Goal: Information Seeking & Learning: Learn about a topic

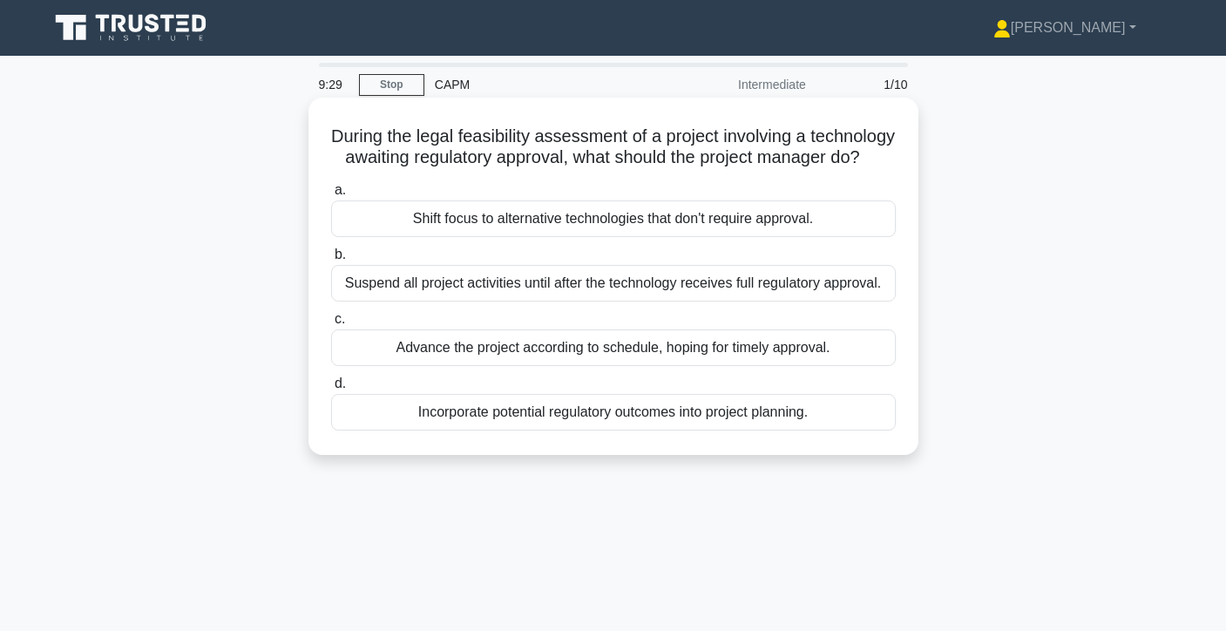
click at [716, 416] on div "Incorporate potential regulatory outcomes into project planning." at bounding box center [613, 412] width 565 height 37
click at [331, 390] on input "d. Incorporate potential regulatory outcomes into project planning." at bounding box center [331, 383] width 0 height 11
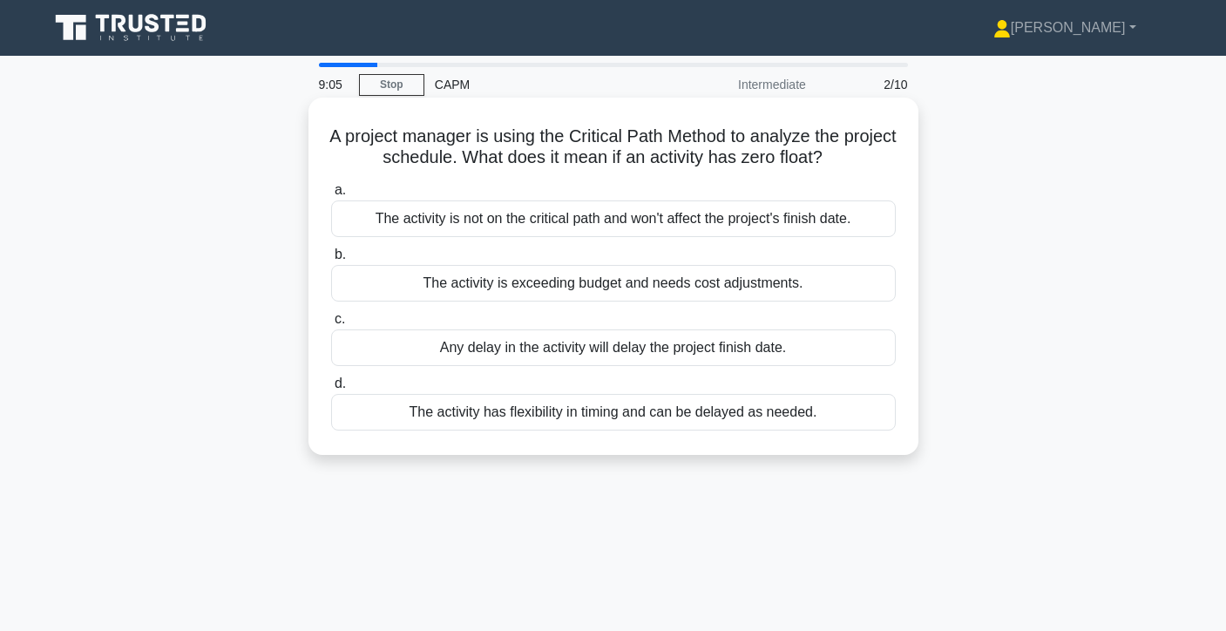
click at [676, 347] on div "Any delay in the activity will delay the project finish date." at bounding box center [613, 347] width 565 height 37
click at [331, 325] on input "c. Any delay in the activity will delay the project finish date." at bounding box center [331, 319] width 0 height 11
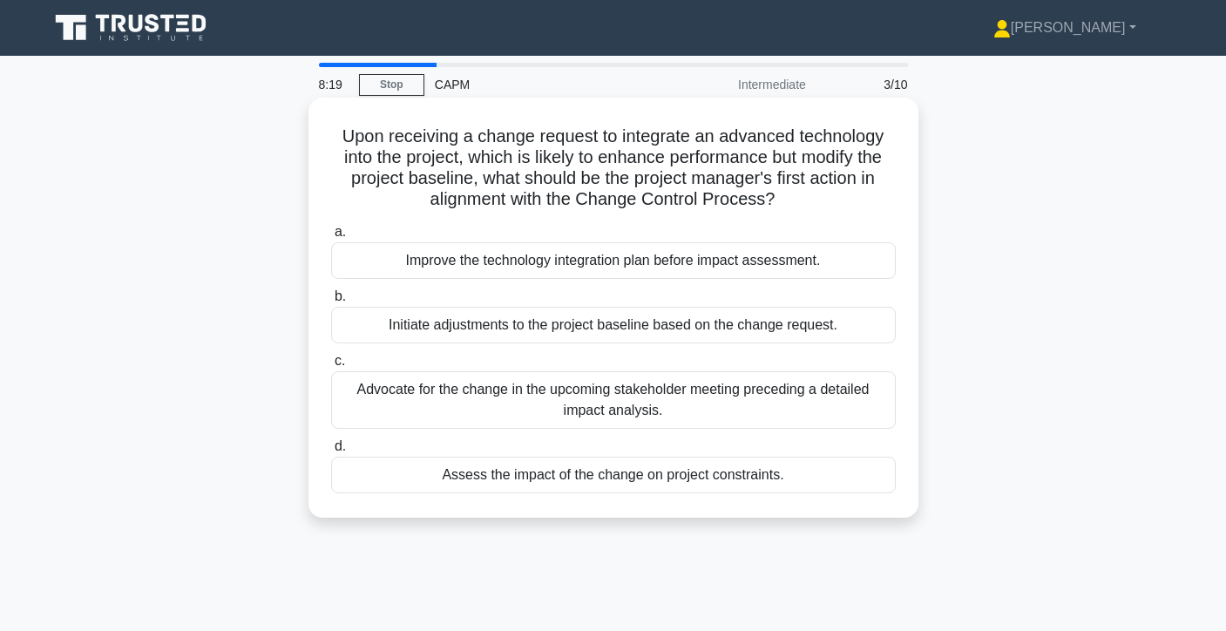
click at [662, 479] on div "Assess the impact of the change on project constraints." at bounding box center [613, 475] width 565 height 37
click at [331, 452] on input "d. Assess the impact of the change on project constraints." at bounding box center [331, 446] width 0 height 11
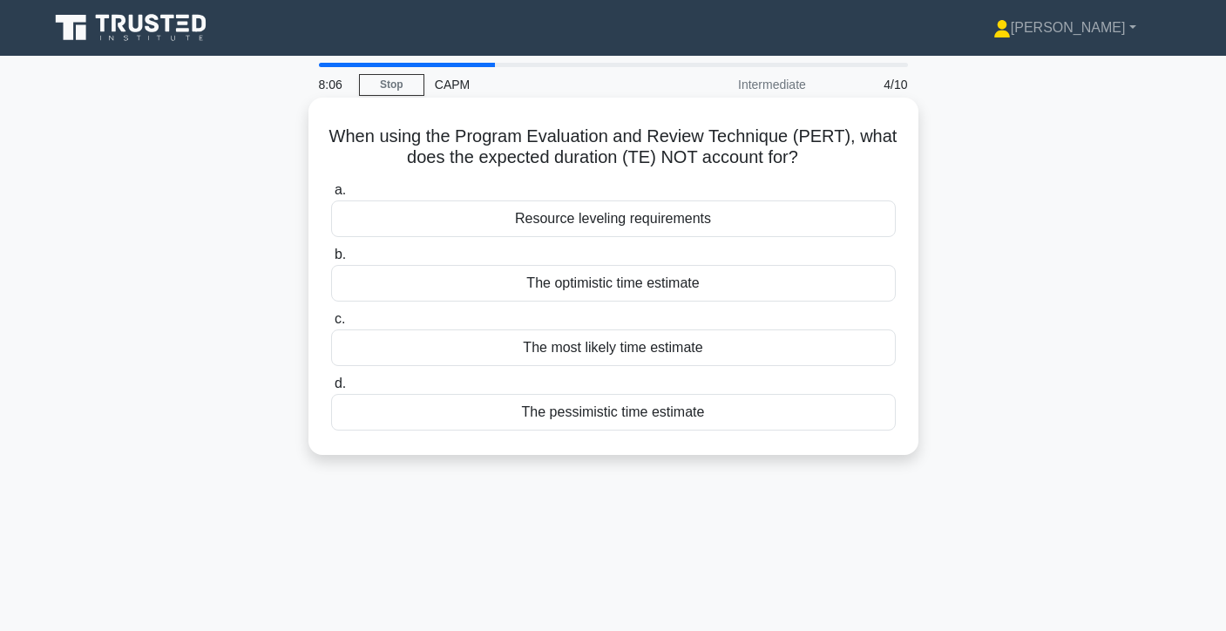
click at [751, 216] on div "Resource leveling requirements" at bounding box center [613, 218] width 565 height 37
click at [331, 196] on input "a. Resource leveling requirements" at bounding box center [331, 190] width 0 height 11
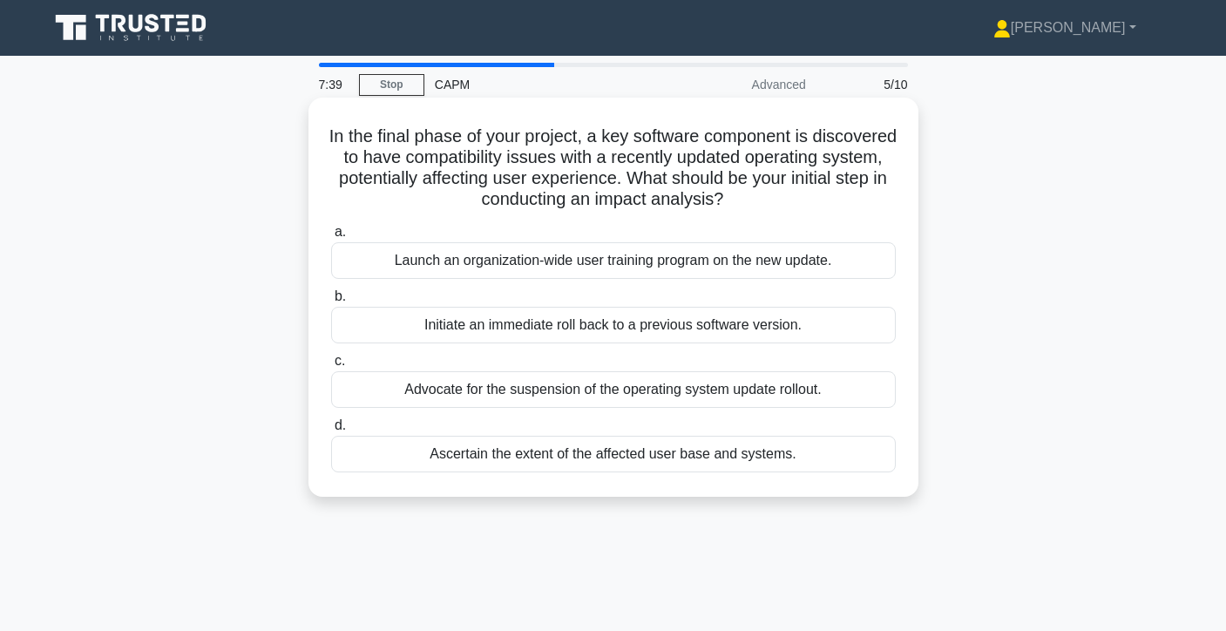
click at [727, 265] on div "Launch an organization-wide user training program on the new update." at bounding box center [613, 260] width 565 height 37
click at [331, 238] on input "a. Launch an organization-wide user training program on the new update." at bounding box center [331, 232] width 0 height 11
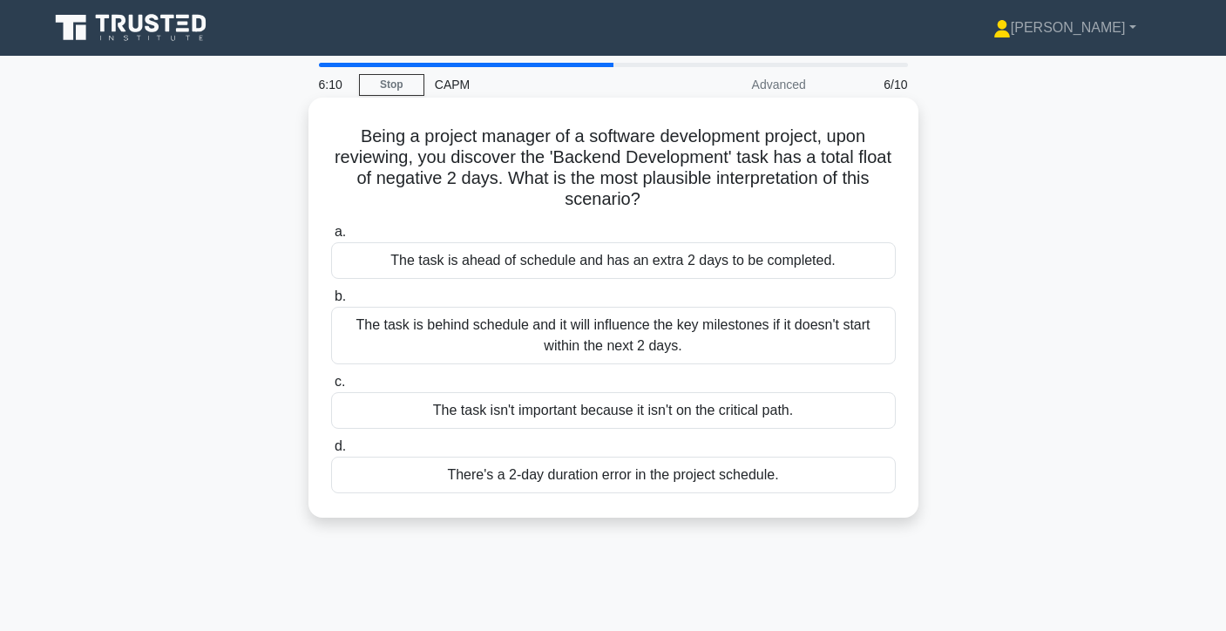
click at [524, 347] on div "The task is behind schedule and it will influence the key milestones if it does…" at bounding box center [613, 336] width 565 height 58
click at [331, 302] on input "b. The task is behind schedule and it will influence the key milestones if it d…" at bounding box center [331, 296] width 0 height 11
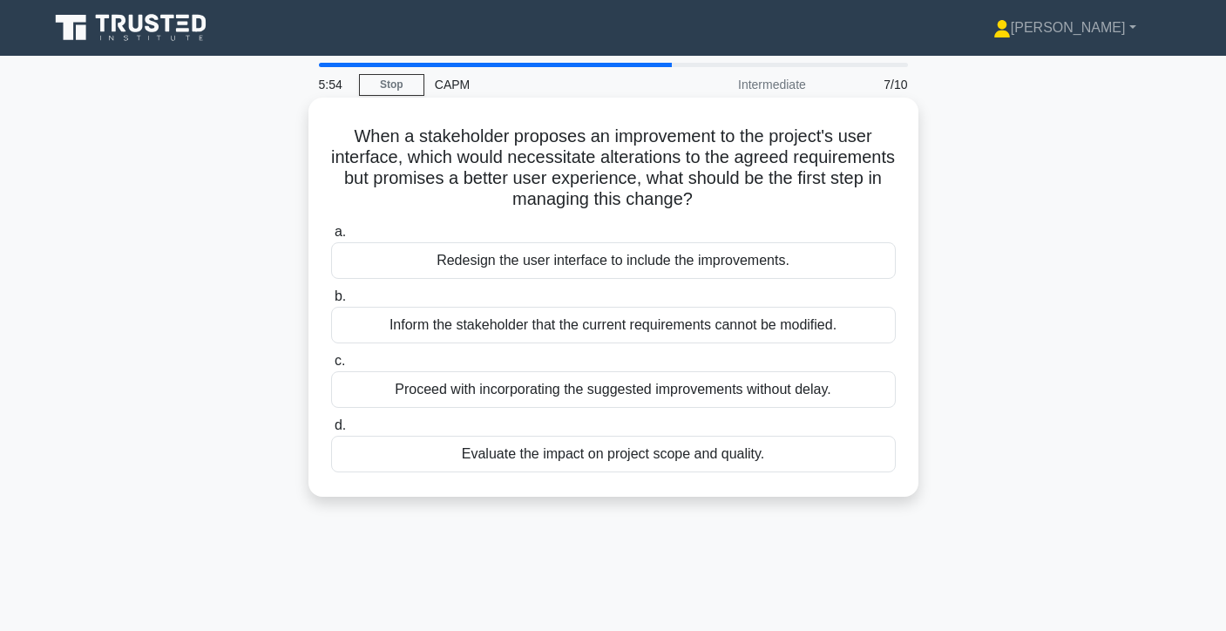
click at [750, 465] on div "Evaluate the impact on project scope and quality." at bounding box center [613, 454] width 565 height 37
click at [331, 431] on input "d. Evaluate the impact on project scope and quality." at bounding box center [331, 425] width 0 height 11
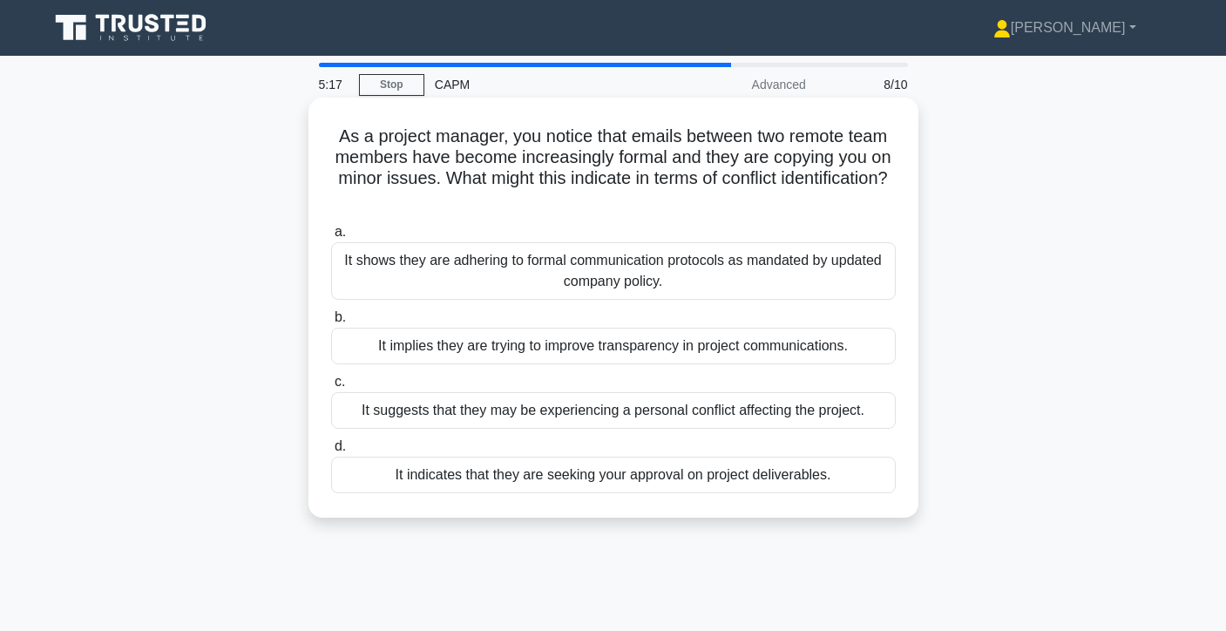
click at [811, 417] on div "It suggests that they may be experiencing a personal conflict affecting the pro…" at bounding box center [613, 410] width 565 height 37
click at [331, 388] on input "c. It suggests that they may be experiencing a personal conflict affecting the …" at bounding box center [331, 382] width 0 height 11
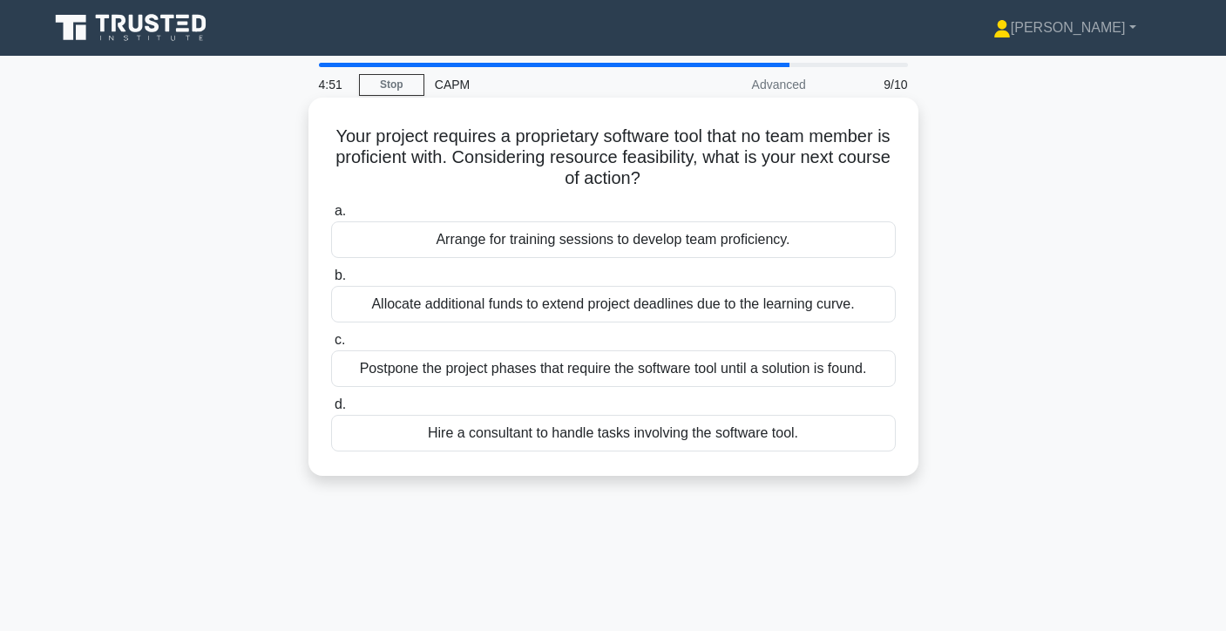
click at [859, 437] on div "Hire a consultant to handle tasks involving the software tool." at bounding box center [613, 433] width 565 height 37
click at [331, 411] on input "d. Hire a consultant to handle tasks involving the software tool." at bounding box center [331, 404] width 0 height 11
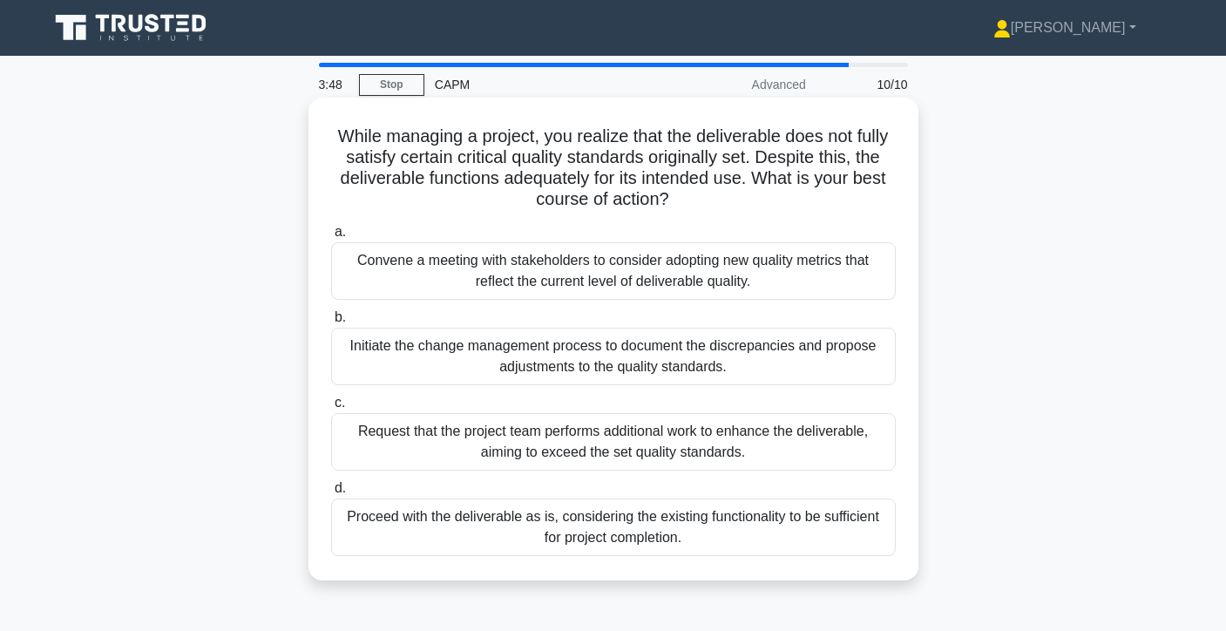
click at [832, 377] on div "Initiate the change management process to document the discrepancies and propos…" at bounding box center [613, 357] width 565 height 58
click at [331, 323] on input "b. Initiate the change management process to document the discrepancies and pro…" at bounding box center [331, 317] width 0 height 11
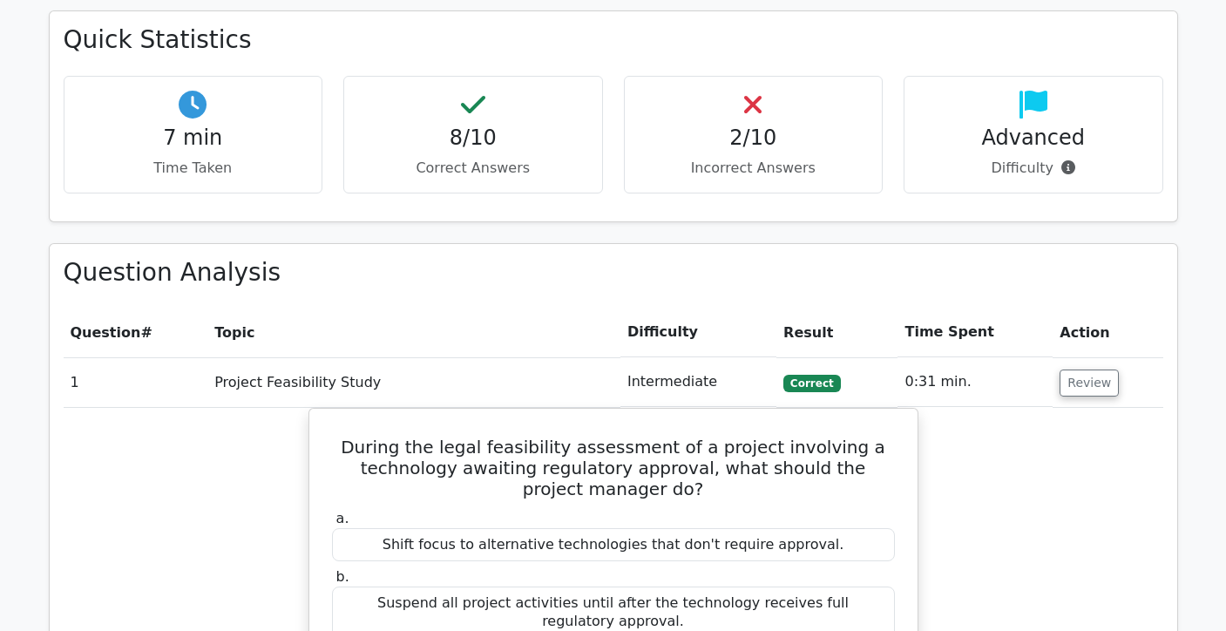
scroll to position [816, 0]
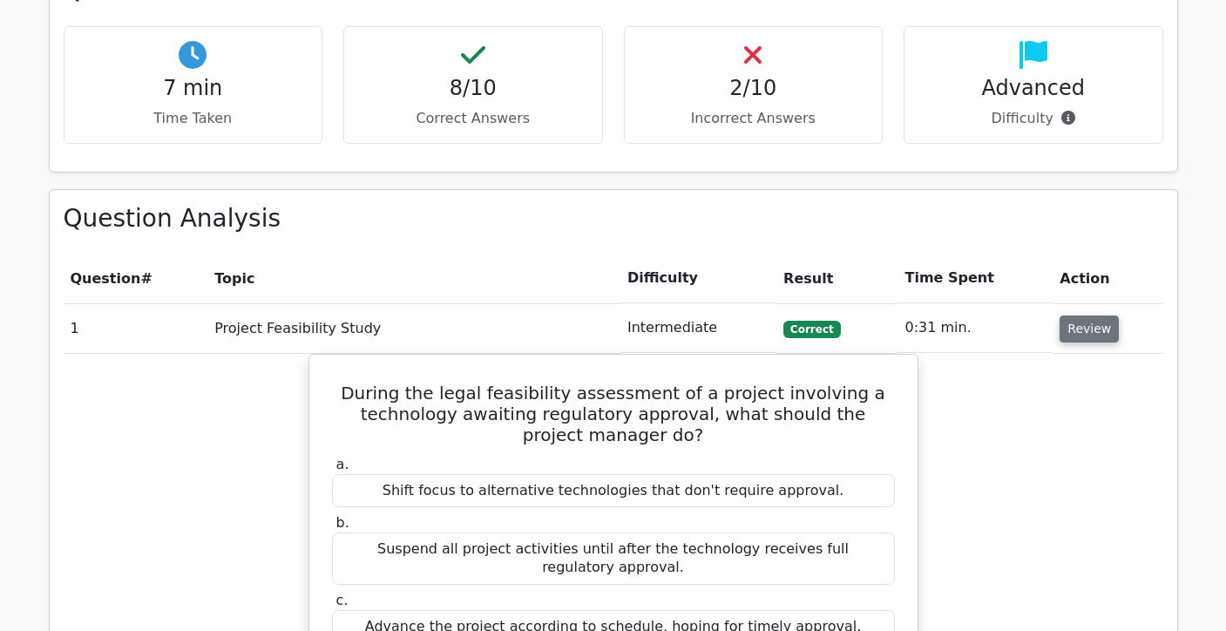
click at [1082, 328] on button "Review" at bounding box center [1089, 329] width 59 height 27
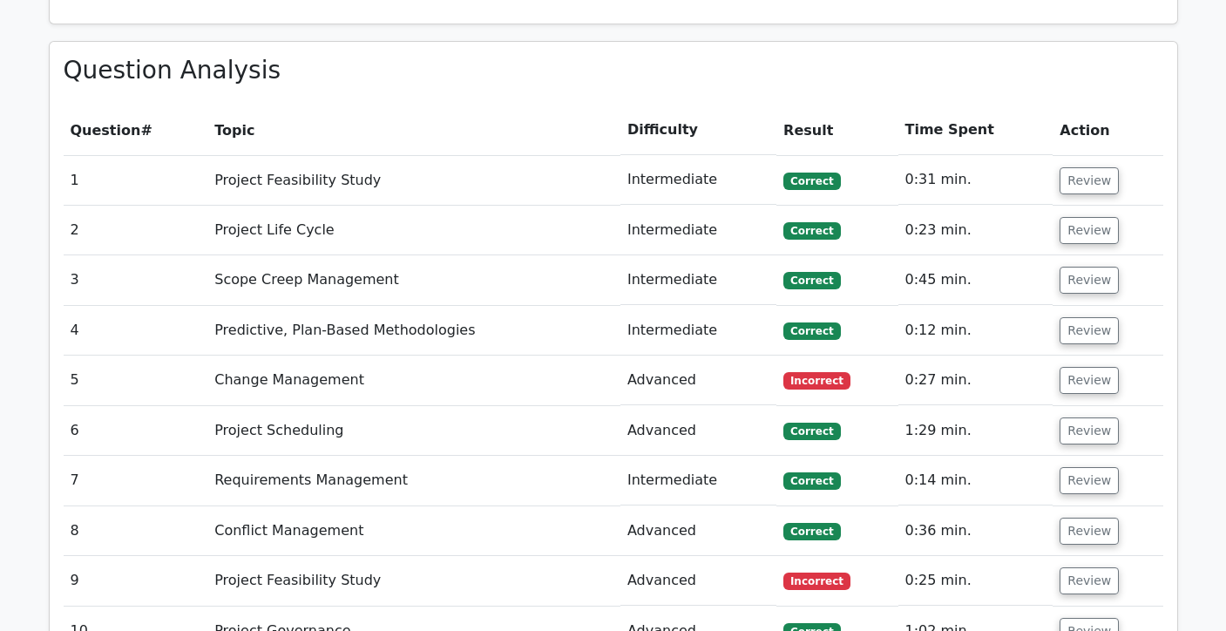
scroll to position [974, 0]
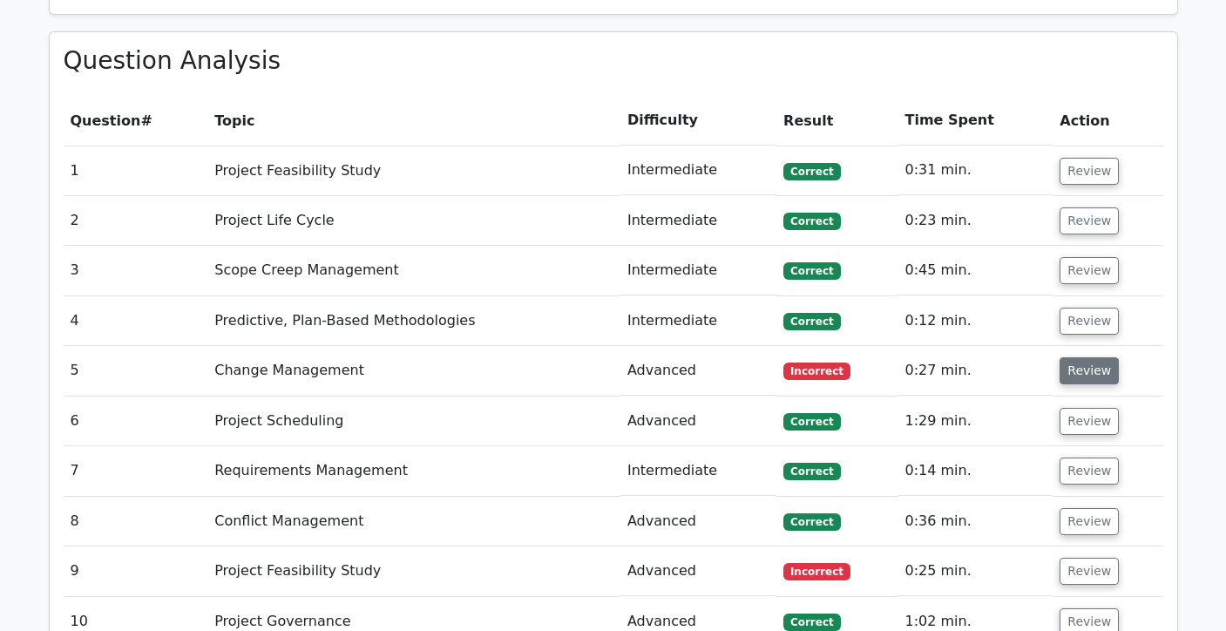
click at [1072, 372] on button "Review" at bounding box center [1089, 370] width 59 height 27
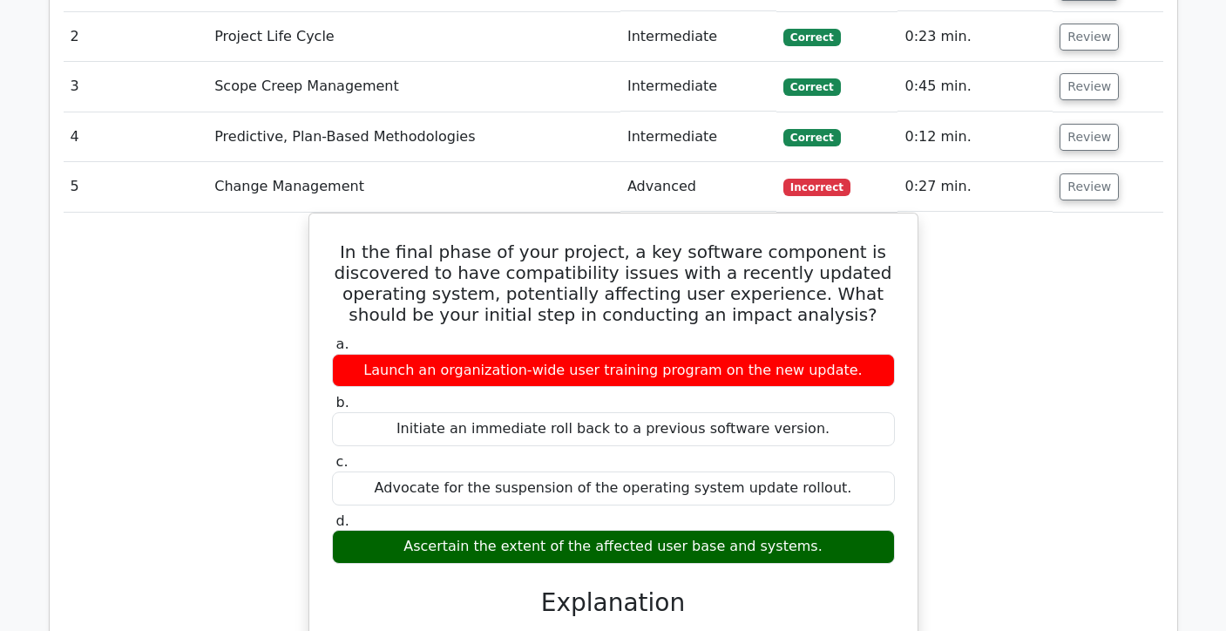
scroll to position [1160, 0]
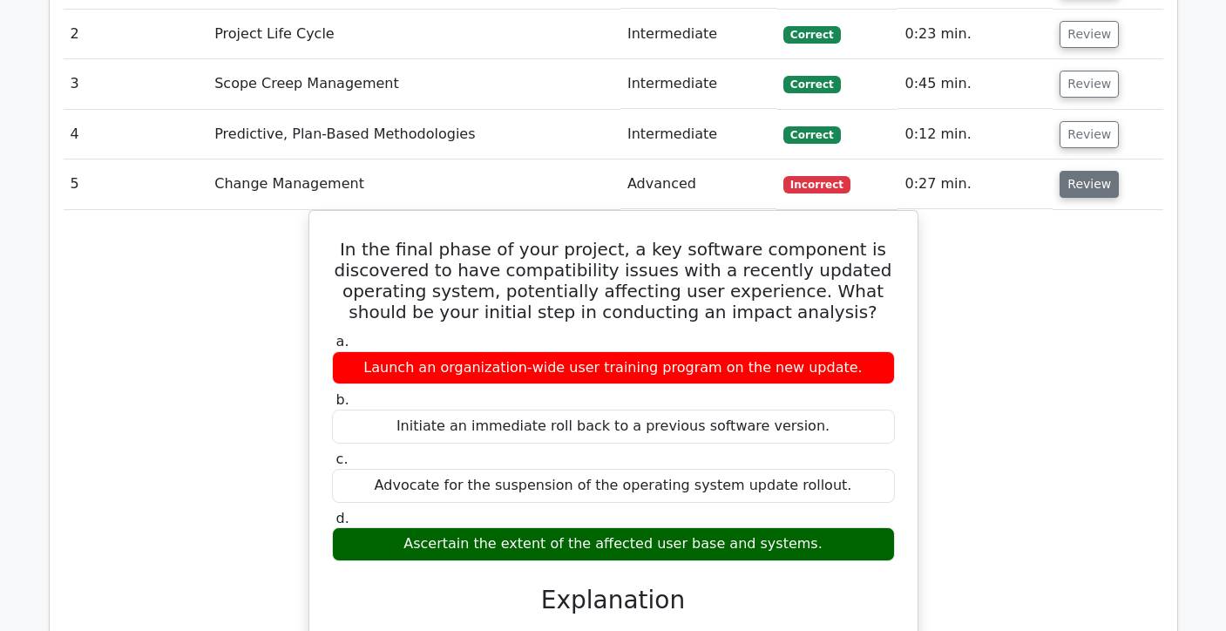
click at [1094, 180] on button "Review" at bounding box center [1089, 184] width 59 height 27
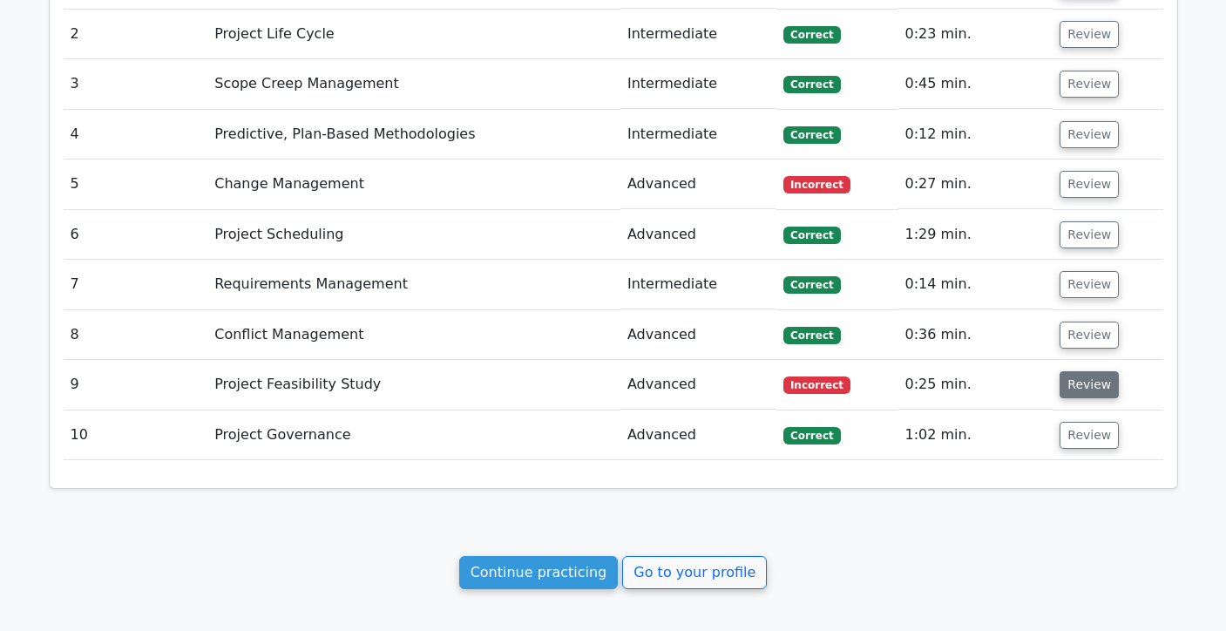
click at [1083, 390] on button "Review" at bounding box center [1089, 384] width 59 height 27
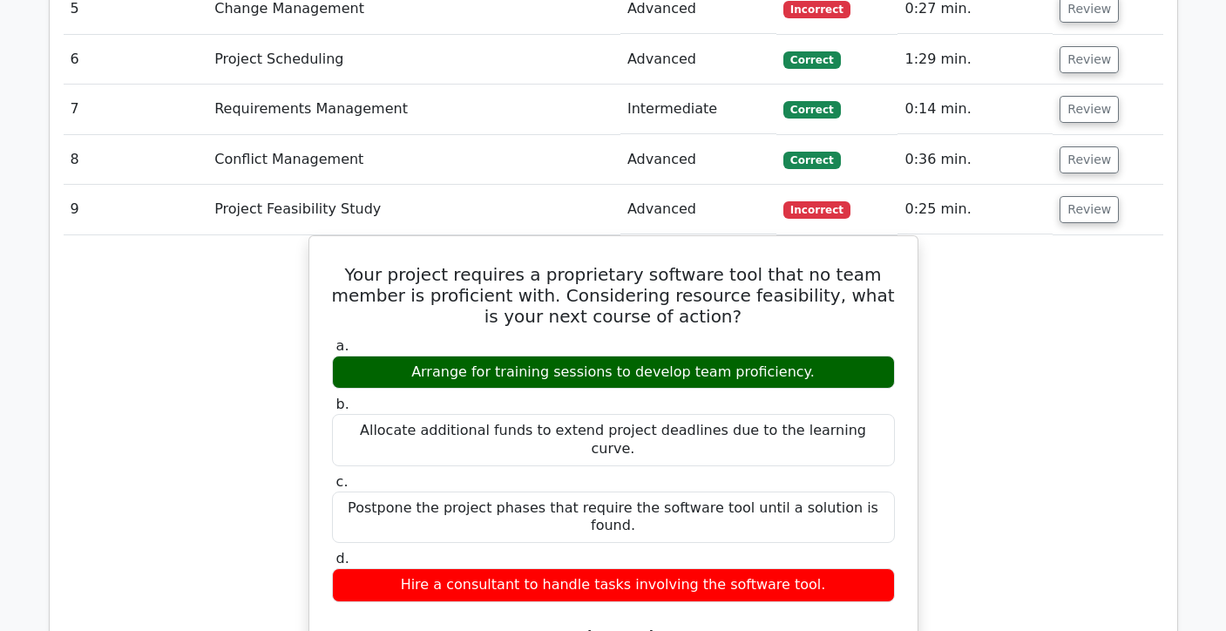
scroll to position [1334, 0]
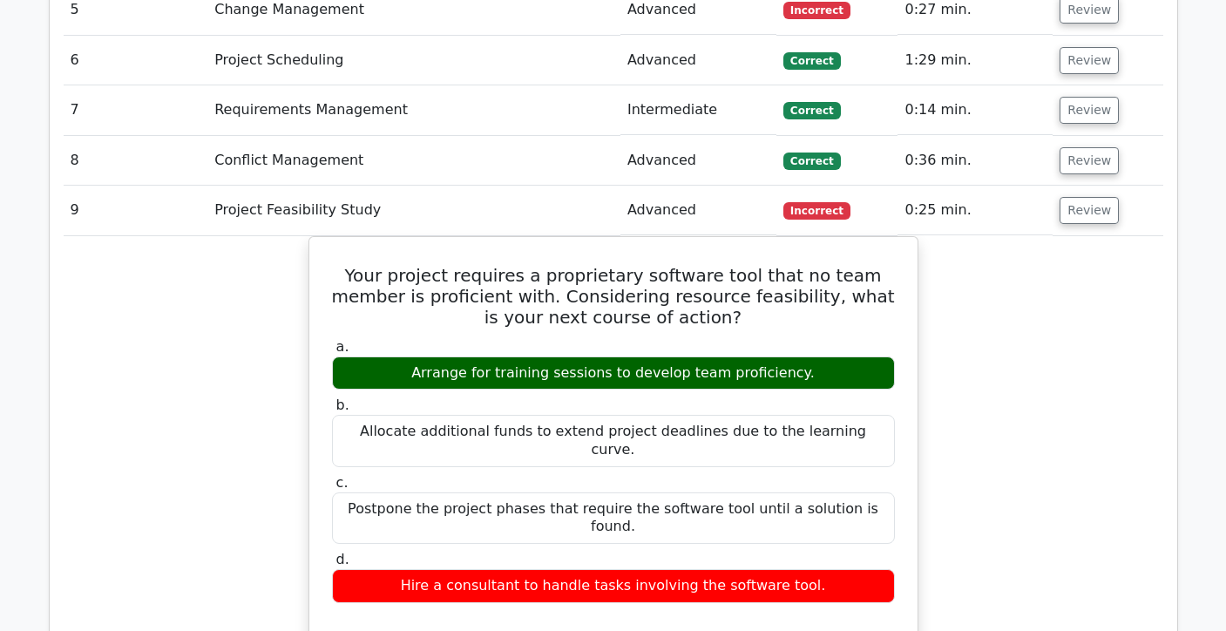
click at [1083, 225] on td "Review" at bounding box center [1108, 211] width 110 height 50
click at [1087, 214] on button "Review" at bounding box center [1089, 210] width 59 height 27
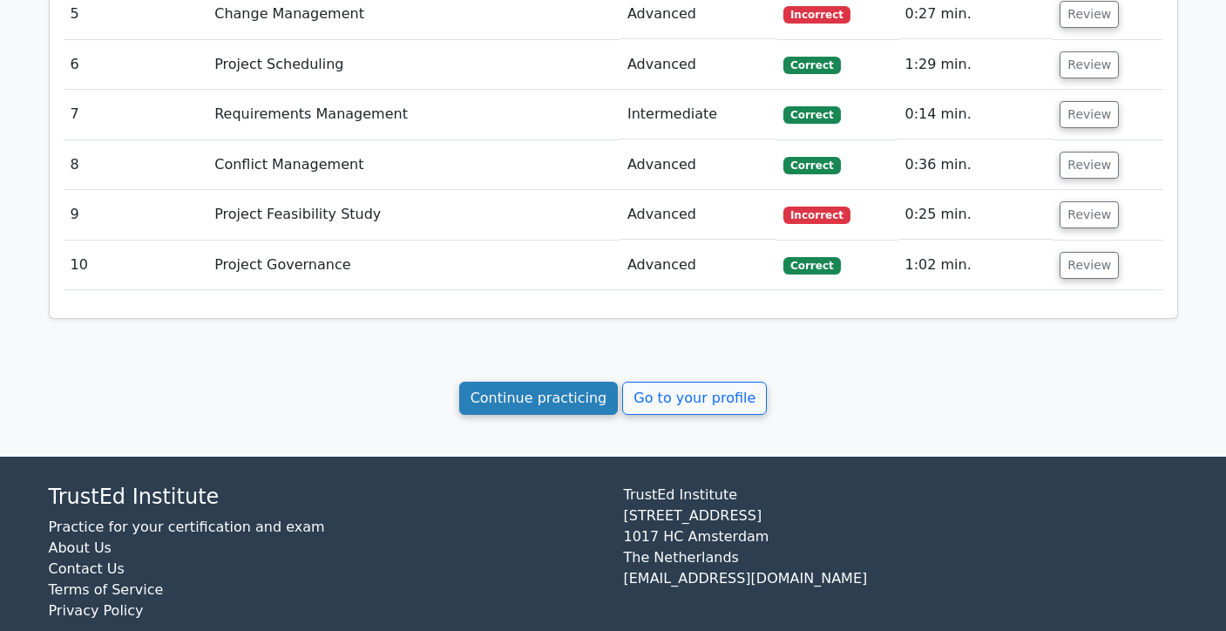
click at [562, 388] on link "Continue practicing" at bounding box center [539, 398] width 160 height 33
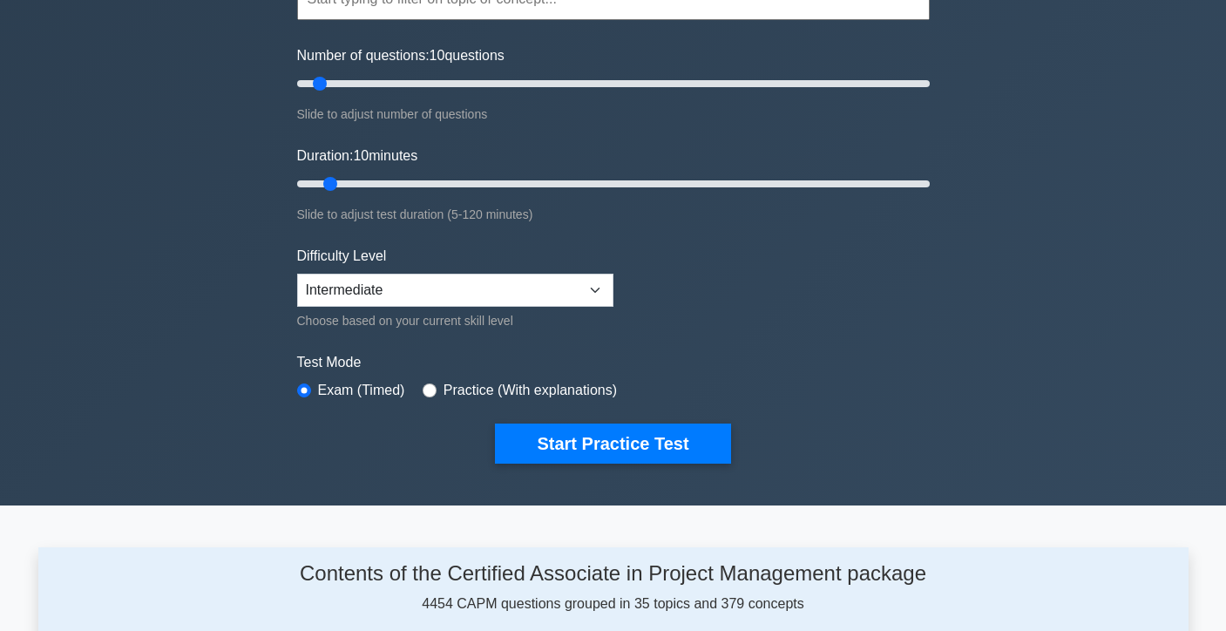
scroll to position [200, 0]
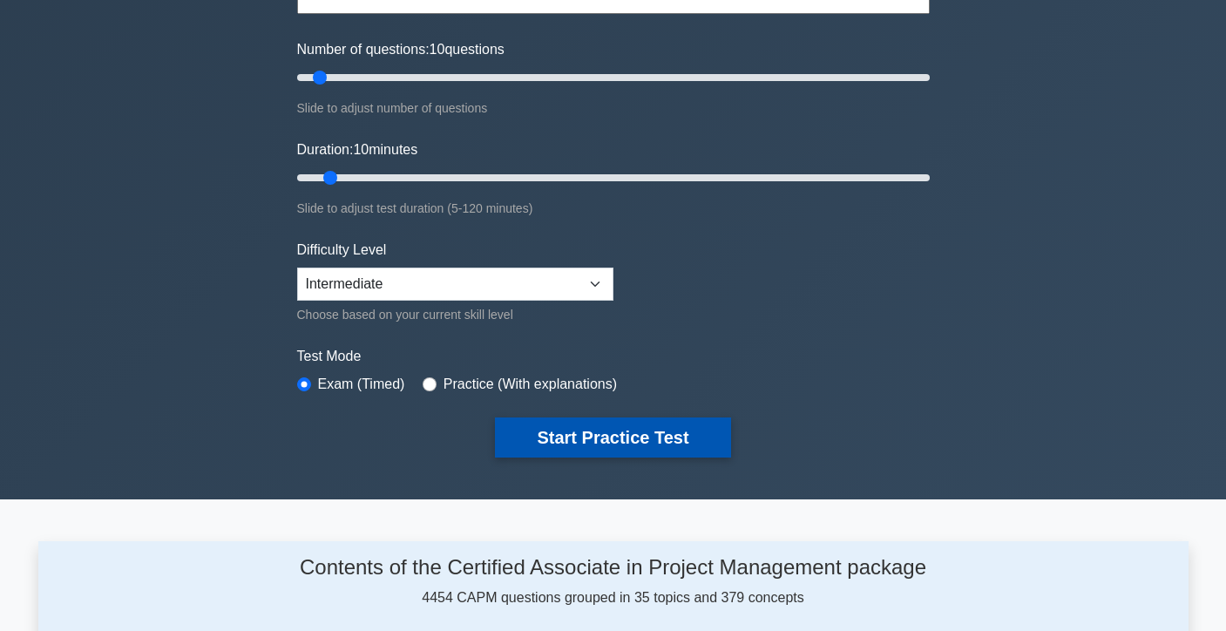
click at [682, 451] on button "Start Practice Test" at bounding box center [612, 438] width 235 height 40
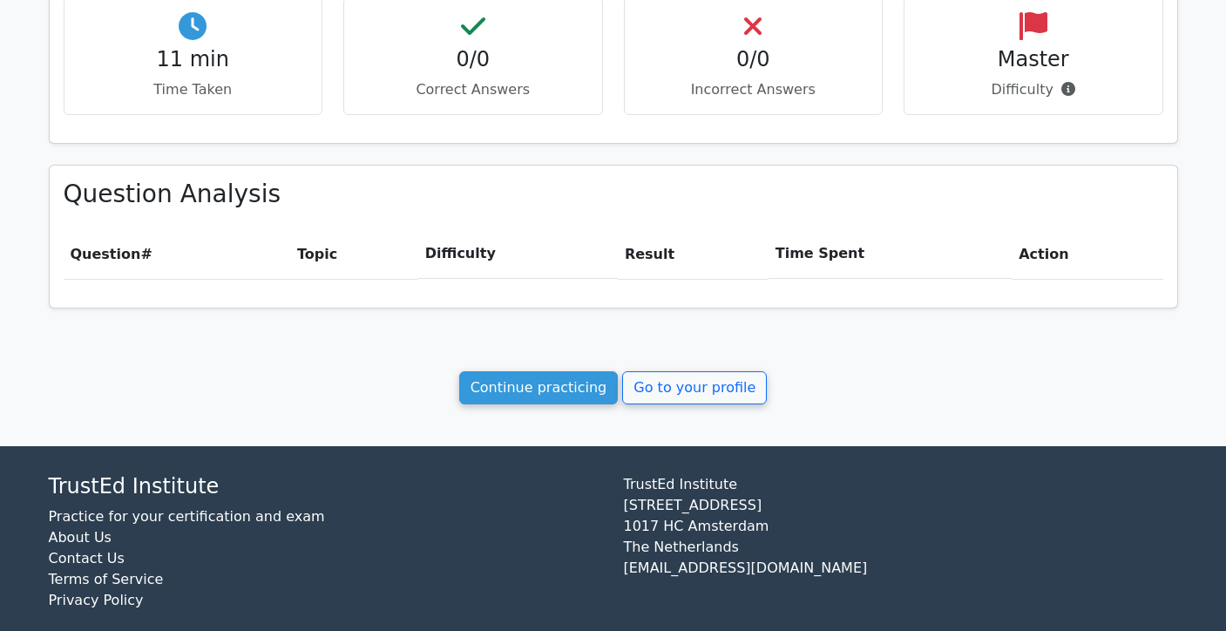
scroll to position [638, 0]
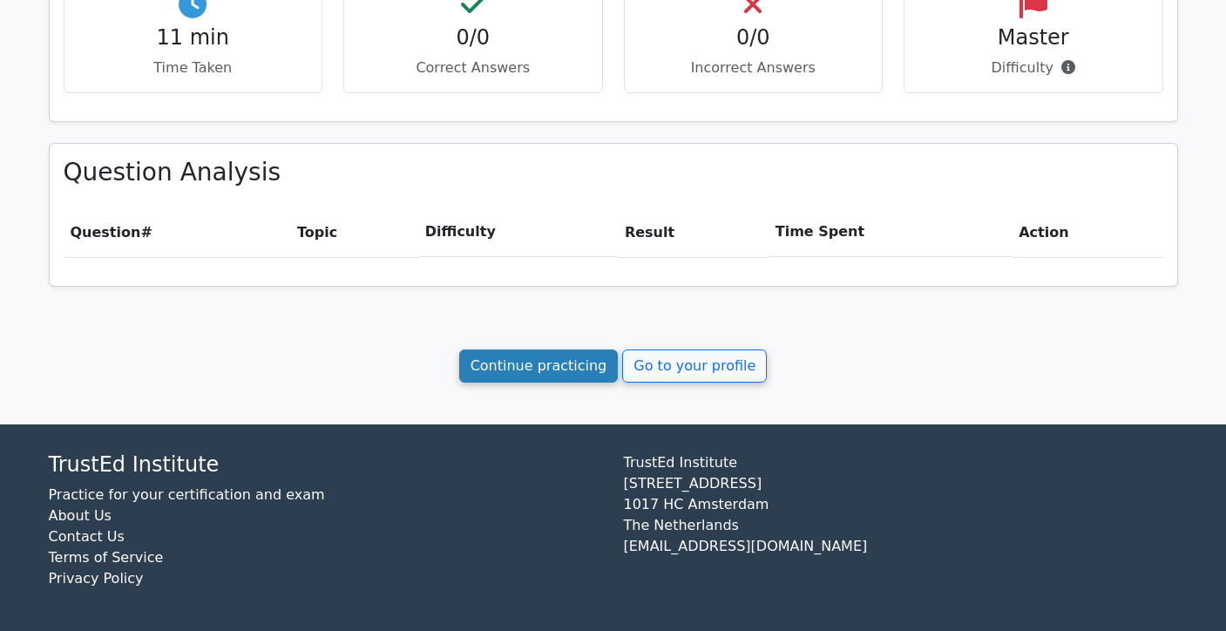
click at [518, 367] on link "Continue practicing" at bounding box center [539, 366] width 160 height 33
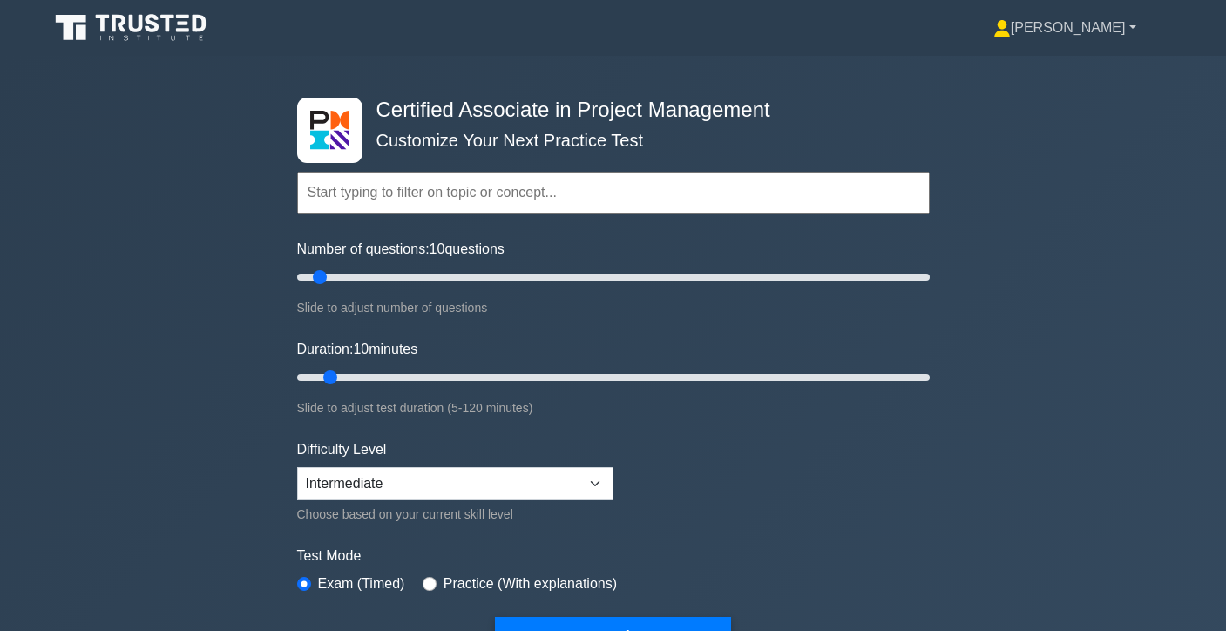
click at [1114, 31] on link "[PERSON_NAME]" at bounding box center [1065, 27] width 227 height 35
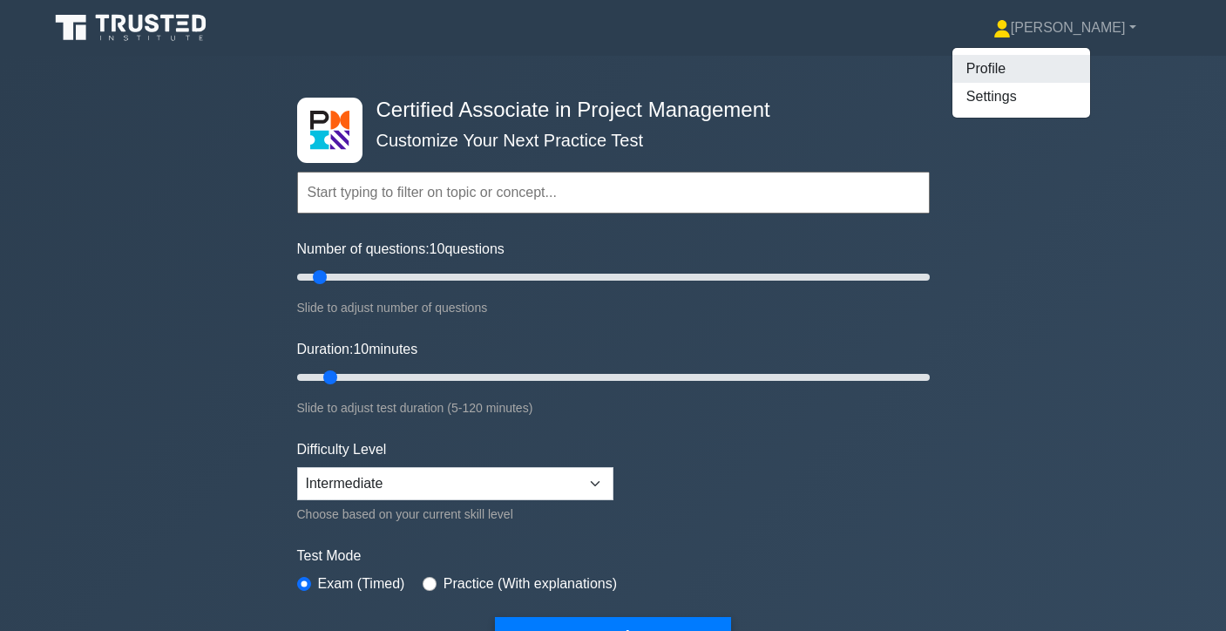
click at [1089, 70] on link "Profile" at bounding box center [1022, 69] width 138 height 28
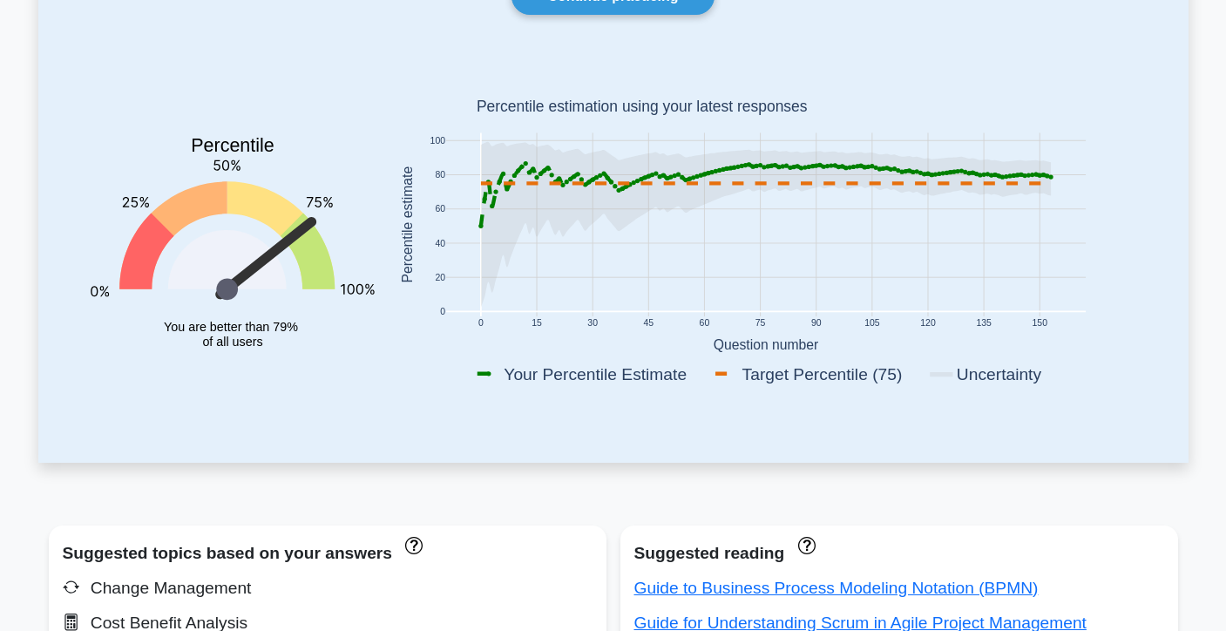
scroll to position [176, 0]
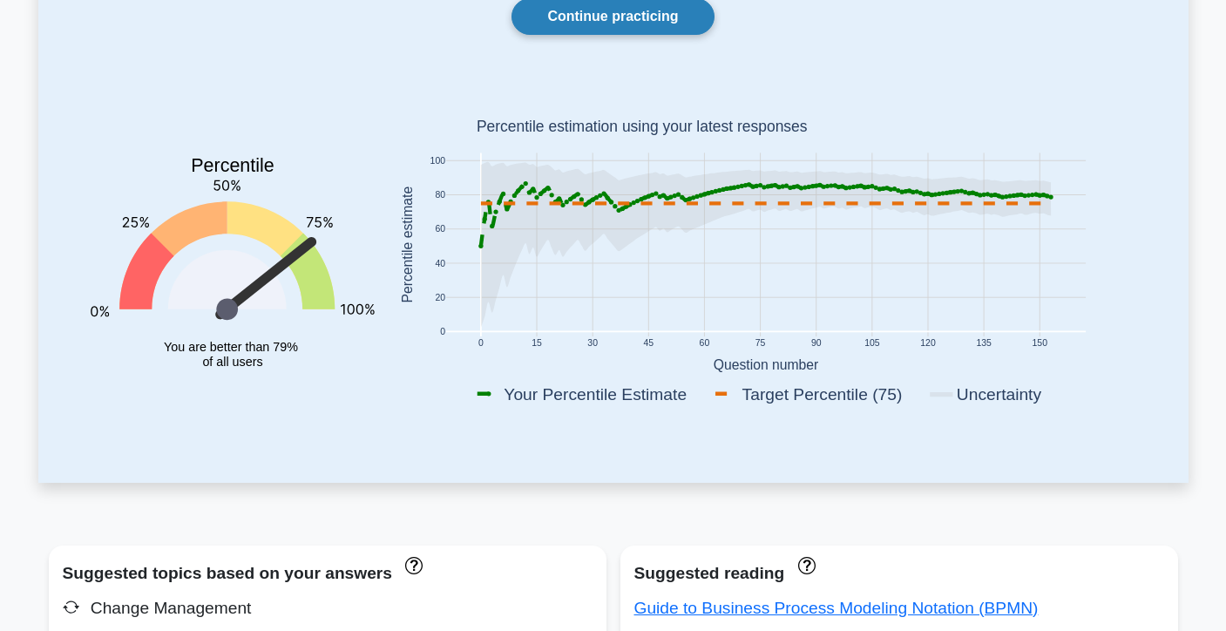
click at [676, 20] on link "Continue practicing" at bounding box center [613, 16] width 202 height 37
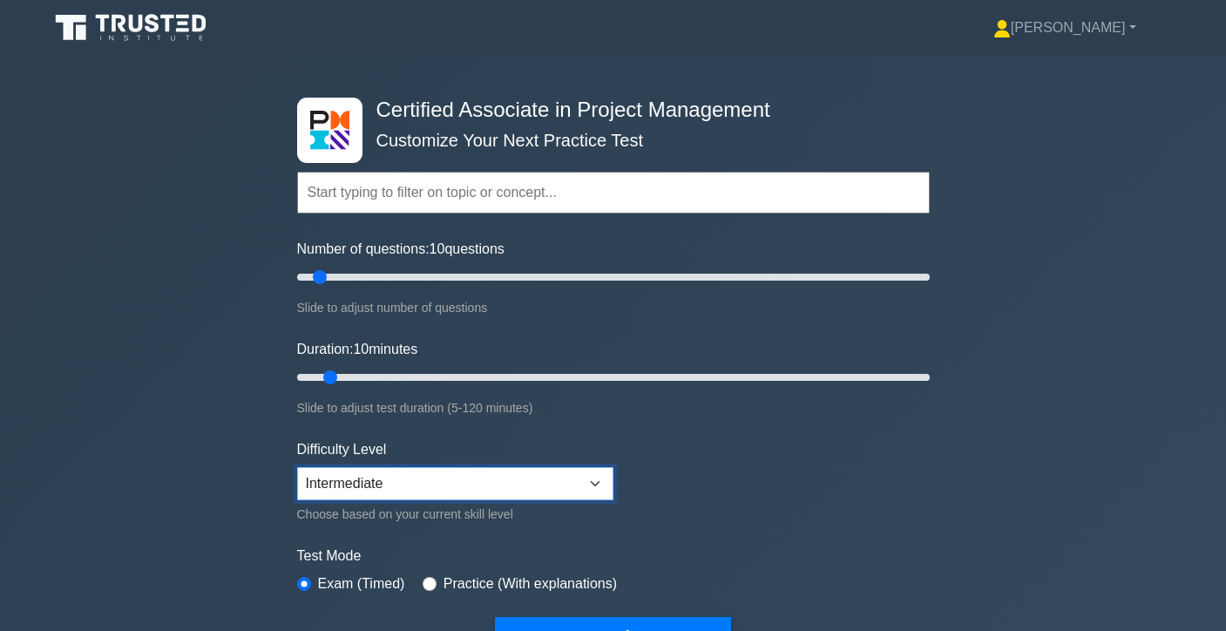
click at [515, 494] on select "Beginner Intermediate Expert" at bounding box center [455, 483] width 316 height 33
select select "expert"
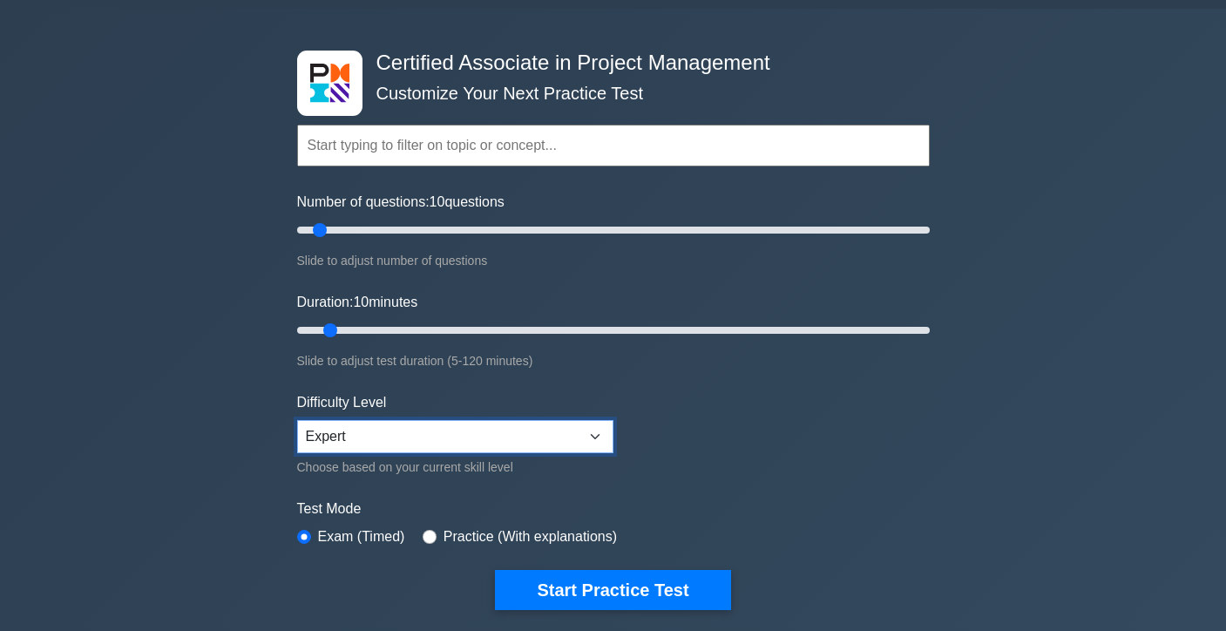
scroll to position [48, 0]
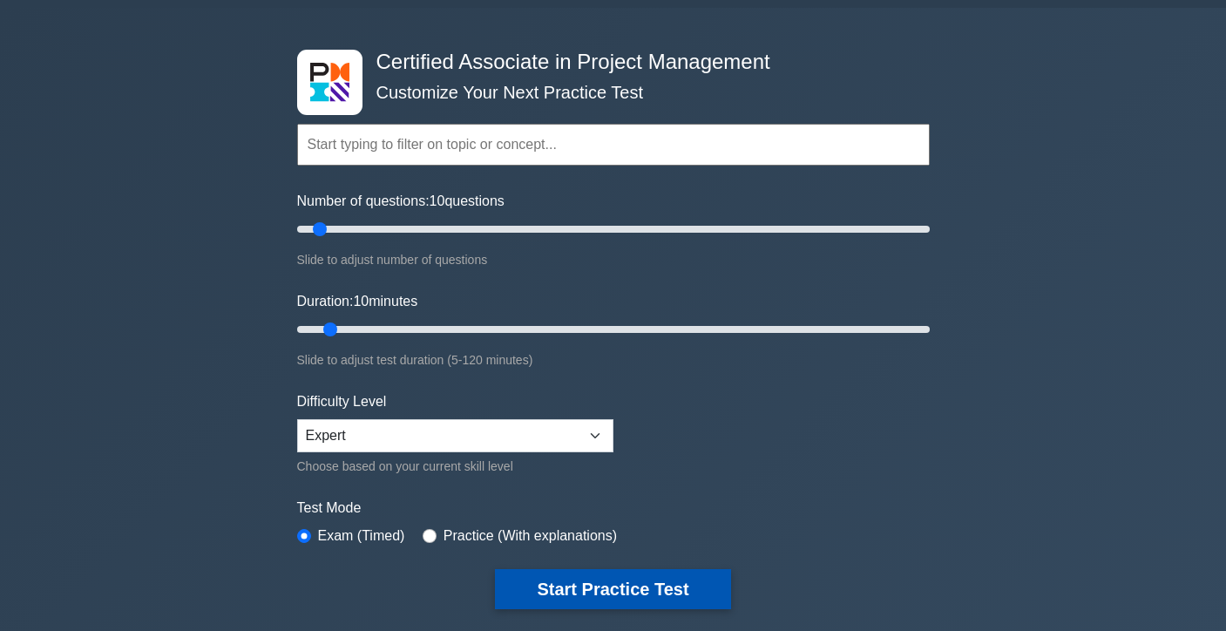
click at [645, 597] on button "Start Practice Test" at bounding box center [612, 589] width 235 height 40
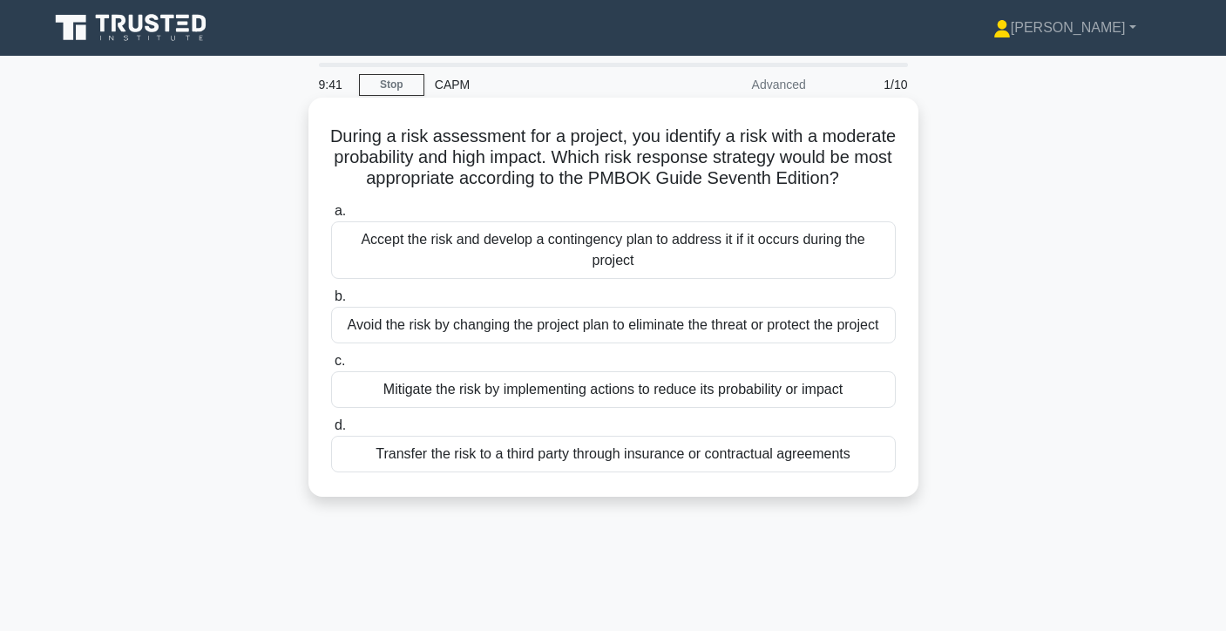
click at [699, 408] on div "Mitigate the risk by implementing actions to reduce its probability or impact" at bounding box center [613, 389] width 565 height 37
click at [331, 367] on input "c. Mitigate the risk by implementing actions to reduce its probability or impact" at bounding box center [331, 361] width 0 height 11
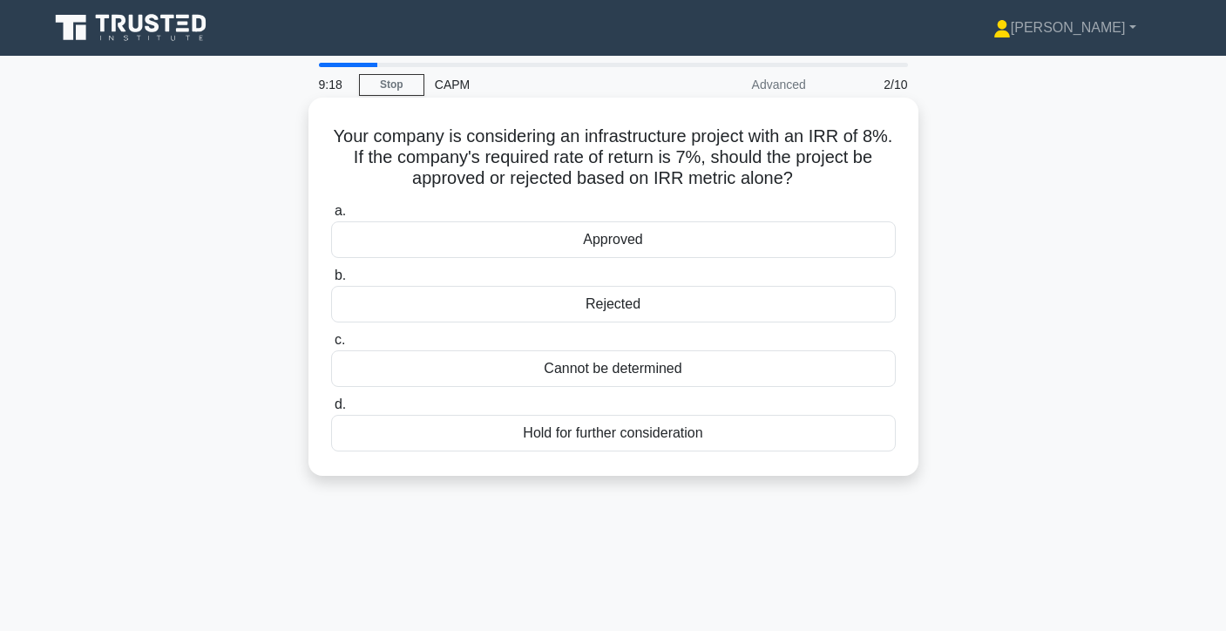
click at [813, 243] on div "Approved" at bounding box center [613, 239] width 565 height 37
click at [331, 217] on input "a. Approved" at bounding box center [331, 211] width 0 height 11
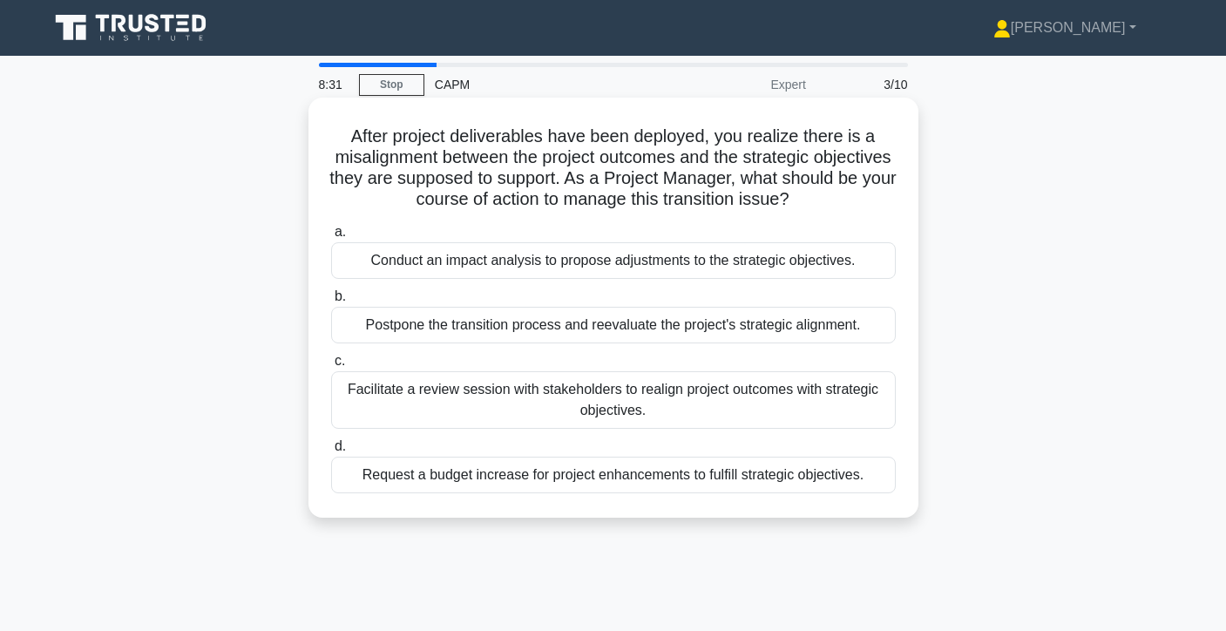
click at [713, 403] on div "Facilitate a review session with stakeholders to realign project outcomes with …" at bounding box center [613, 400] width 565 height 58
click at [331, 367] on input "c. Facilitate a review session with stakeholders to realign project outcomes wi…" at bounding box center [331, 361] width 0 height 11
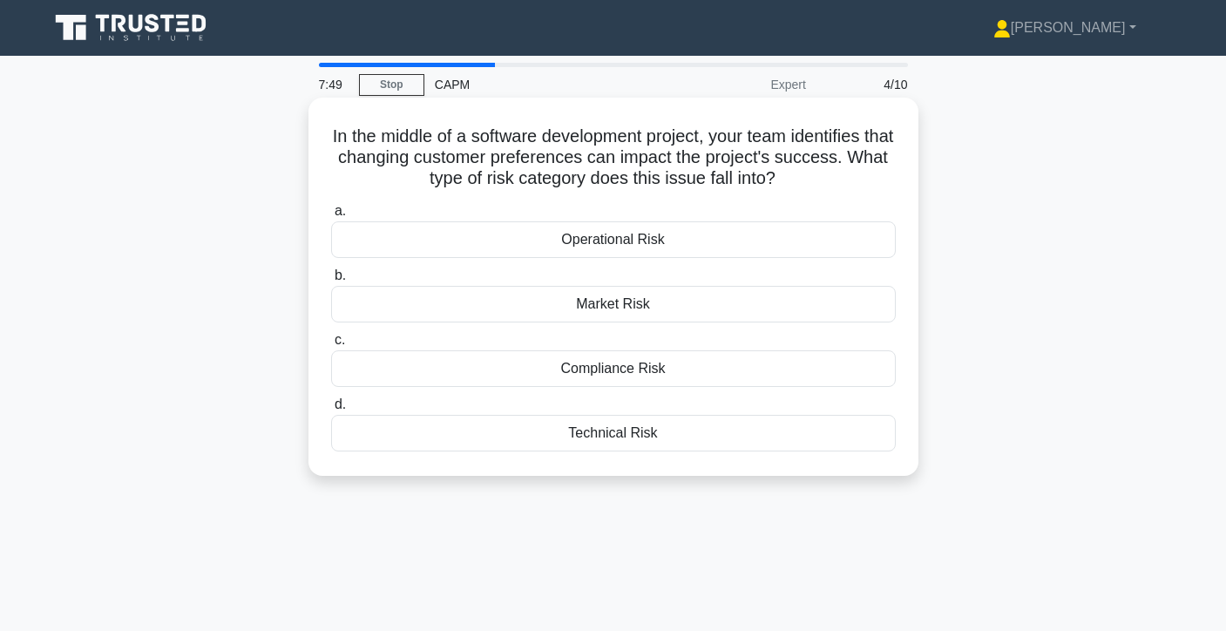
click at [621, 303] on div "Market Risk" at bounding box center [613, 304] width 565 height 37
click at [331, 282] on input "b. Market Risk" at bounding box center [331, 275] width 0 height 11
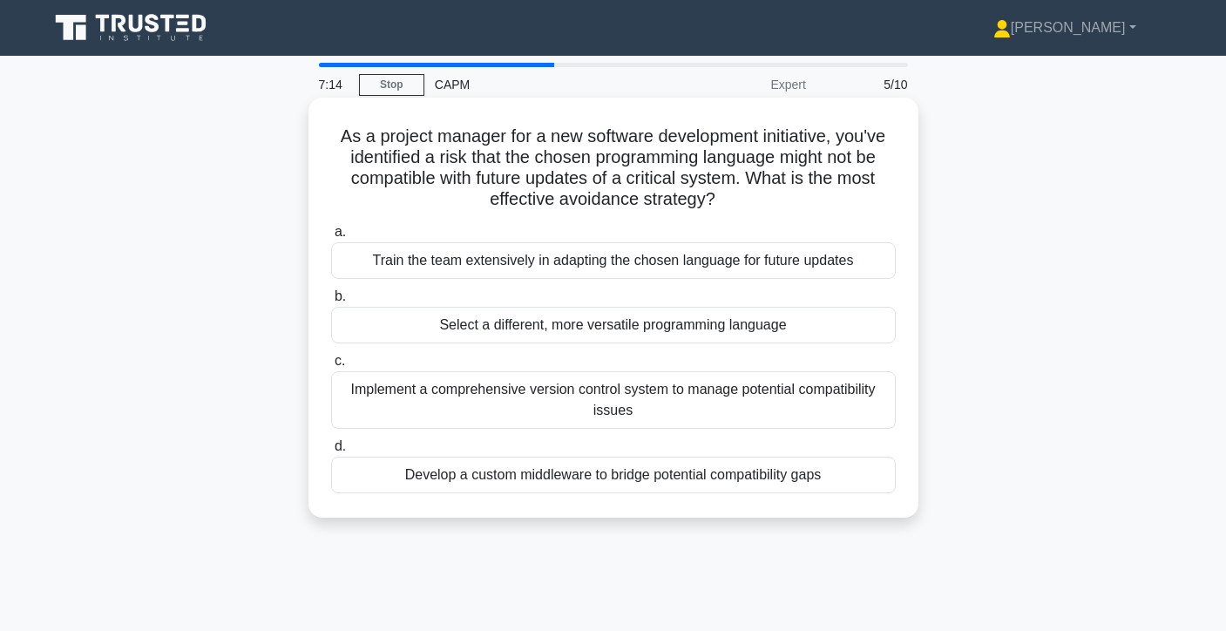
click at [615, 324] on div "Select a different, more versatile programming language" at bounding box center [613, 325] width 565 height 37
click at [331, 302] on input "b. Select a different, more versatile programming language" at bounding box center [331, 296] width 0 height 11
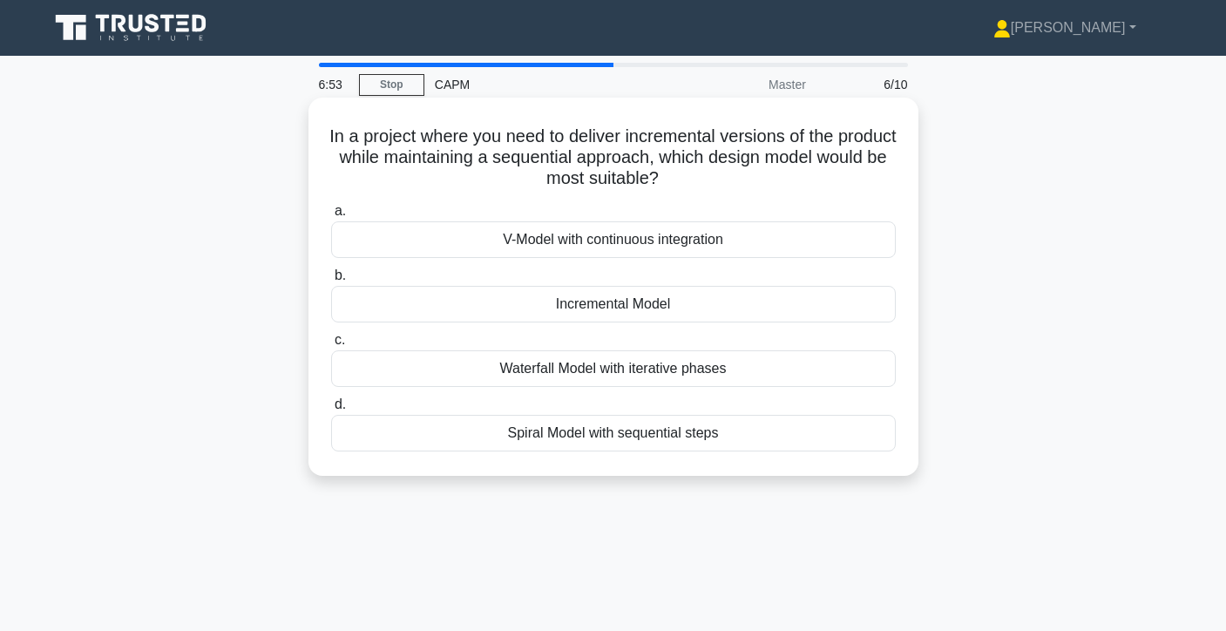
click at [580, 435] on div "Spiral Model with sequential steps" at bounding box center [613, 433] width 565 height 37
click at [331, 411] on input "d. Spiral Model with sequential steps" at bounding box center [331, 404] width 0 height 11
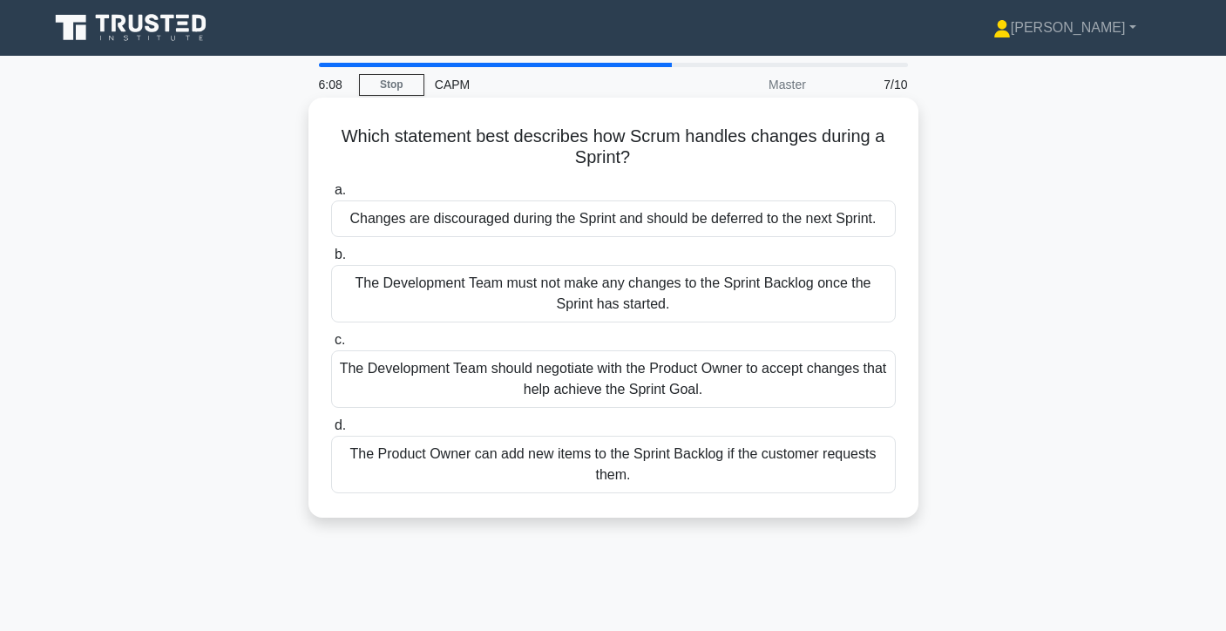
click at [726, 385] on div "The Development Team should negotiate with the Product Owner to accept changes …" at bounding box center [613, 379] width 565 height 58
click at [331, 346] on input "c. The Development Team should negotiate with the Product Owner to accept chang…" at bounding box center [331, 340] width 0 height 11
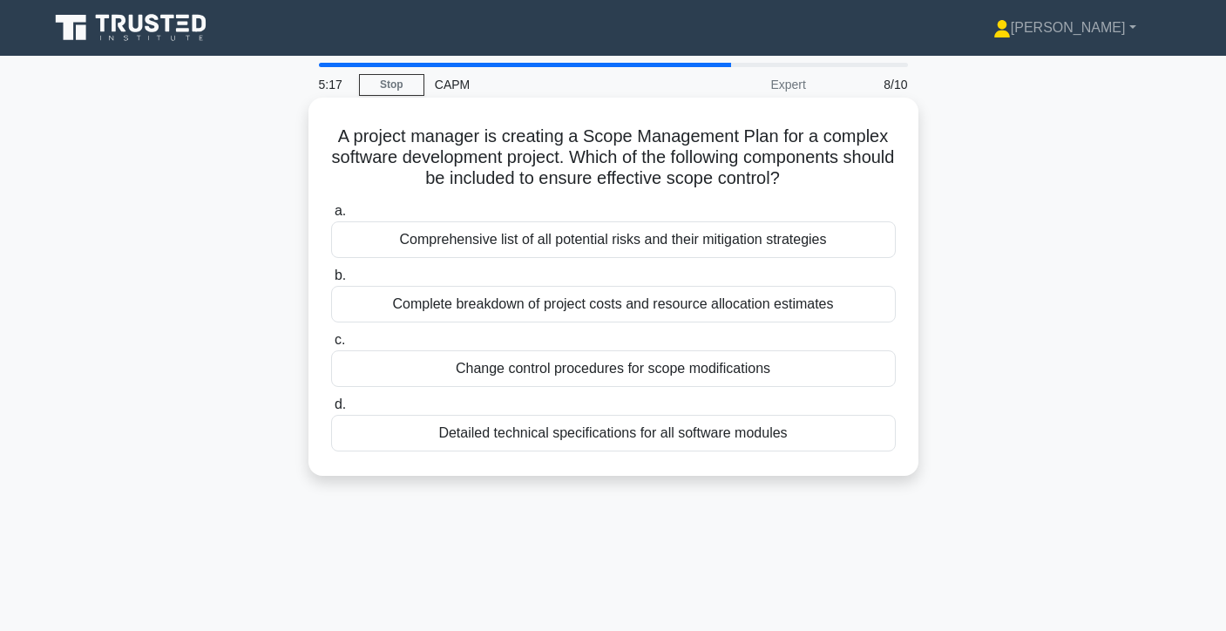
click at [723, 372] on div "Change control procedures for scope modifications" at bounding box center [613, 368] width 565 height 37
click at [331, 346] on input "c. Change control procedures for scope modifications" at bounding box center [331, 340] width 0 height 11
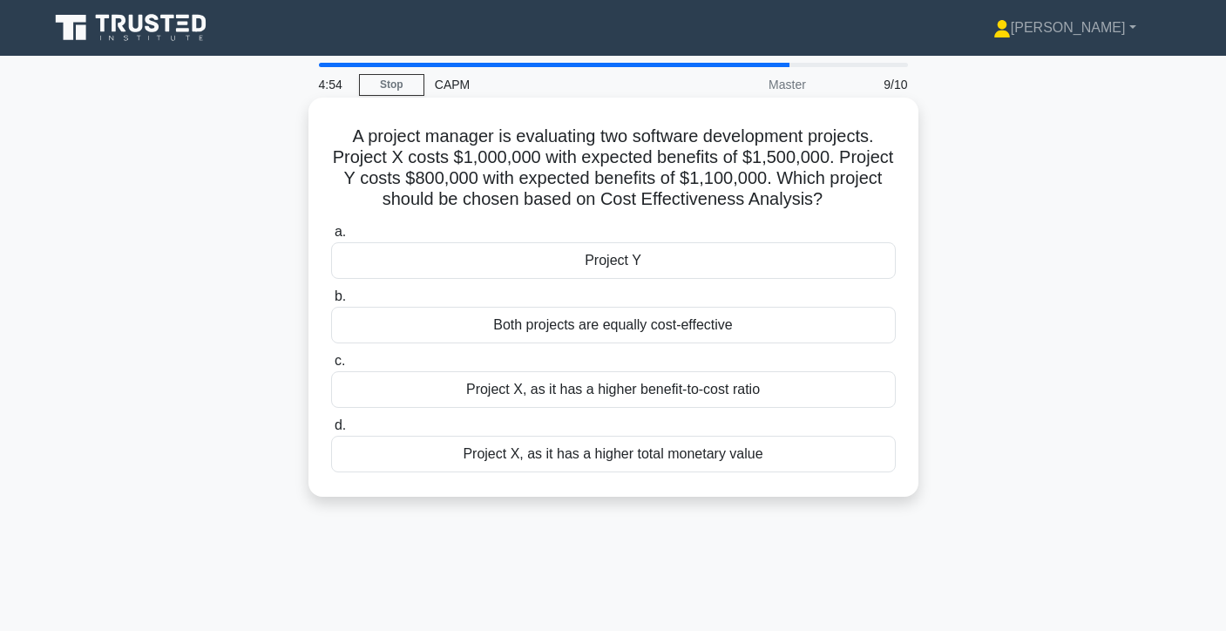
click at [825, 265] on div "Project Y" at bounding box center [613, 260] width 565 height 37
click at [331, 238] on input "a. Project Y" at bounding box center [331, 232] width 0 height 11
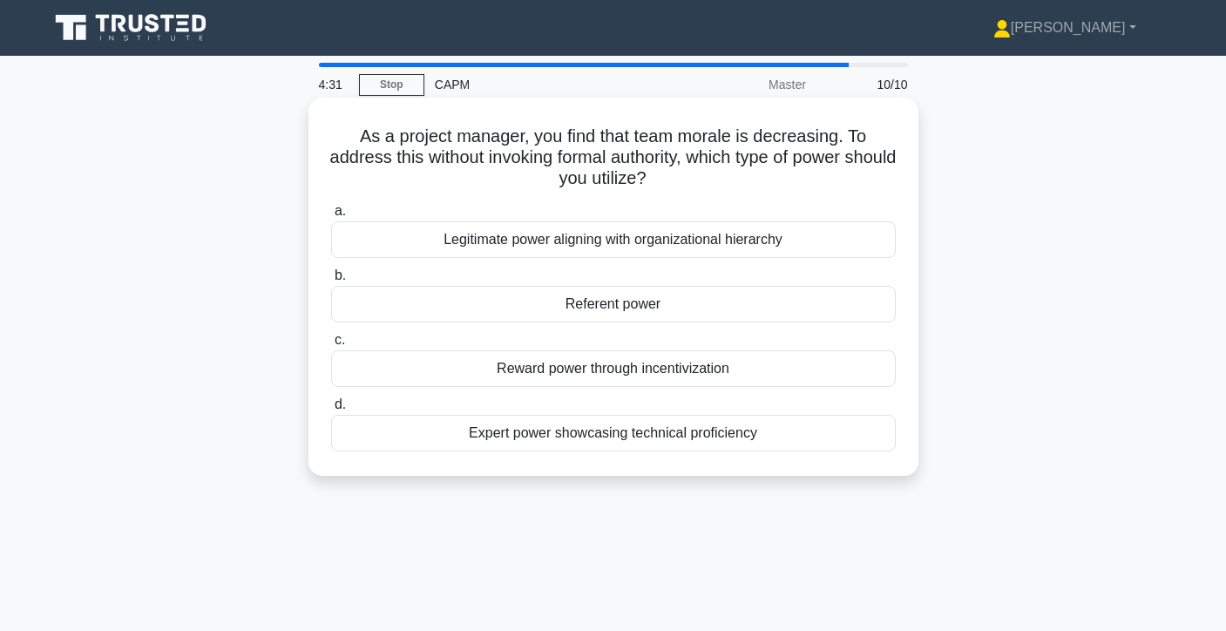
click at [809, 301] on div "Referent power" at bounding box center [613, 304] width 565 height 37
click at [331, 282] on input "b. Referent power" at bounding box center [331, 275] width 0 height 11
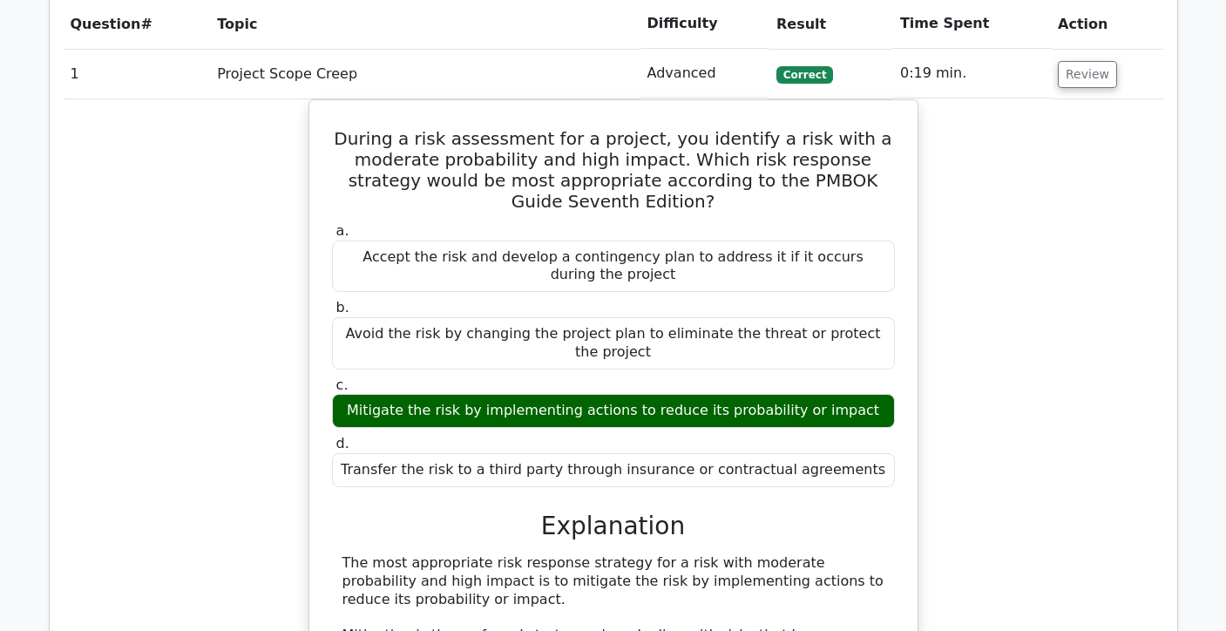
scroll to position [1076, 0]
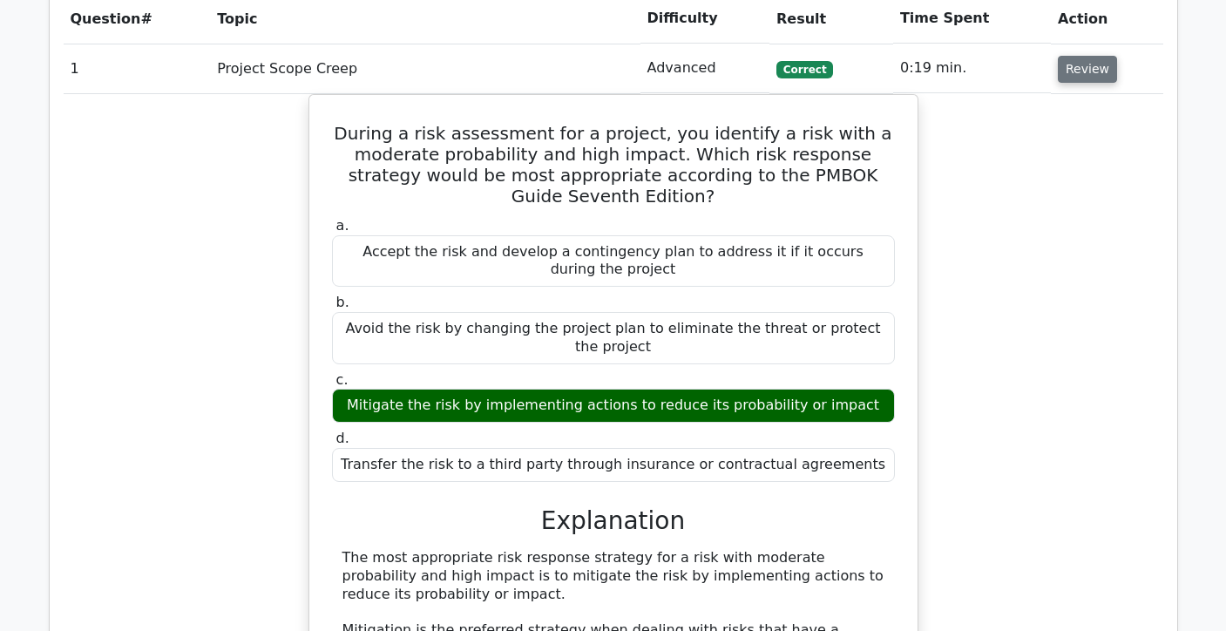
click at [1087, 81] on button "Review" at bounding box center [1087, 69] width 59 height 27
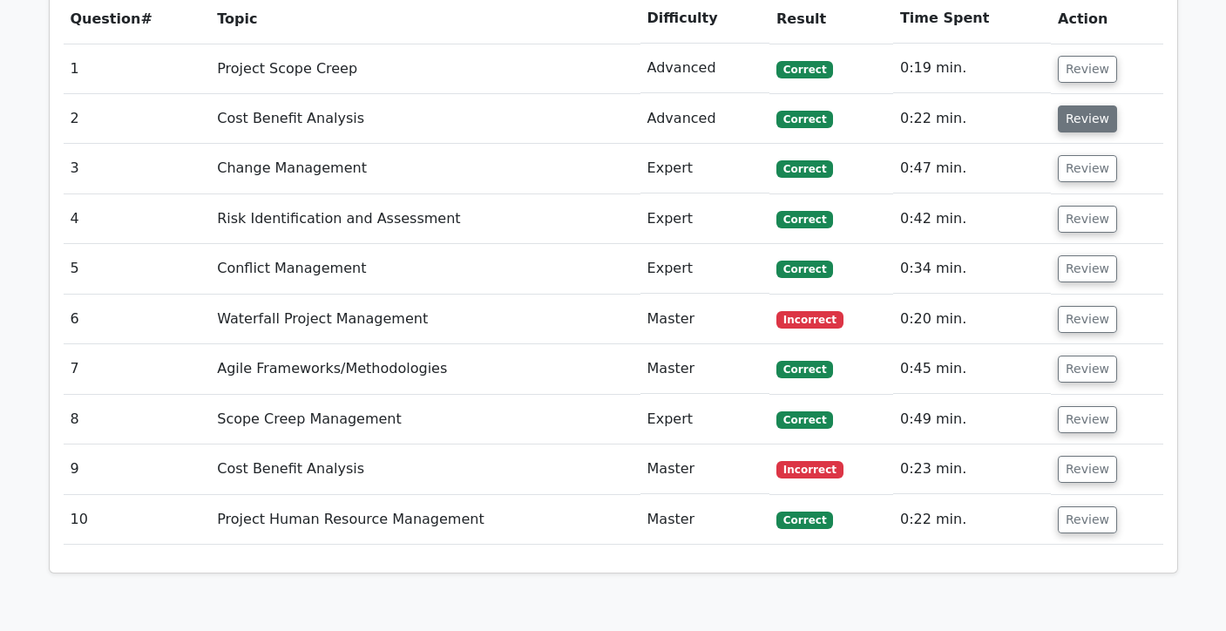
click at [1082, 128] on button "Review" at bounding box center [1087, 118] width 59 height 27
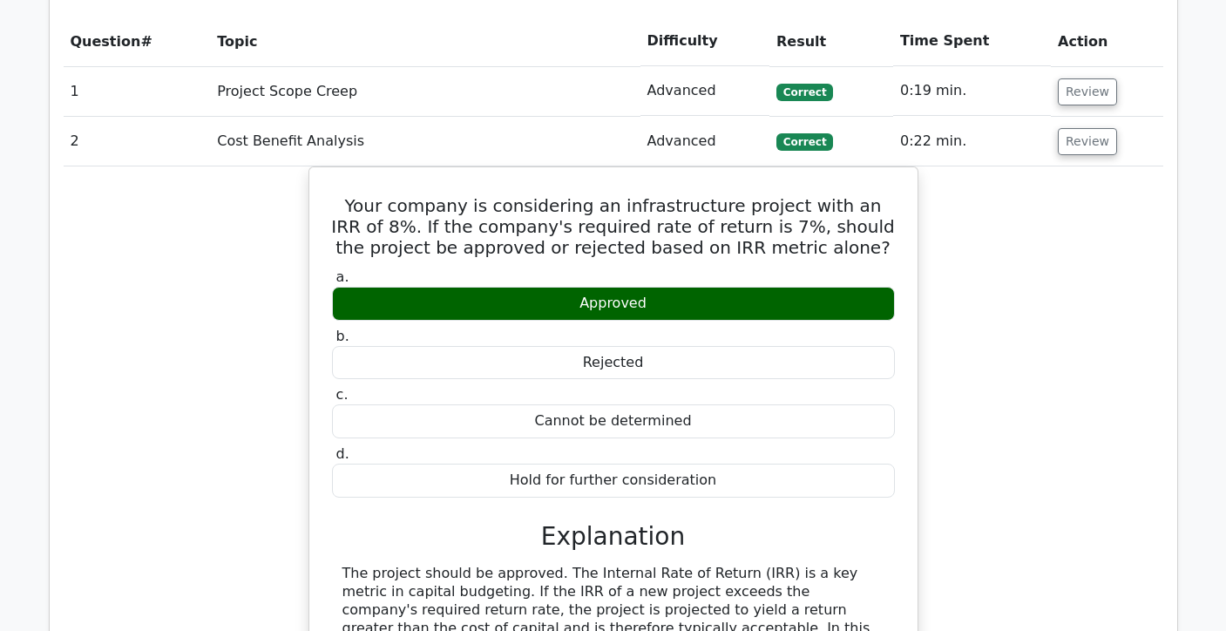
scroll to position [1048, 0]
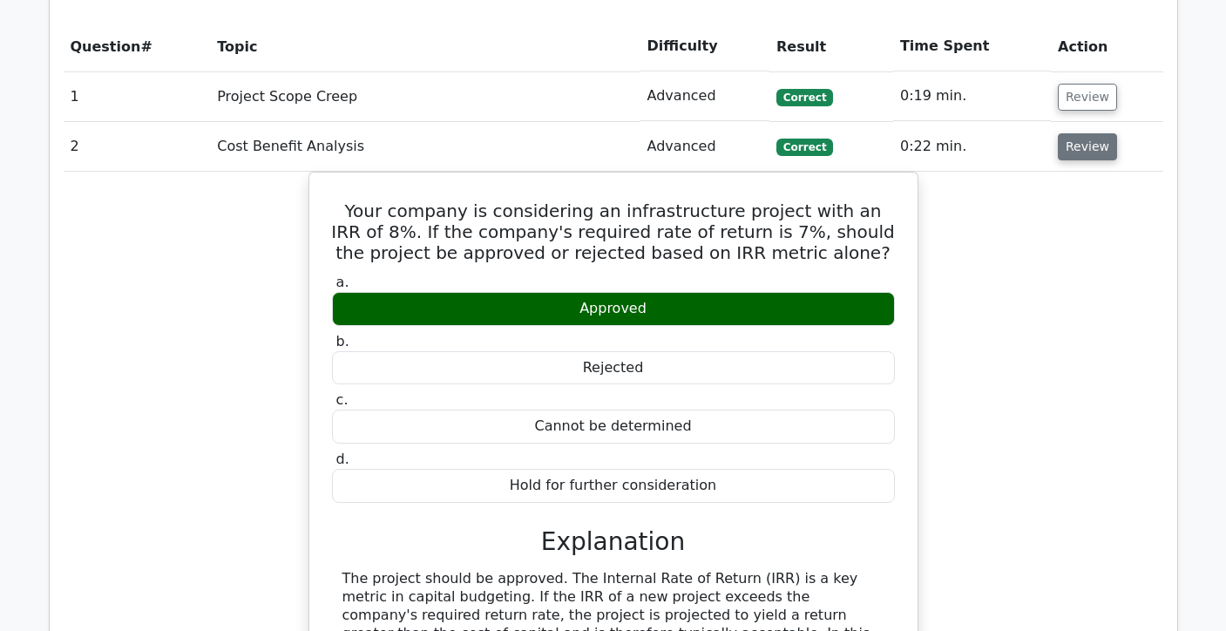
click at [1093, 151] on button "Review" at bounding box center [1087, 146] width 59 height 27
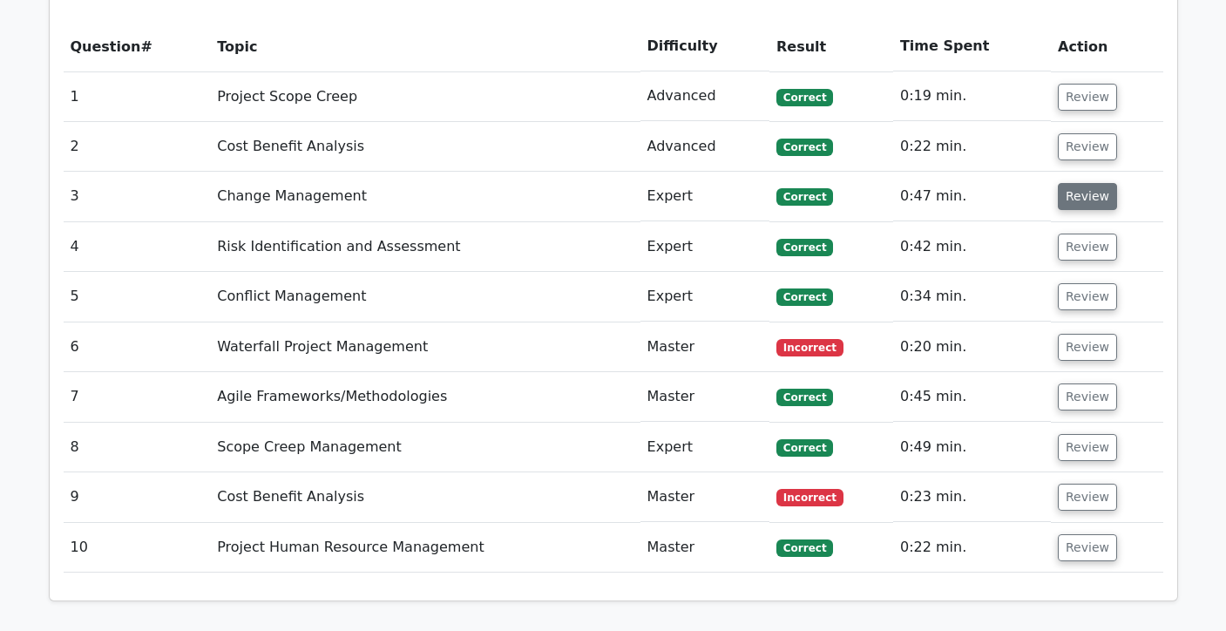
click at [1083, 197] on button "Review" at bounding box center [1087, 196] width 59 height 27
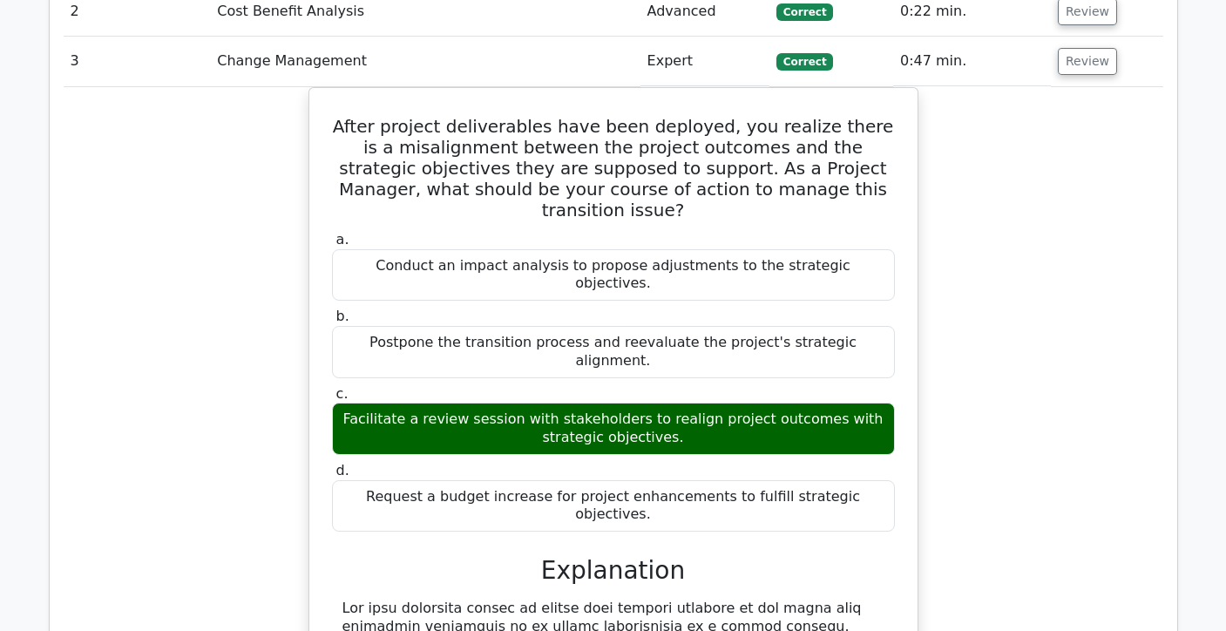
scroll to position [1185, 0]
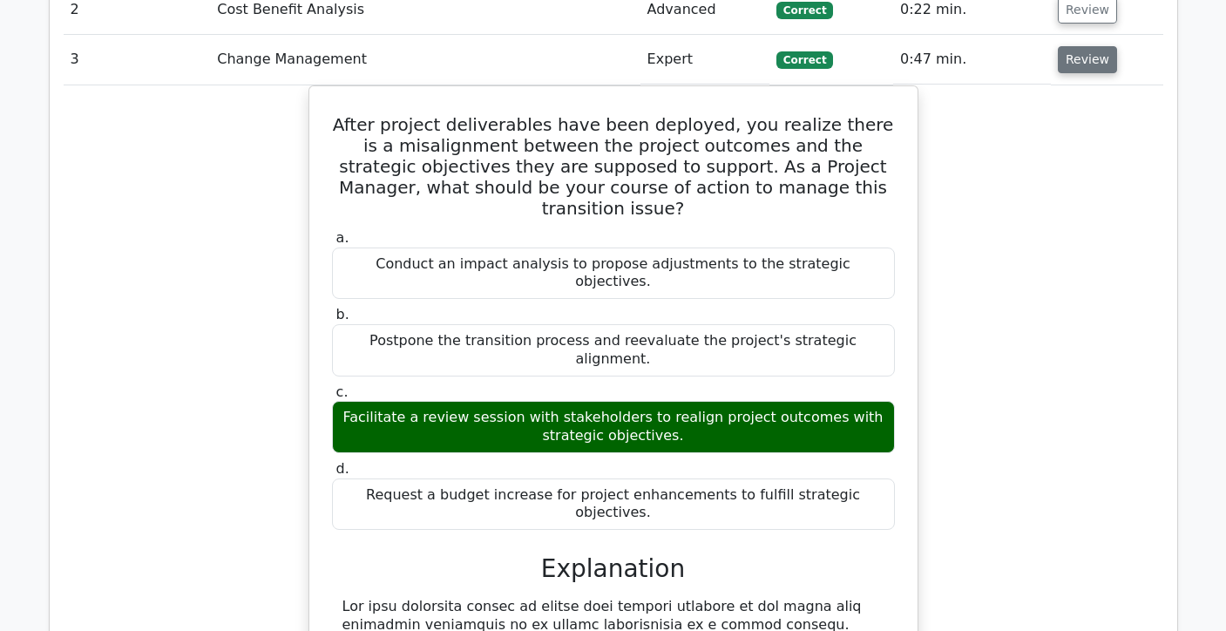
click at [1090, 71] on button "Review" at bounding box center [1087, 59] width 59 height 27
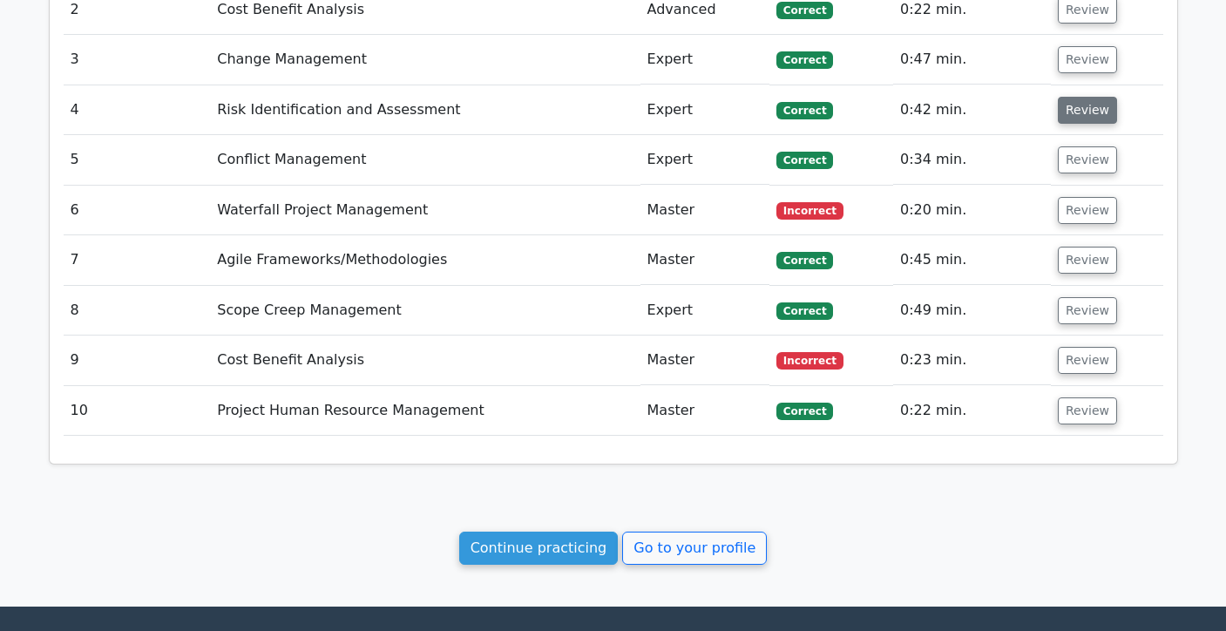
click at [1083, 106] on button "Review" at bounding box center [1087, 110] width 59 height 27
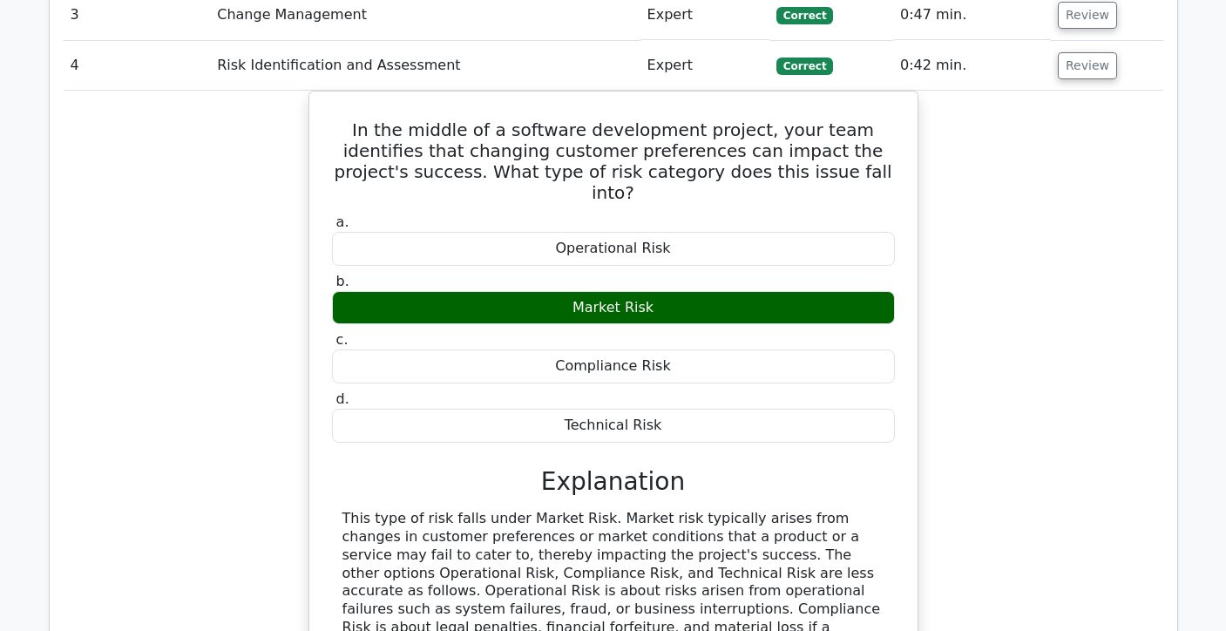
scroll to position [1223, 0]
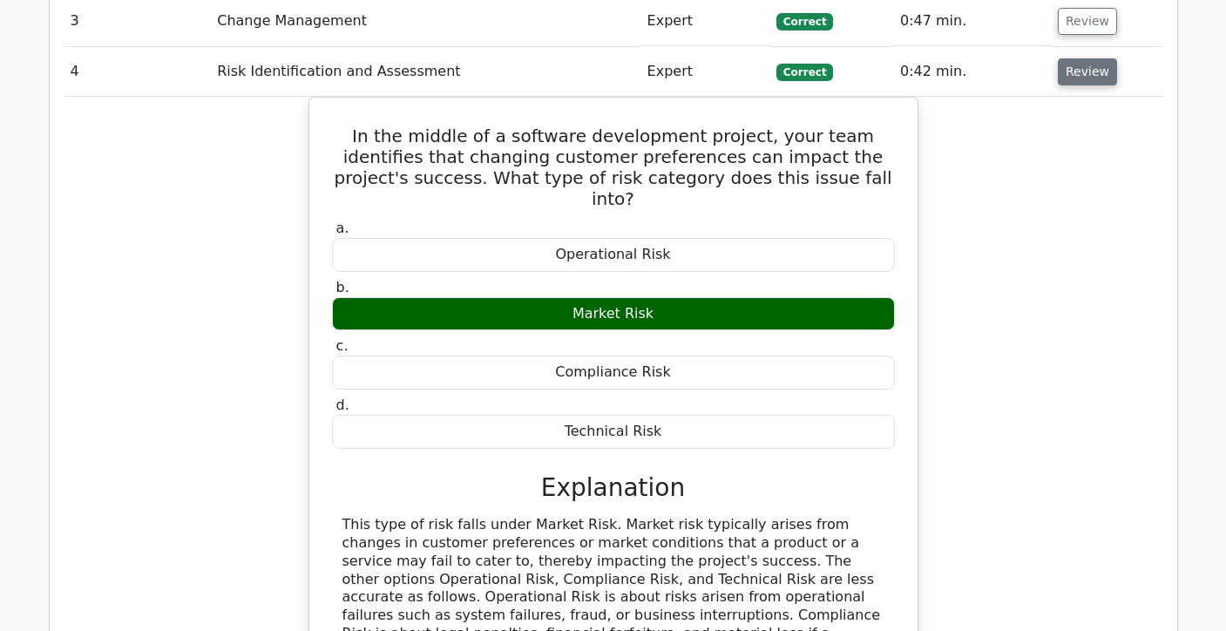
click at [1069, 83] on button "Review" at bounding box center [1087, 71] width 59 height 27
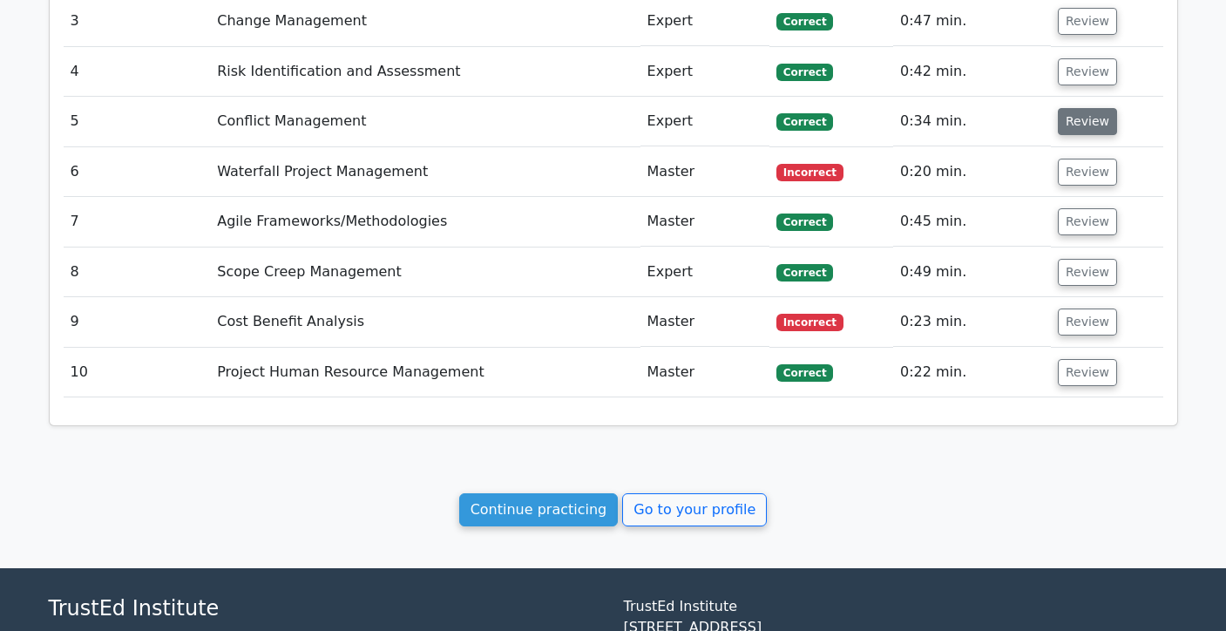
click at [1070, 119] on button "Review" at bounding box center [1087, 121] width 59 height 27
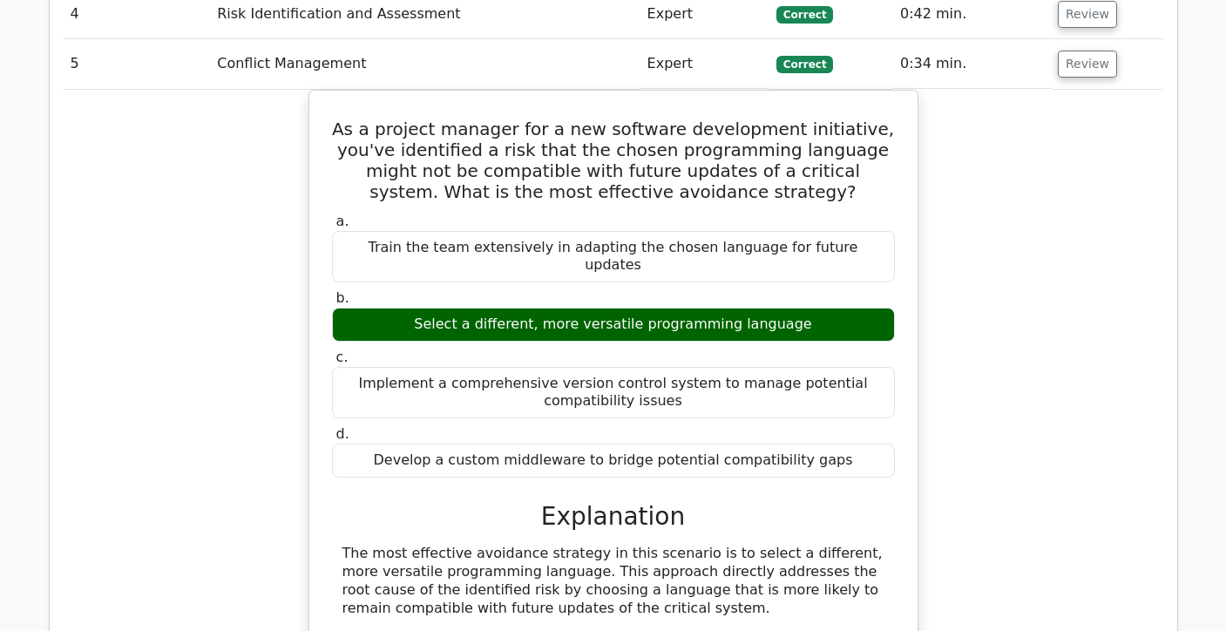
scroll to position [1291, 0]
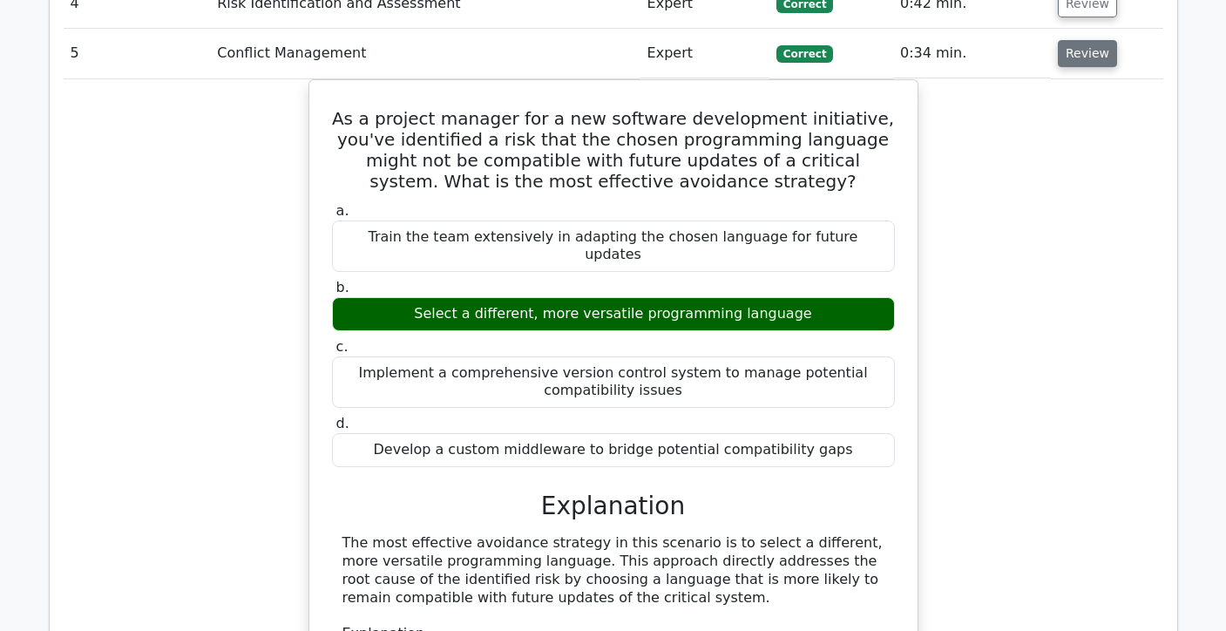
click at [1083, 57] on button "Review" at bounding box center [1087, 53] width 59 height 27
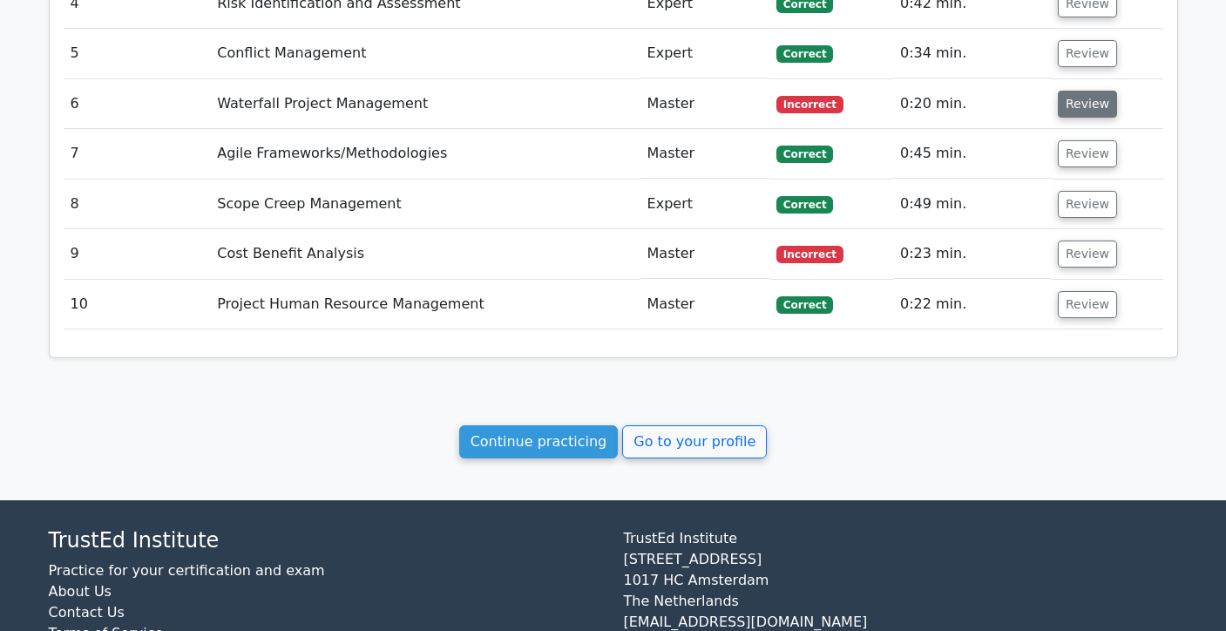
click at [1086, 107] on button "Review" at bounding box center [1087, 104] width 59 height 27
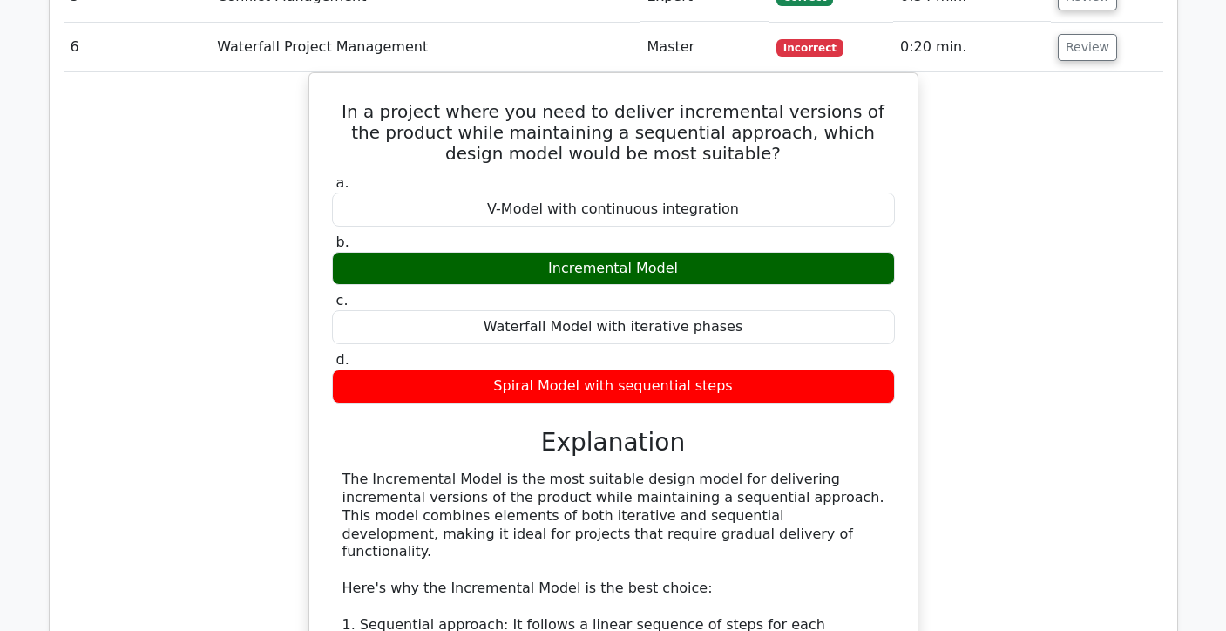
scroll to position [1345, 0]
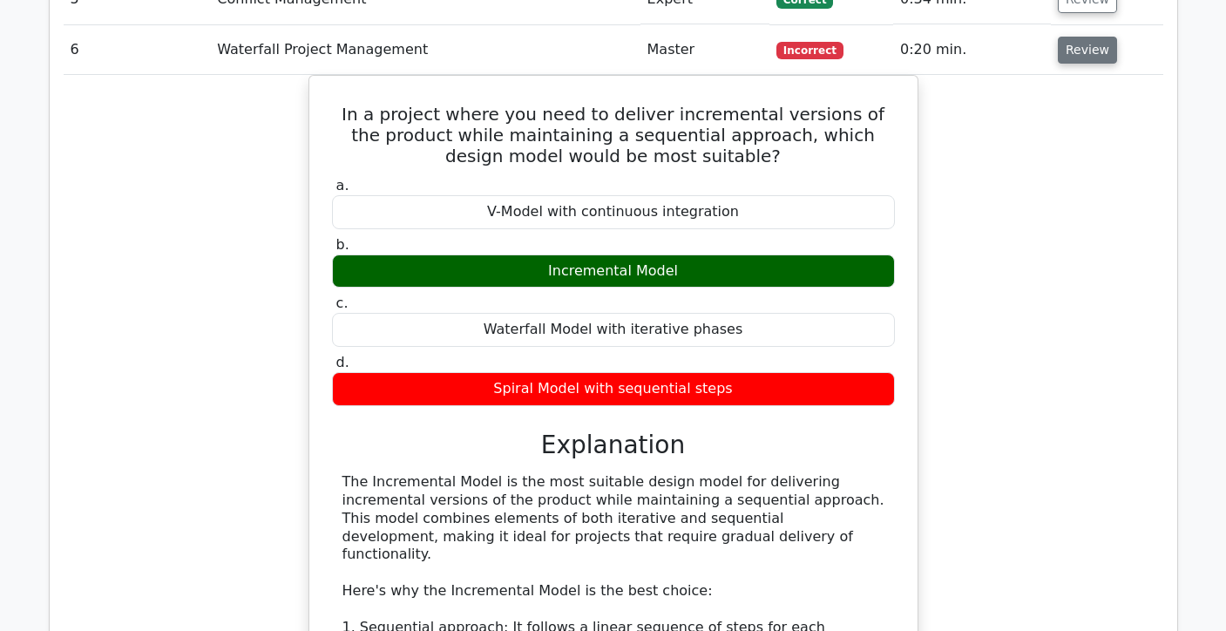
click at [1086, 57] on button "Review" at bounding box center [1087, 50] width 59 height 27
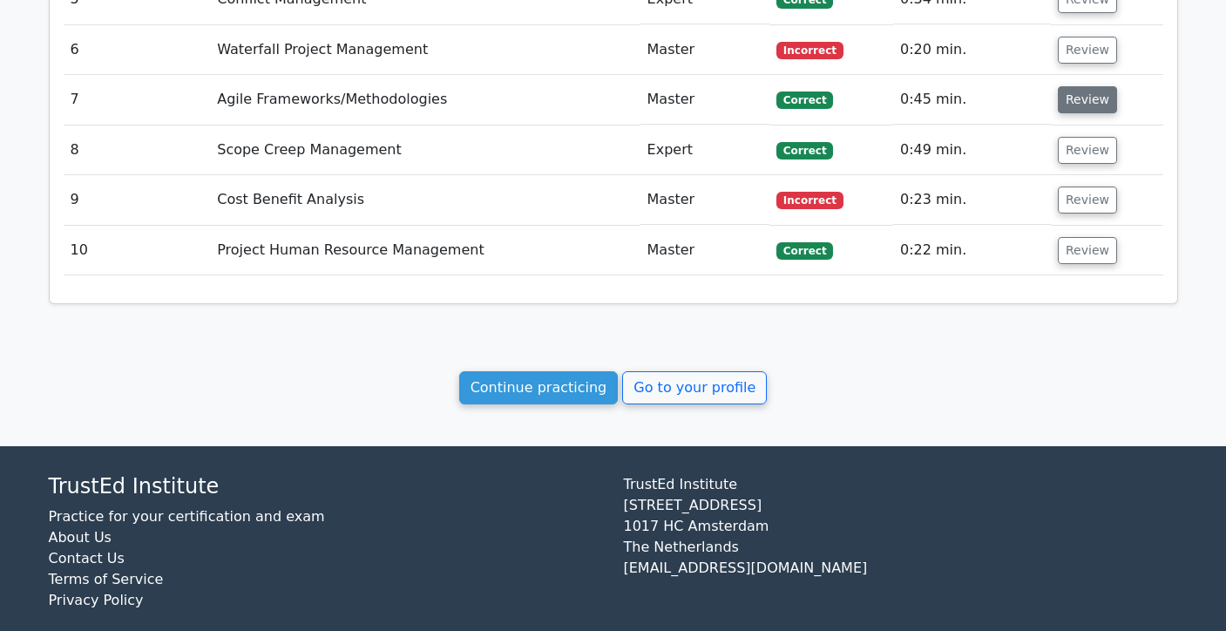
click at [1076, 101] on button "Review" at bounding box center [1087, 99] width 59 height 27
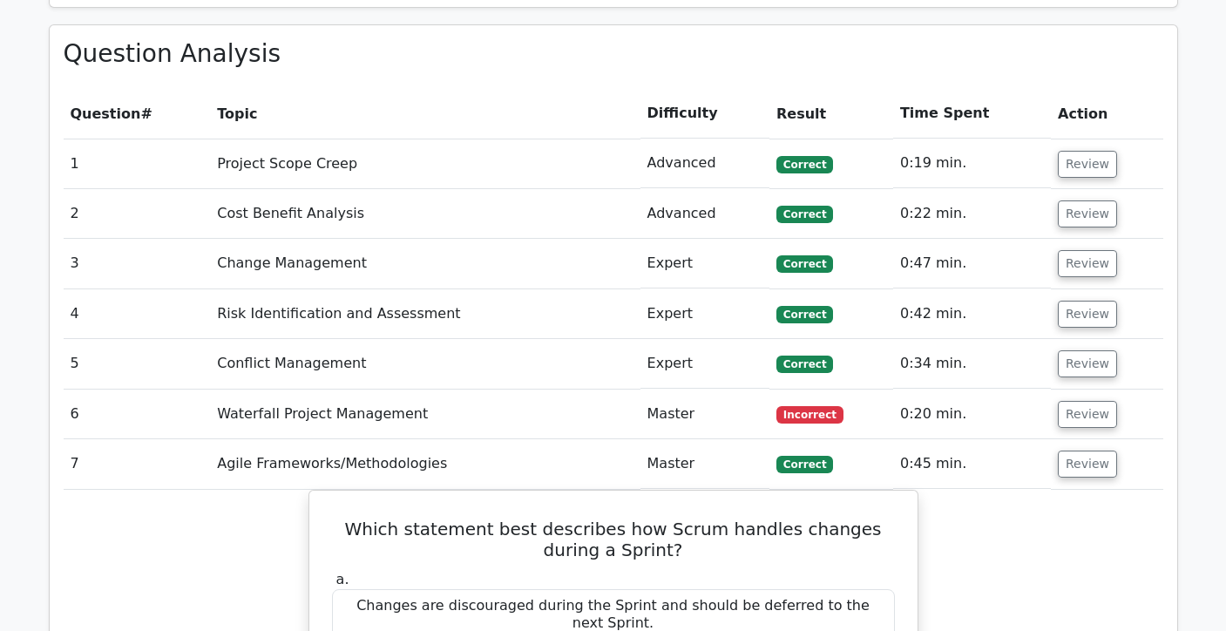
scroll to position [975, 0]
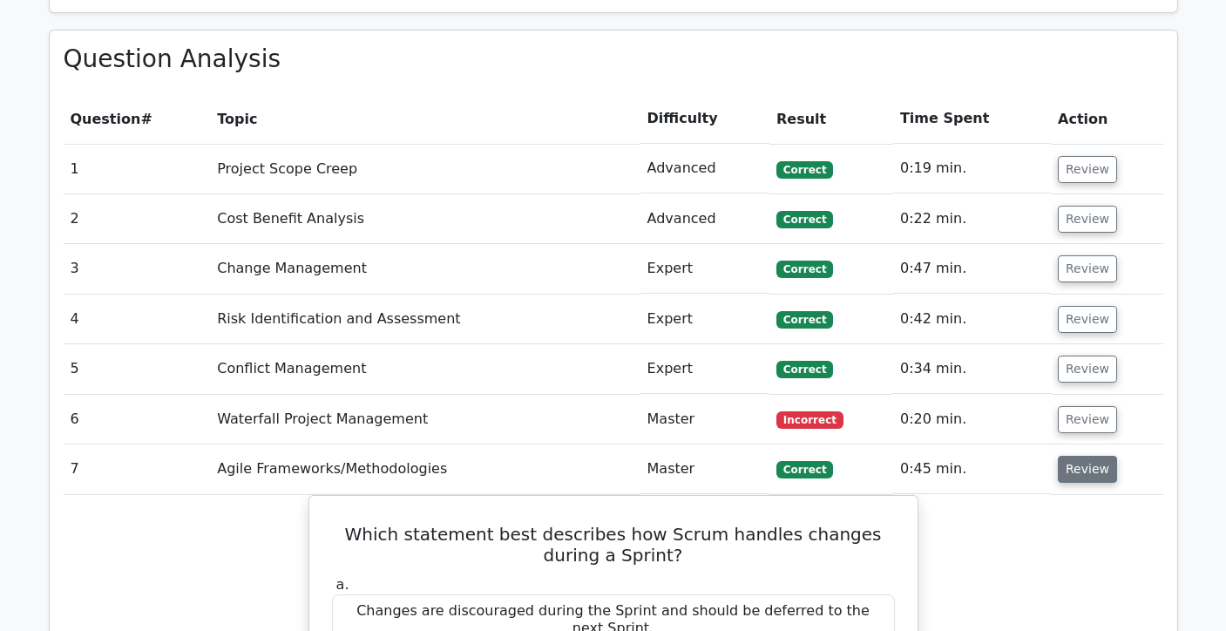
click at [1081, 464] on button "Review" at bounding box center [1087, 469] width 59 height 27
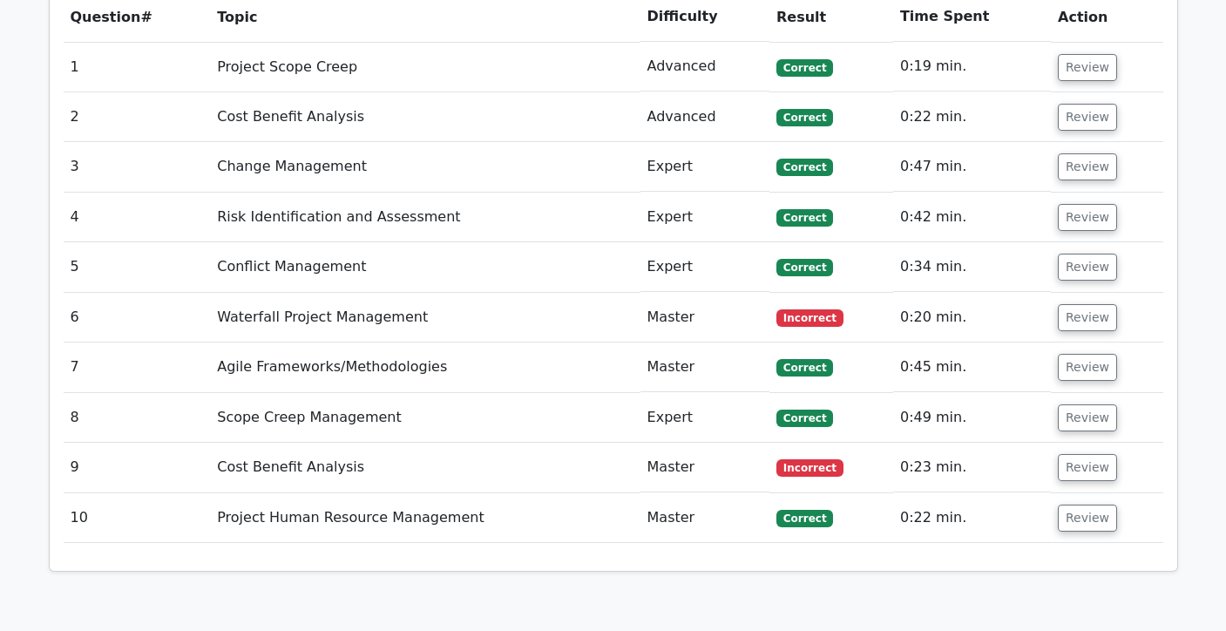
scroll to position [1083, 0]
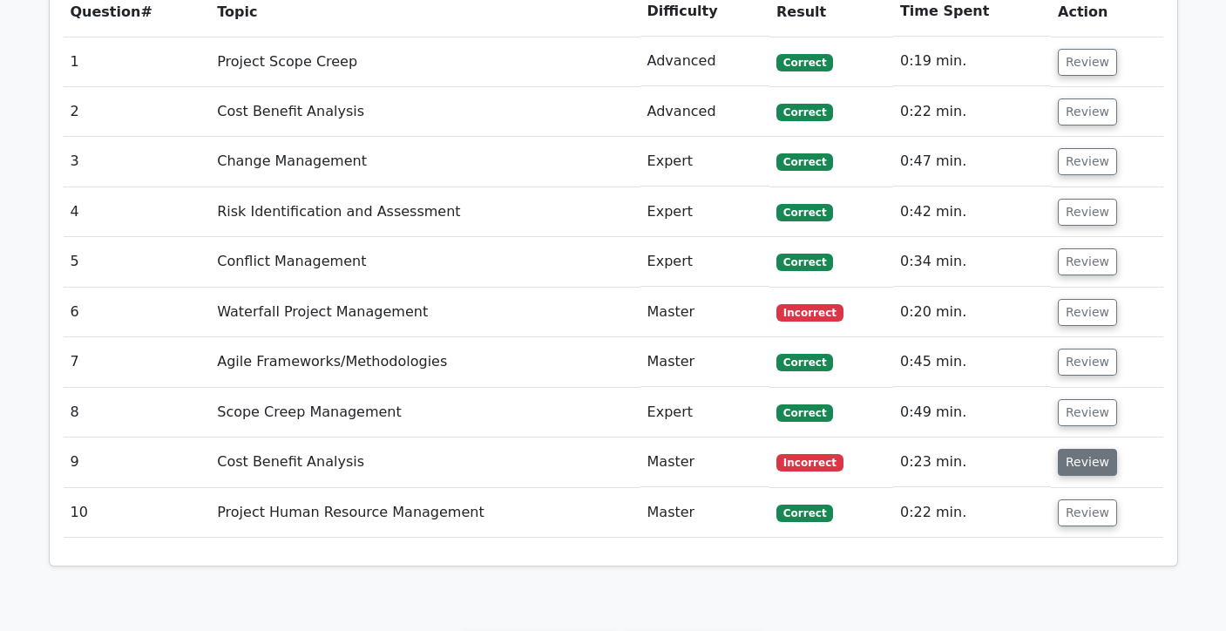
click at [1087, 472] on button "Review" at bounding box center [1087, 462] width 59 height 27
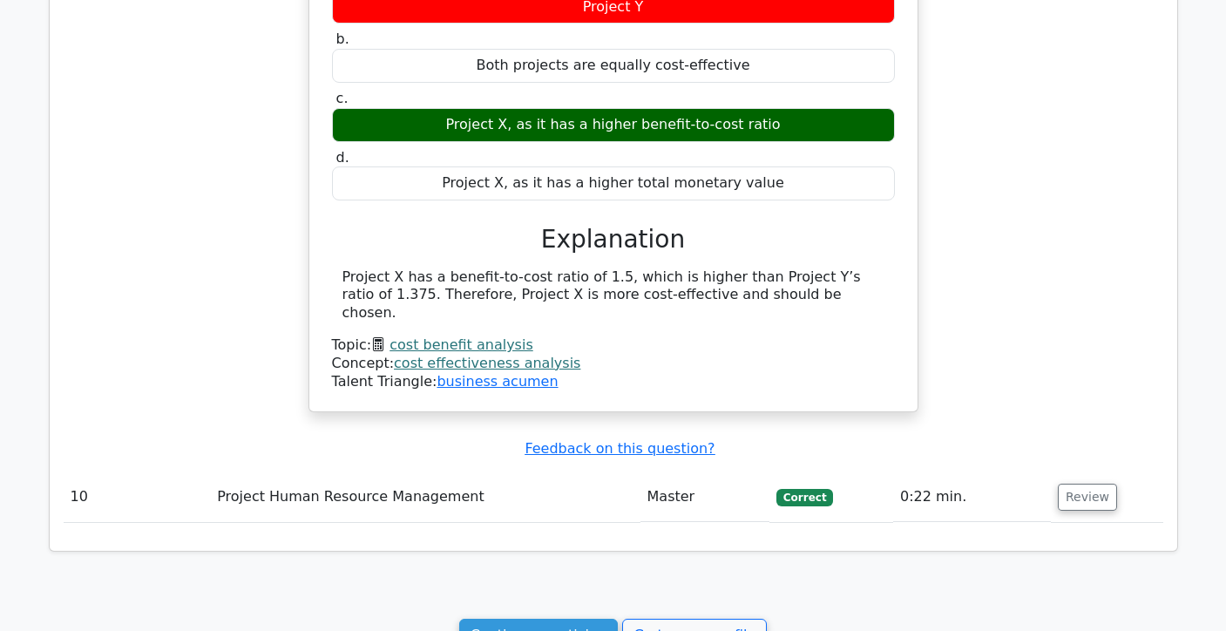
scroll to position [1805, 0]
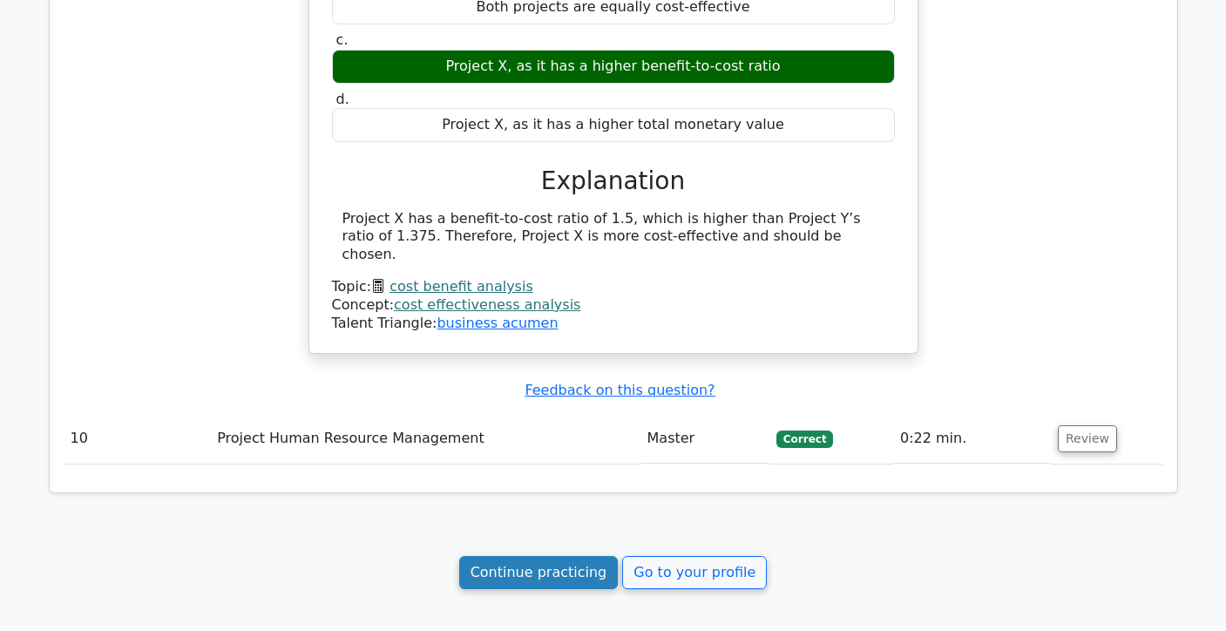
click at [568, 563] on link "Continue practicing" at bounding box center [539, 572] width 160 height 33
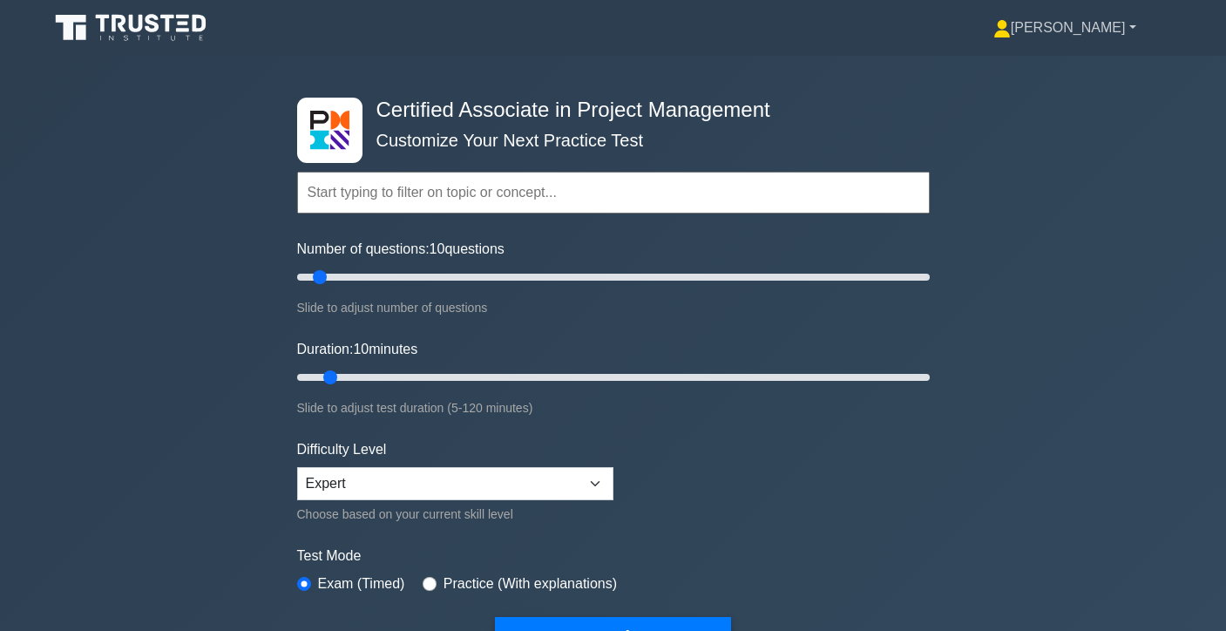
click at [1095, 31] on link "[PERSON_NAME]" at bounding box center [1065, 27] width 227 height 35
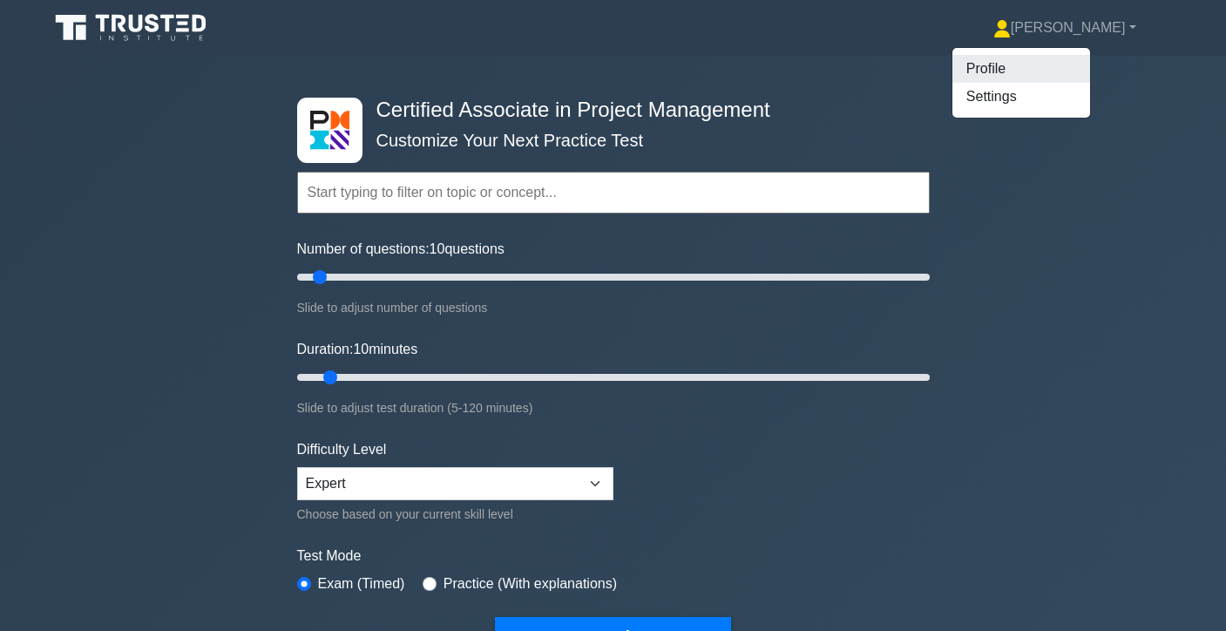
click at [1077, 61] on link "Profile" at bounding box center [1022, 69] width 138 height 28
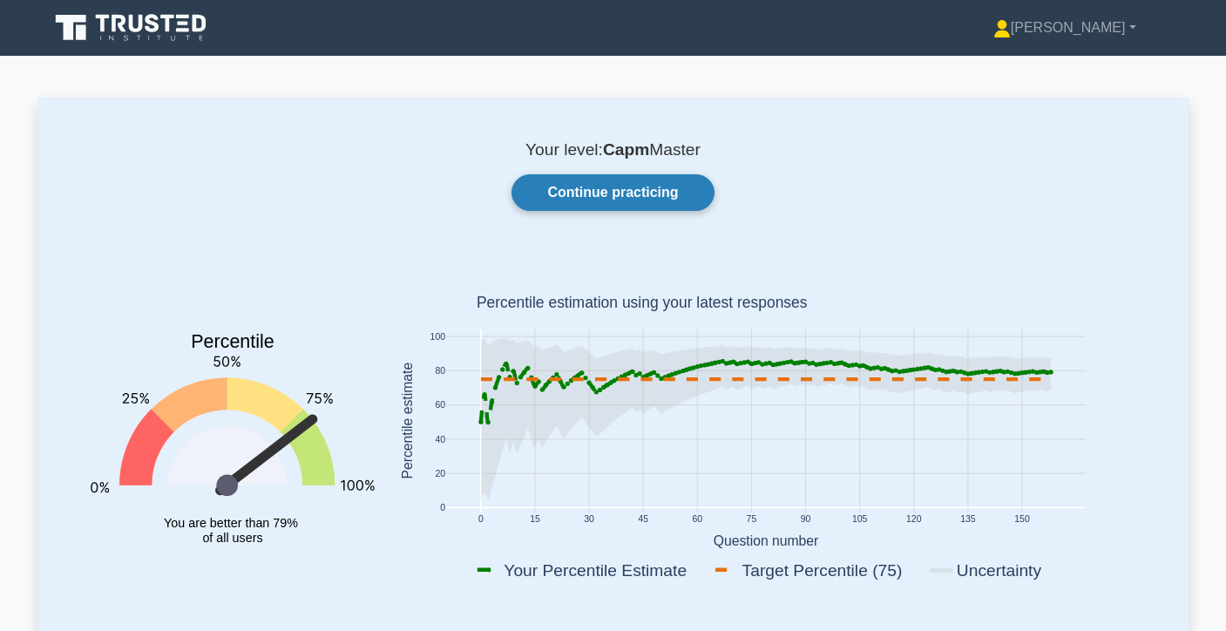
click at [696, 194] on link "Continue practicing" at bounding box center [613, 192] width 202 height 37
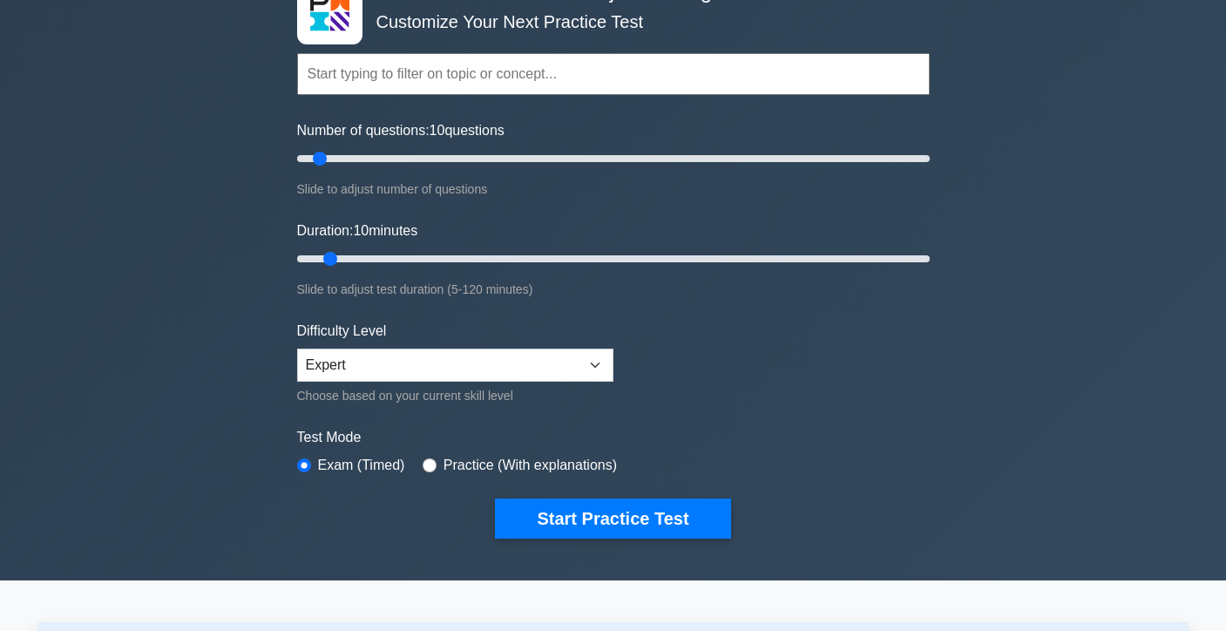
scroll to position [93, 0]
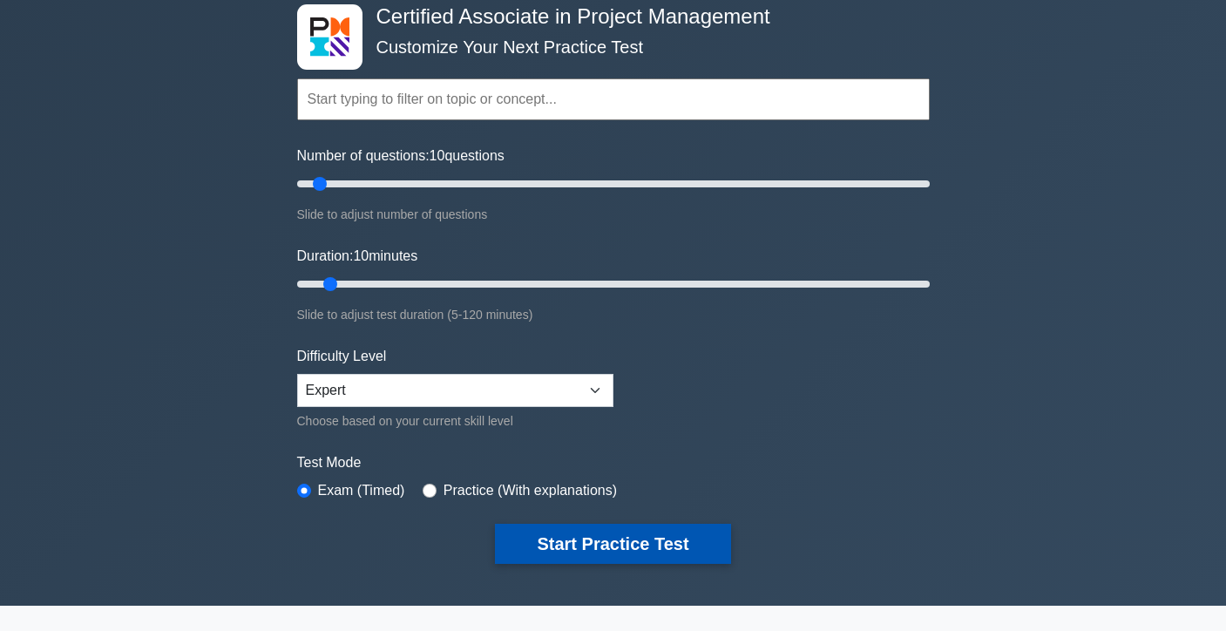
click at [699, 534] on button "Start Practice Test" at bounding box center [612, 544] width 235 height 40
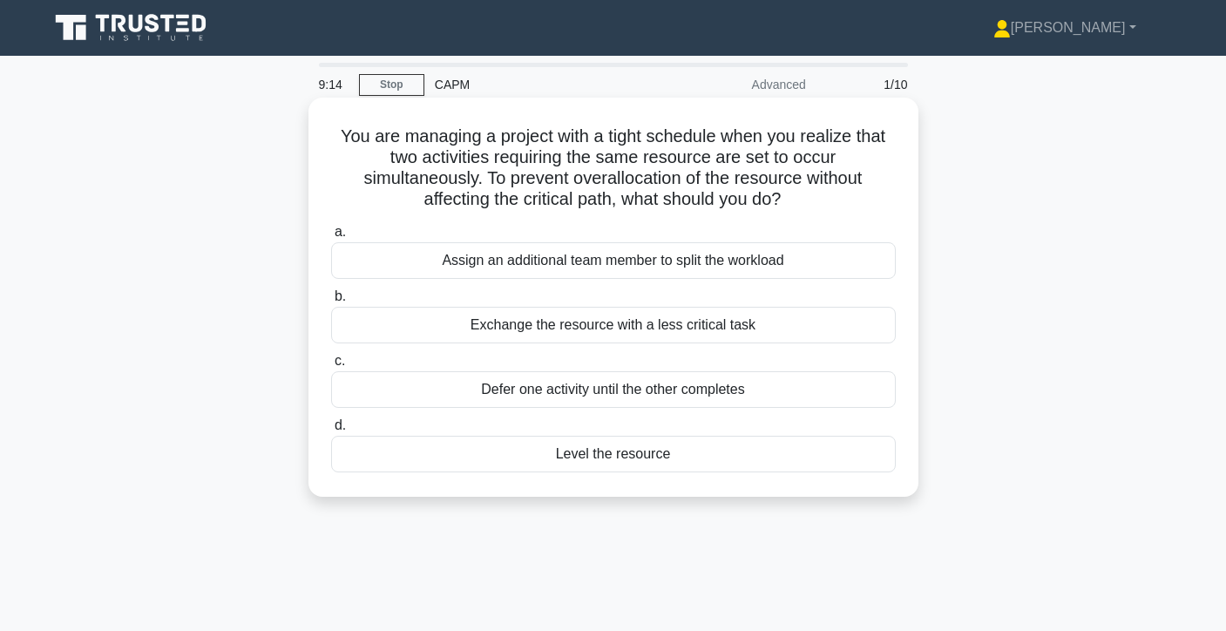
click at [814, 268] on div "Assign an additional team member to split the workload" at bounding box center [613, 260] width 565 height 37
click at [331, 238] on input "a. Assign an additional team member to split the workload" at bounding box center [331, 232] width 0 height 11
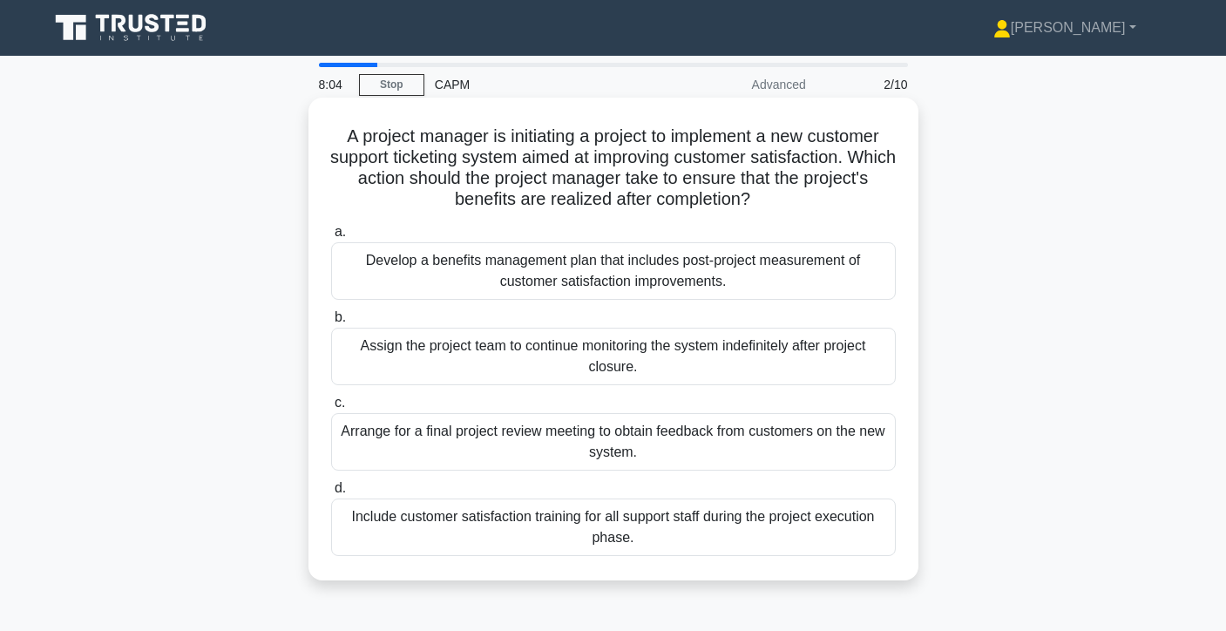
click at [678, 458] on div "Arrange for a final project review meeting to obtain feedback from customers on…" at bounding box center [613, 442] width 565 height 58
click at [331, 409] on input "c. Arrange for a final project review meeting to obtain feedback from customers…" at bounding box center [331, 402] width 0 height 11
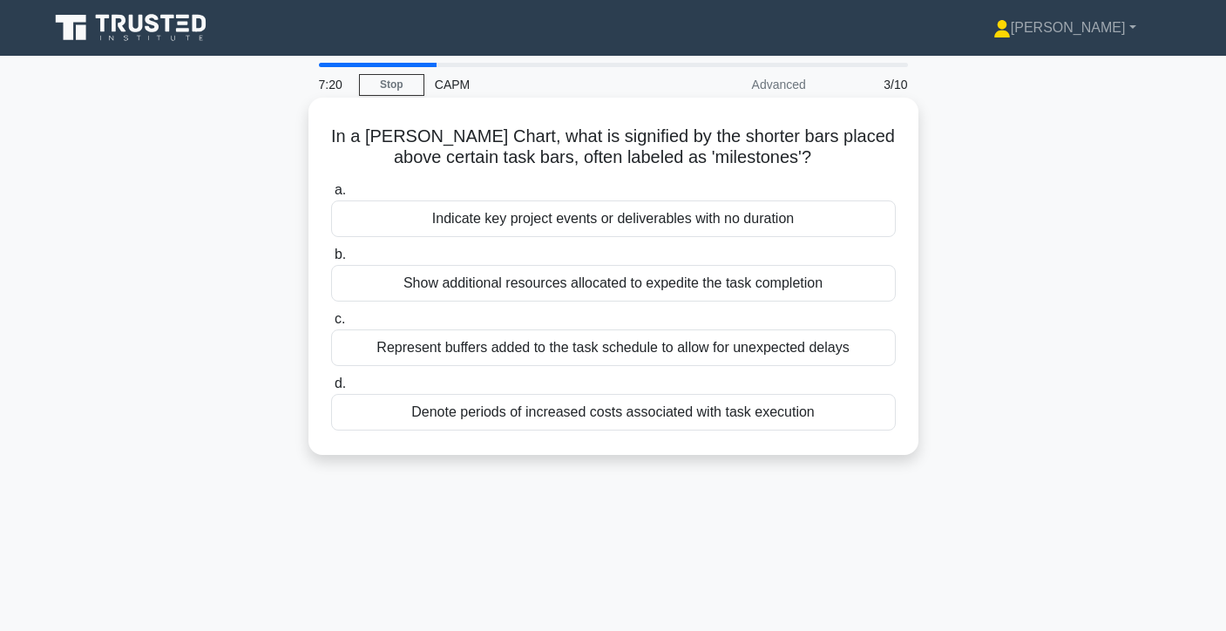
click at [837, 354] on div "Represent buffers added to the task schedule to allow for unexpected delays" at bounding box center [613, 347] width 565 height 37
click at [331, 325] on input "c. Represent buffers added to the task schedule to allow for unexpected delays" at bounding box center [331, 319] width 0 height 11
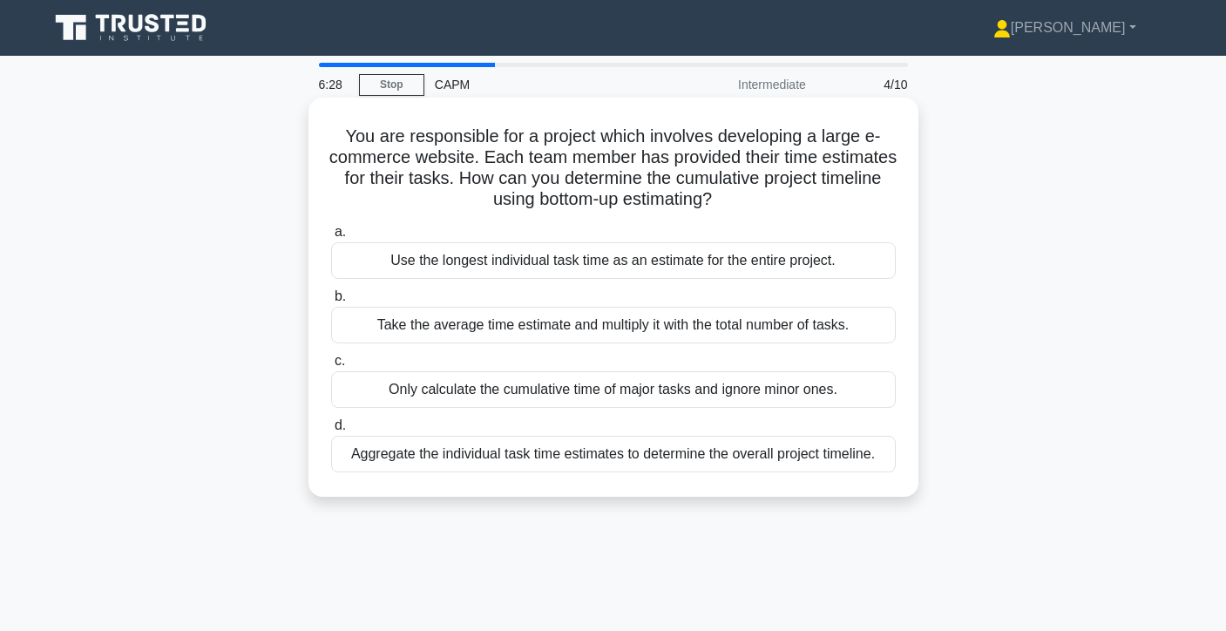
click at [802, 458] on div "Aggregate the individual task time estimates to determine the overall project t…" at bounding box center [613, 454] width 565 height 37
click at [331, 431] on input "d. Aggregate the individual task time estimates to determine the overall projec…" at bounding box center [331, 425] width 0 height 11
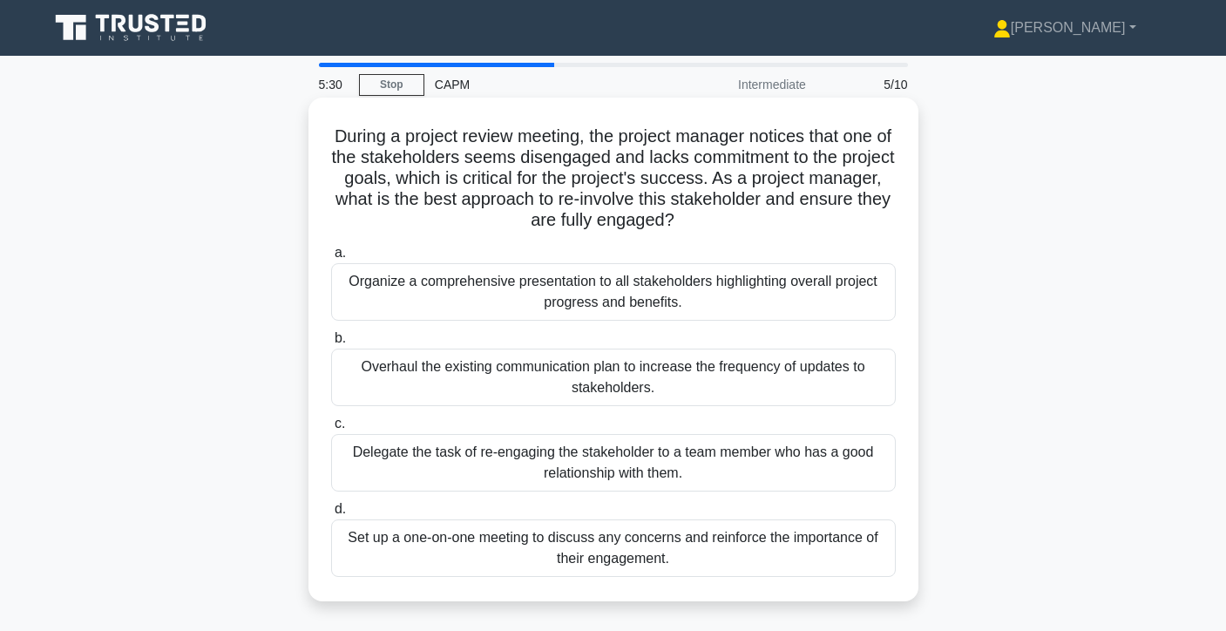
click at [808, 536] on div "Set up a one-on-one meeting to discuss any concerns and reinforce the importanc…" at bounding box center [613, 548] width 565 height 58
click at [331, 515] on input "d. Set up a one-on-one meeting to discuss any concerns and reinforce the import…" at bounding box center [331, 509] width 0 height 11
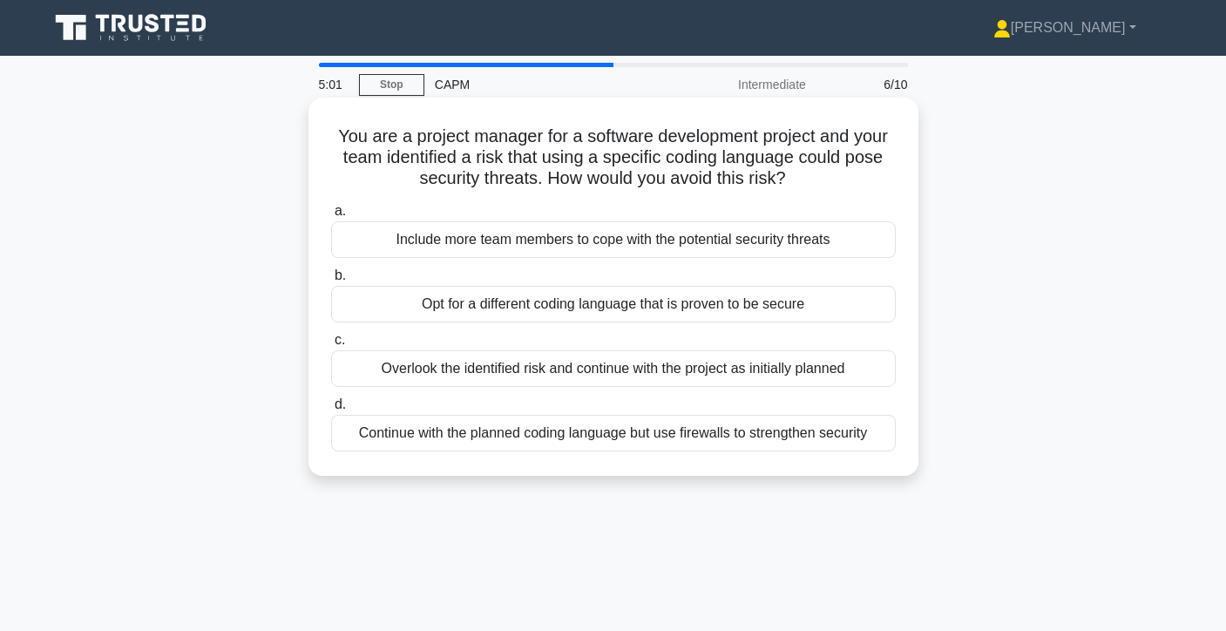
click at [746, 302] on div "Opt for a different coding language that is proven to be secure" at bounding box center [613, 304] width 565 height 37
click at [331, 282] on input "b. Opt for a different coding language that is proven to be secure" at bounding box center [331, 275] width 0 height 11
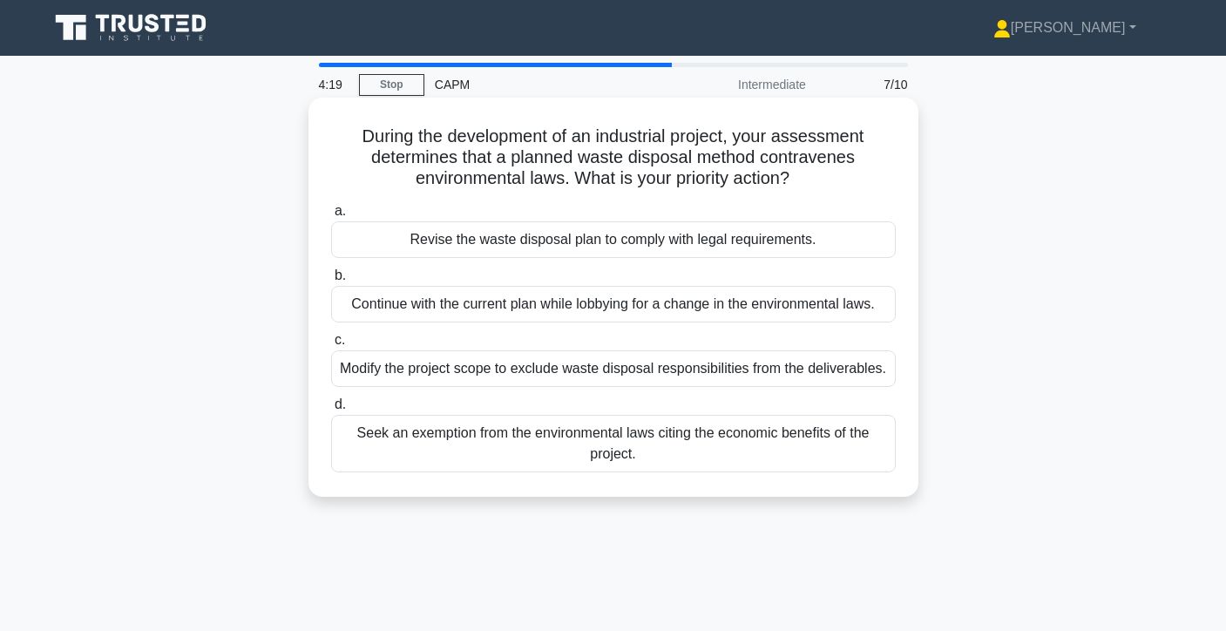
click at [889, 248] on div "Revise the waste disposal plan to comply with legal requirements." at bounding box center [613, 239] width 565 height 37
click at [331, 217] on input "a. Revise the waste disposal plan to comply with legal requirements." at bounding box center [331, 211] width 0 height 11
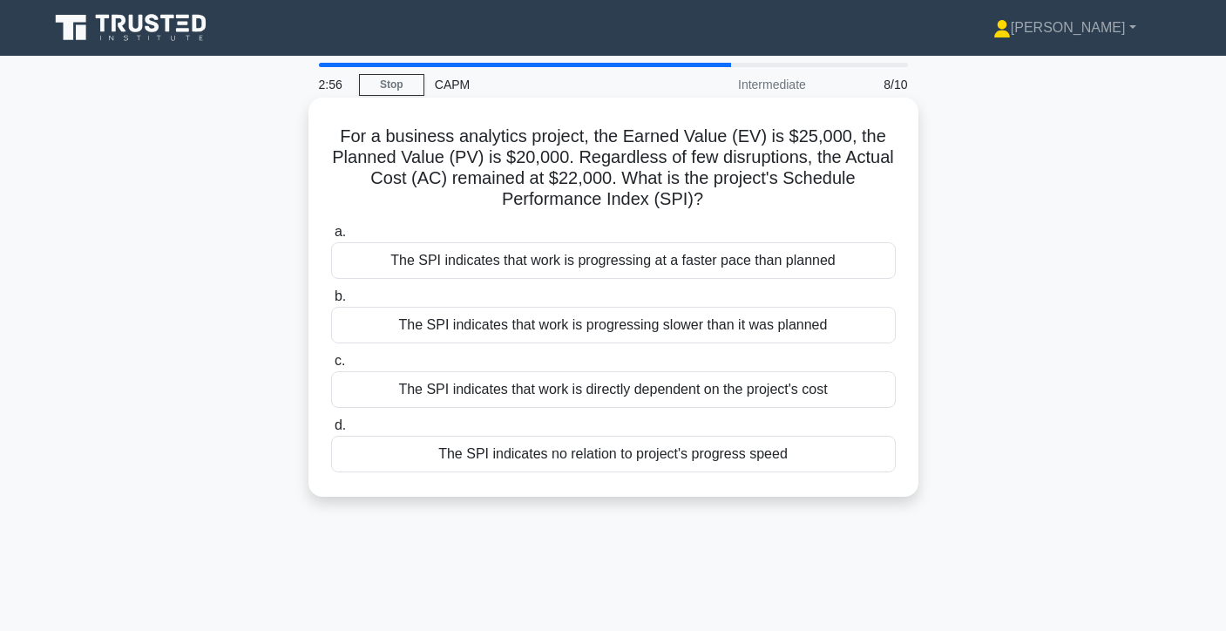
click at [832, 269] on div "The SPI indicates that work is progressing at a faster pace than planned" at bounding box center [613, 260] width 565 height 37
click at [331, 238] on input "a. The SPI indicates that work is progressing at a faster pace than planned" at bounding box center [331, 232] width 0 height 11
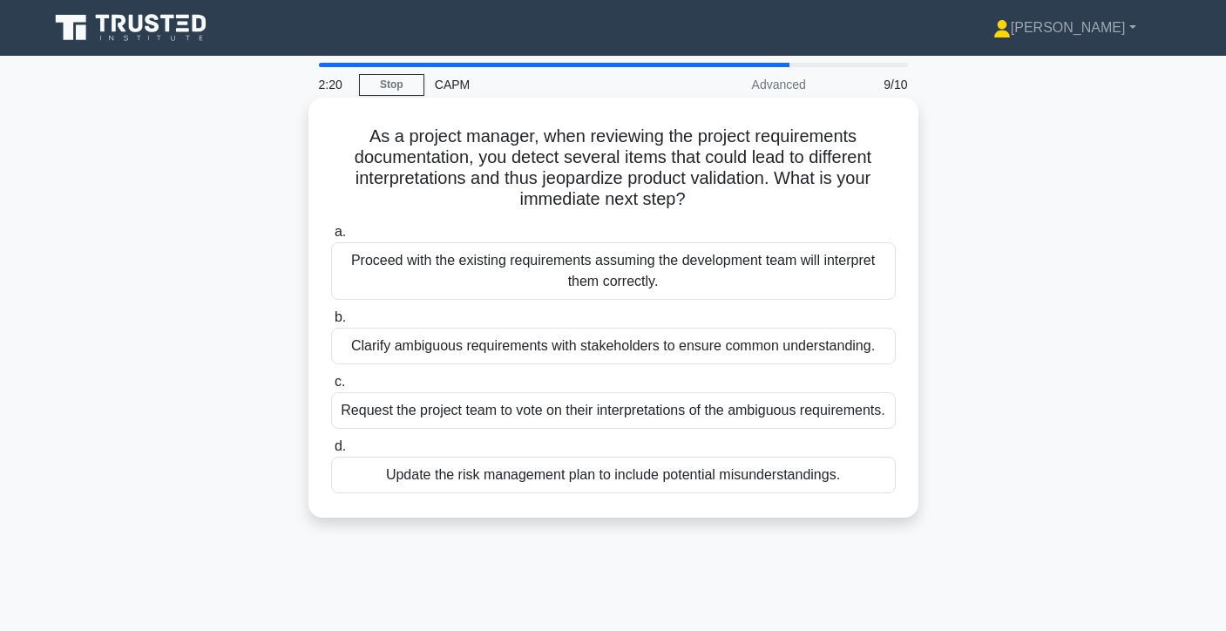
click at [815, 493] on div "Update the risk management plan to include potential misunderstandings." at bounding box center [613, 475] width 565 height 37
click at [331, 452] on input "d. Update the risk management plan to include potential misunderstandings." at bounding box center [331, 446] width 0 height 11
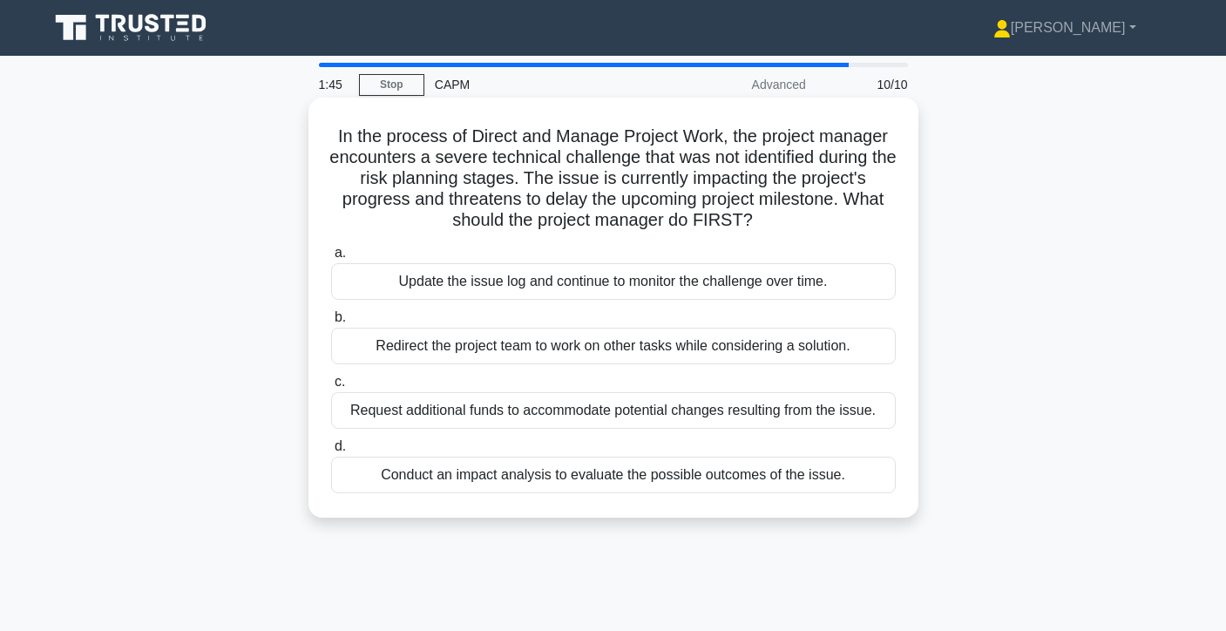
click at [721, 473] on div "Conduct an impact analysis to evaluate the possible outcomes of the issue." at bounding box center [613, 475] width 565 height 37
click at [331, 452] on input "d. Conduct an impact analysis to evaluate the possible outcomes of the issue." at bounding box center [331, 446] width 0 height 11
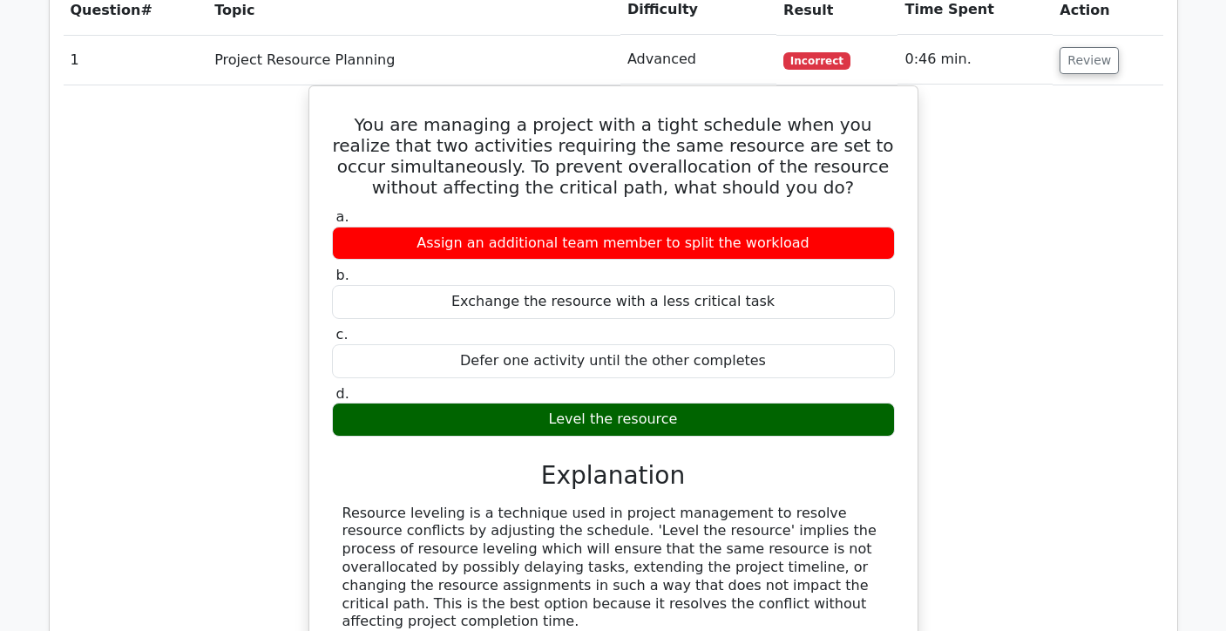
scroll to position [1137, 0]
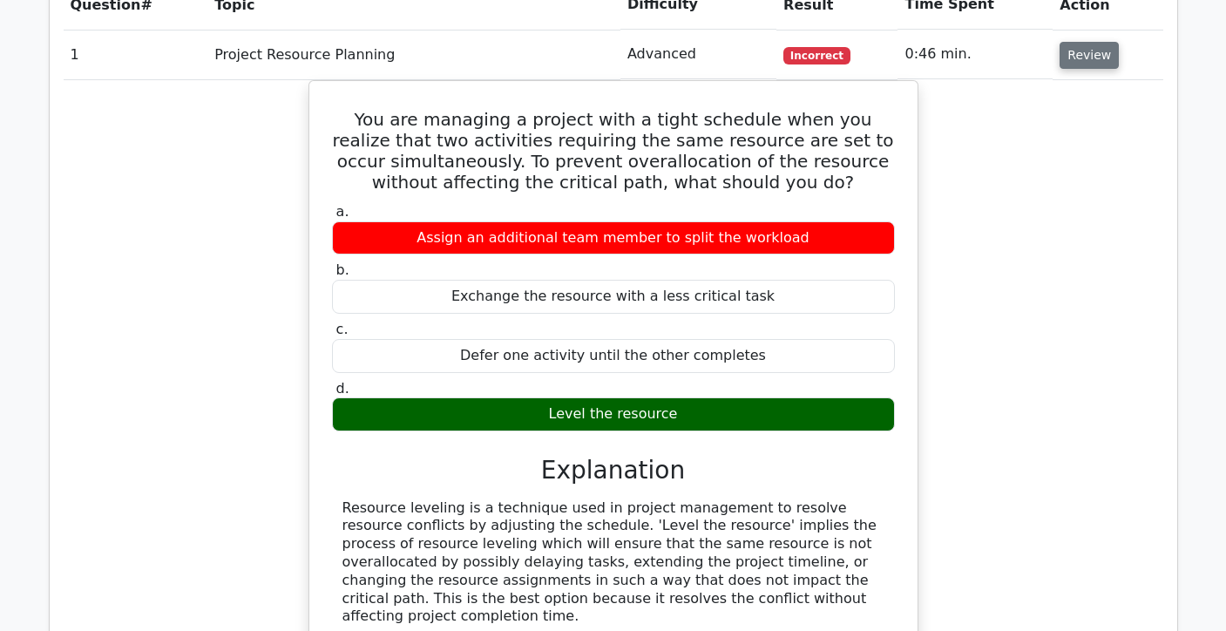
click at [1110, 52] on button "Review" at bounding box center [1089, 55] width 59 height 27
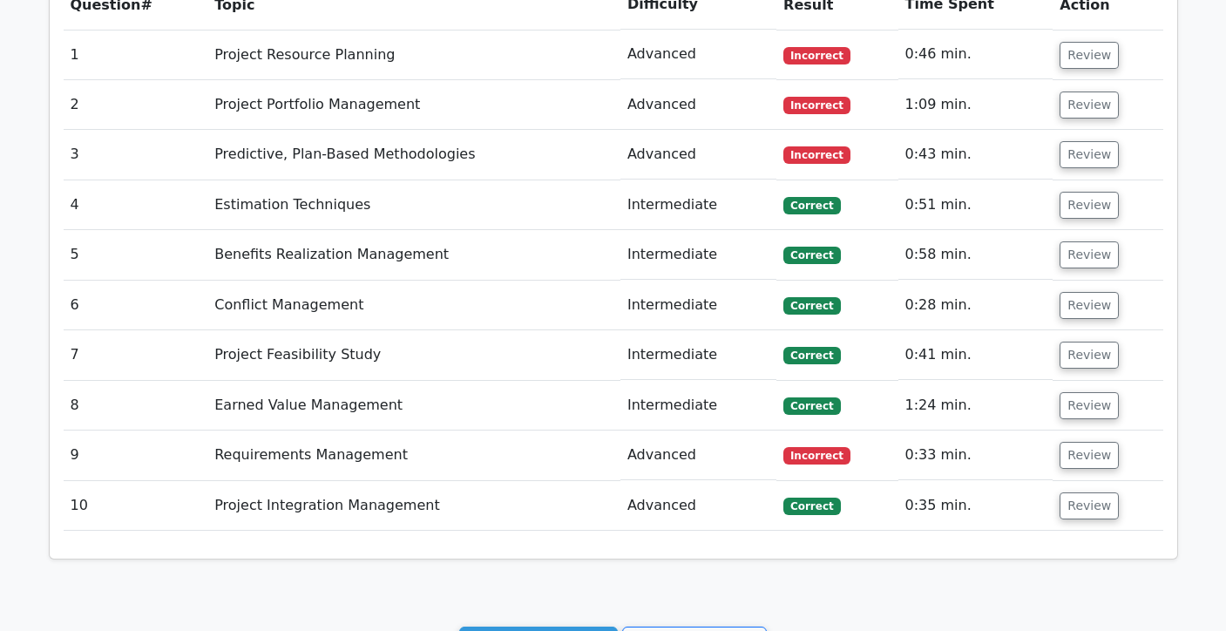
click at [1090, 120] on td "Review" at bounding box center [1108, 105] width 110 height 50
click at [1088, 112] on button "Review" at bounding box center [1089, 105] width 59 height 27
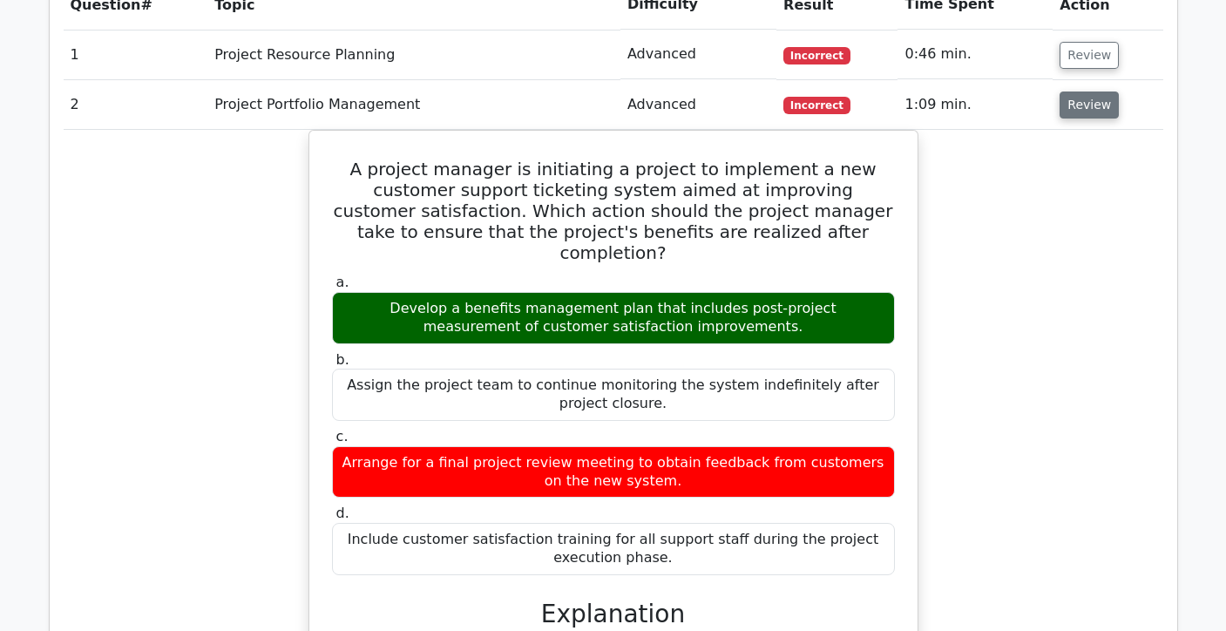
click at [1086, 118] on button "Review" at bounding box center [1089, 105] width 59 height 27
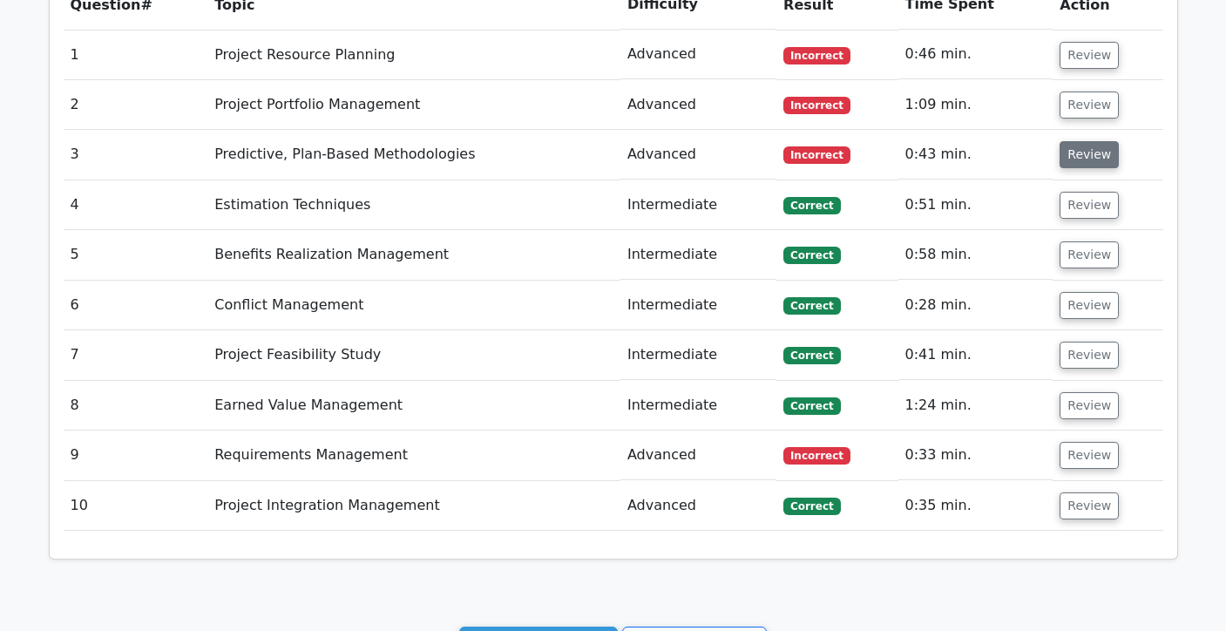
click at [1086, 166] on button "Review" at bounding box center [1089, 154] width 59 height 27
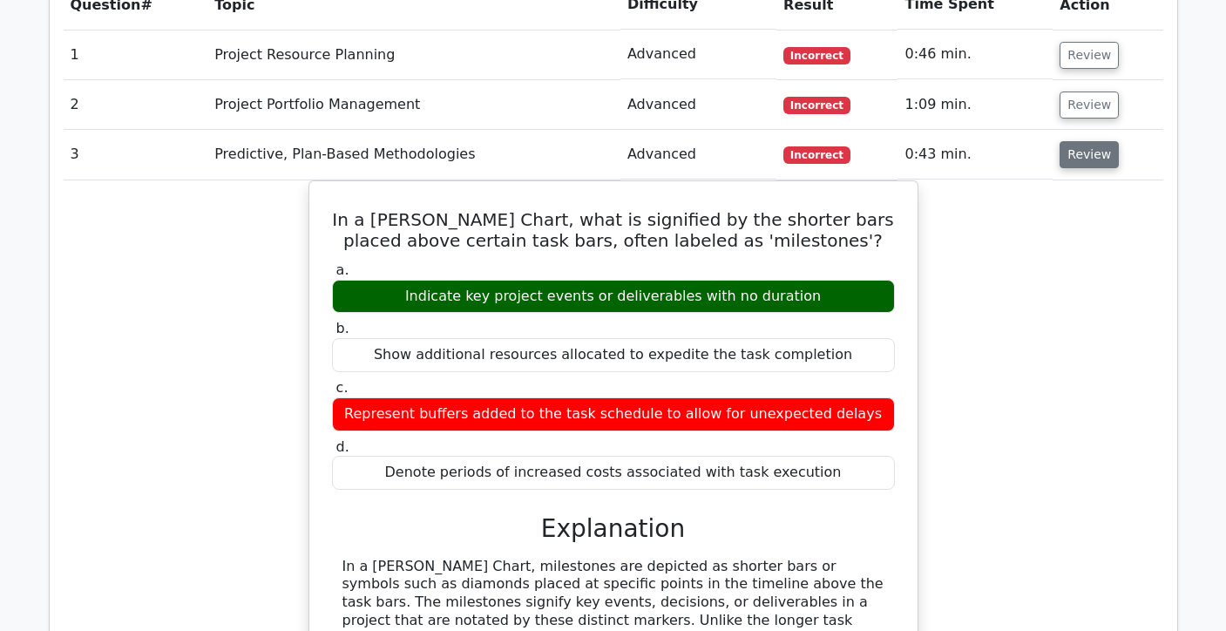
click at [1086, 168] on button "Review" at bounding box center [1089, 154] width 59 height 27
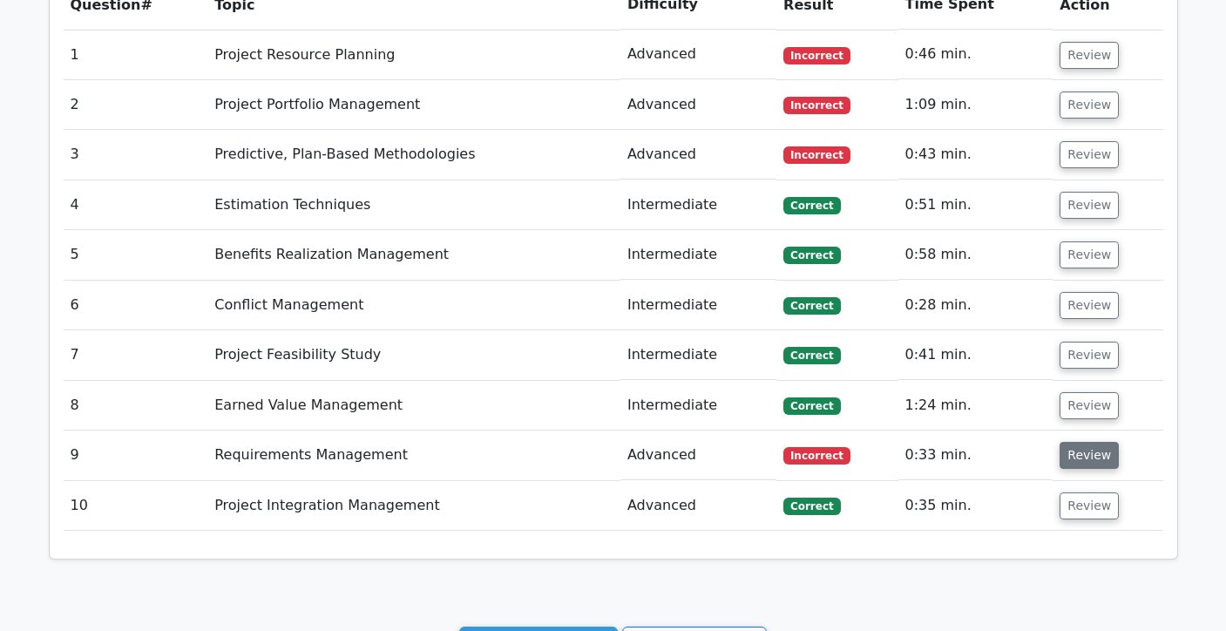
click at [1073, 465] on button "Review" at bounding box center [1089, 455] width 59 height 27
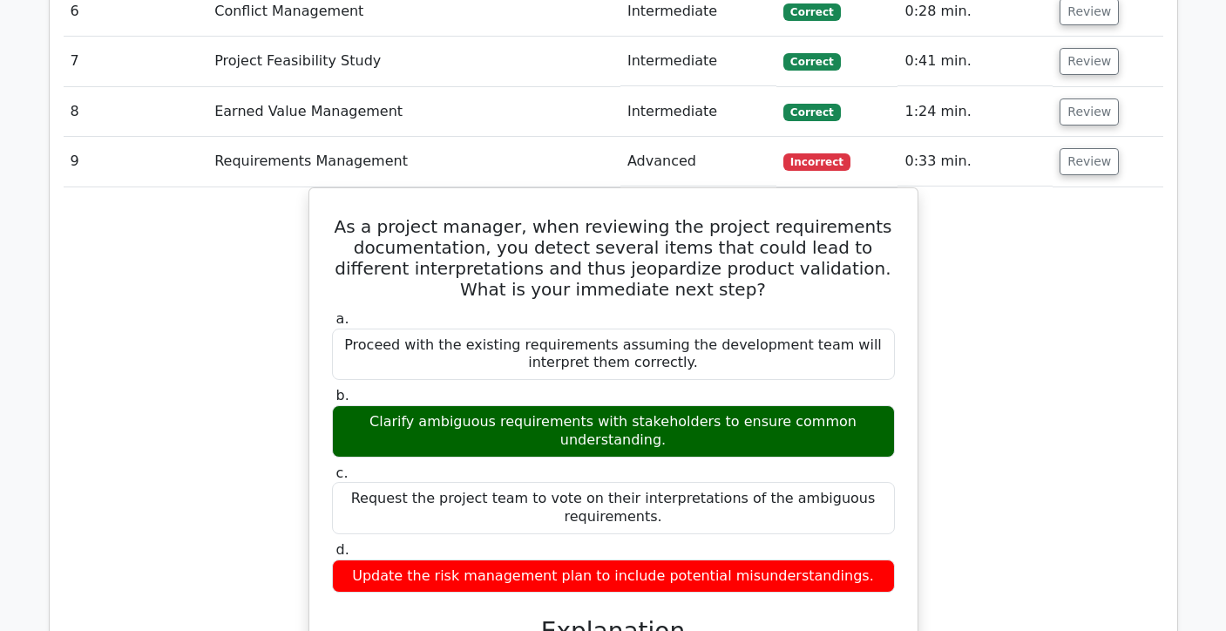
scroll to position [1421, 0]
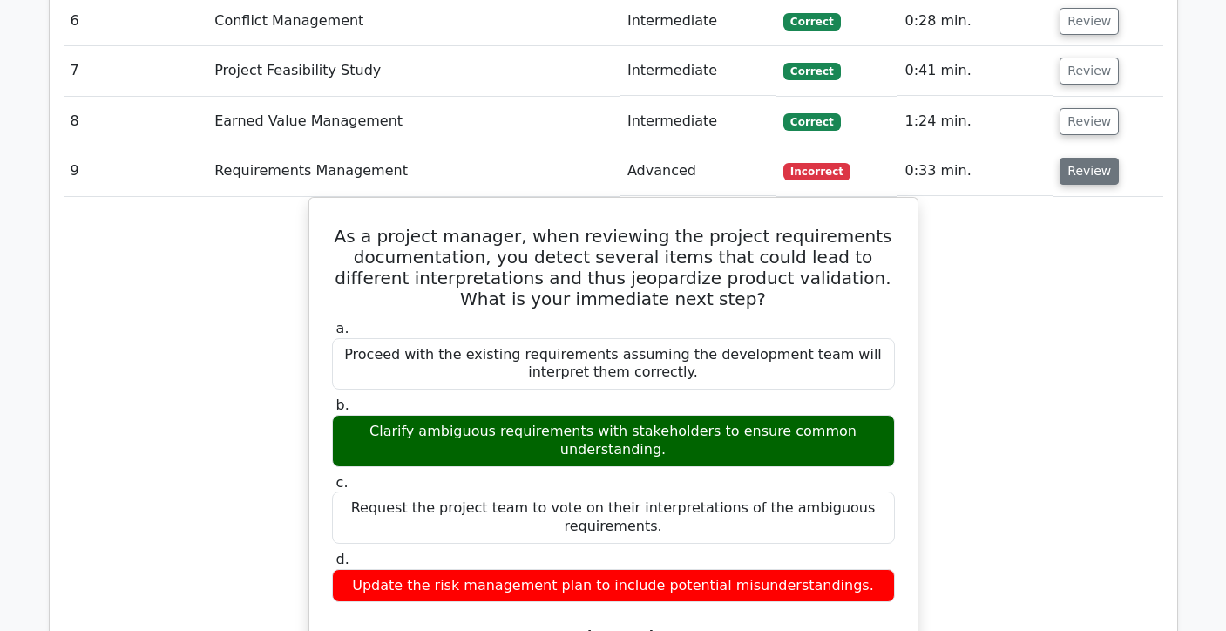
click at [1097, 179] on button "Review" at bounding box center [1089, 171] width 59 height 27
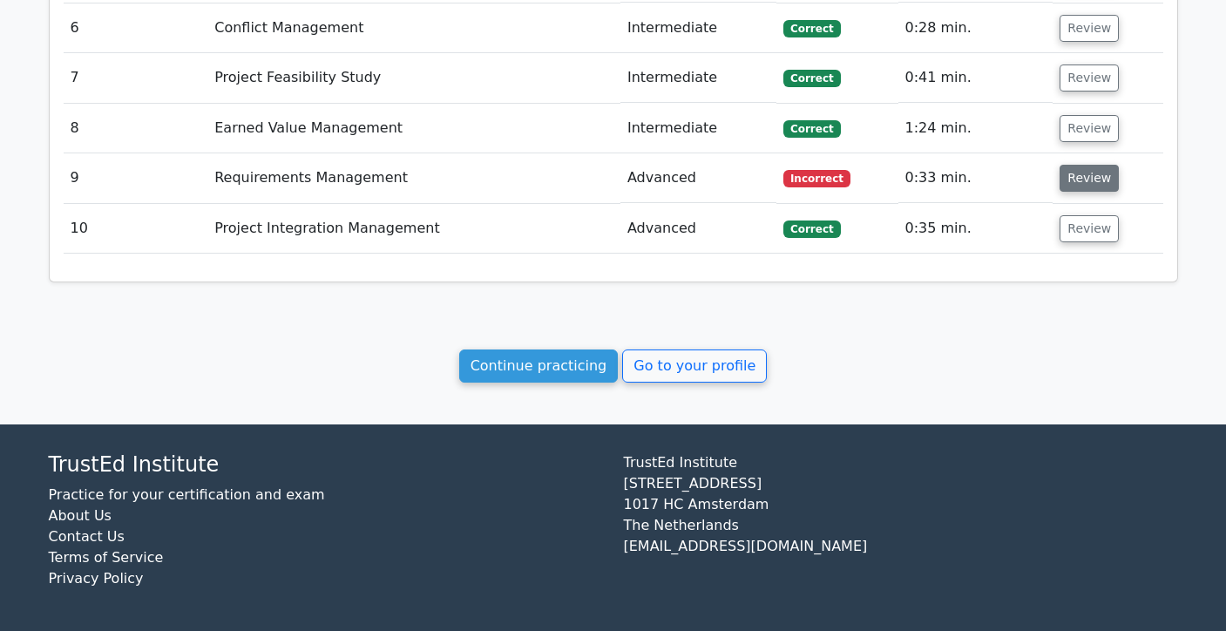
scroll to position [1414, 0]
click at [1085, 234] on button "Review" at bounding box center [1089, 228] width 59 height 27
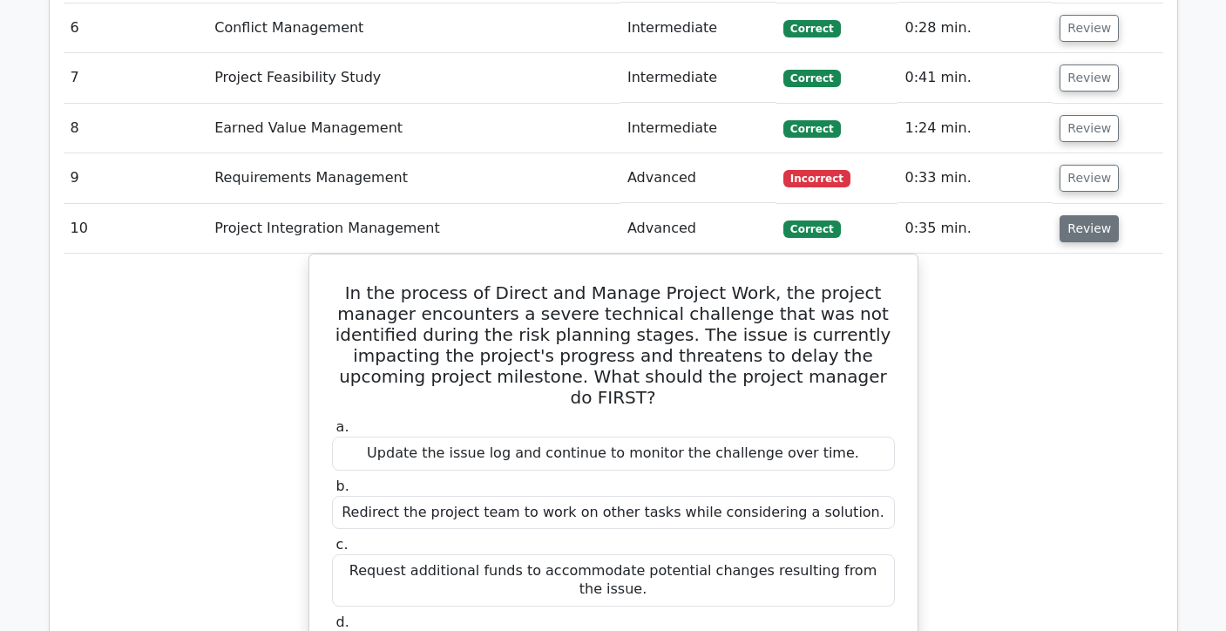
click at [1087, 234] on button "Review" at bounding box center [1089, 228] width 59 height 27
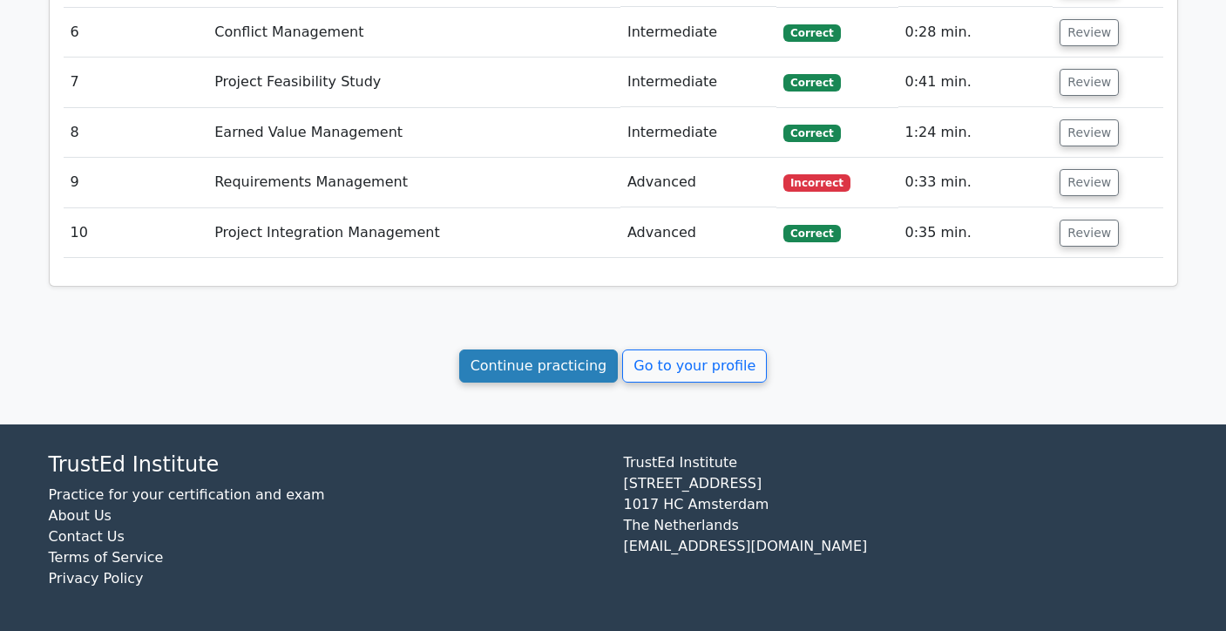
click at [555, 370] on link "Continue practicing" at bounding box center [539, 366] width 160 height 33
